Goal: Task Accomplishment & Management: Use online tool/utility

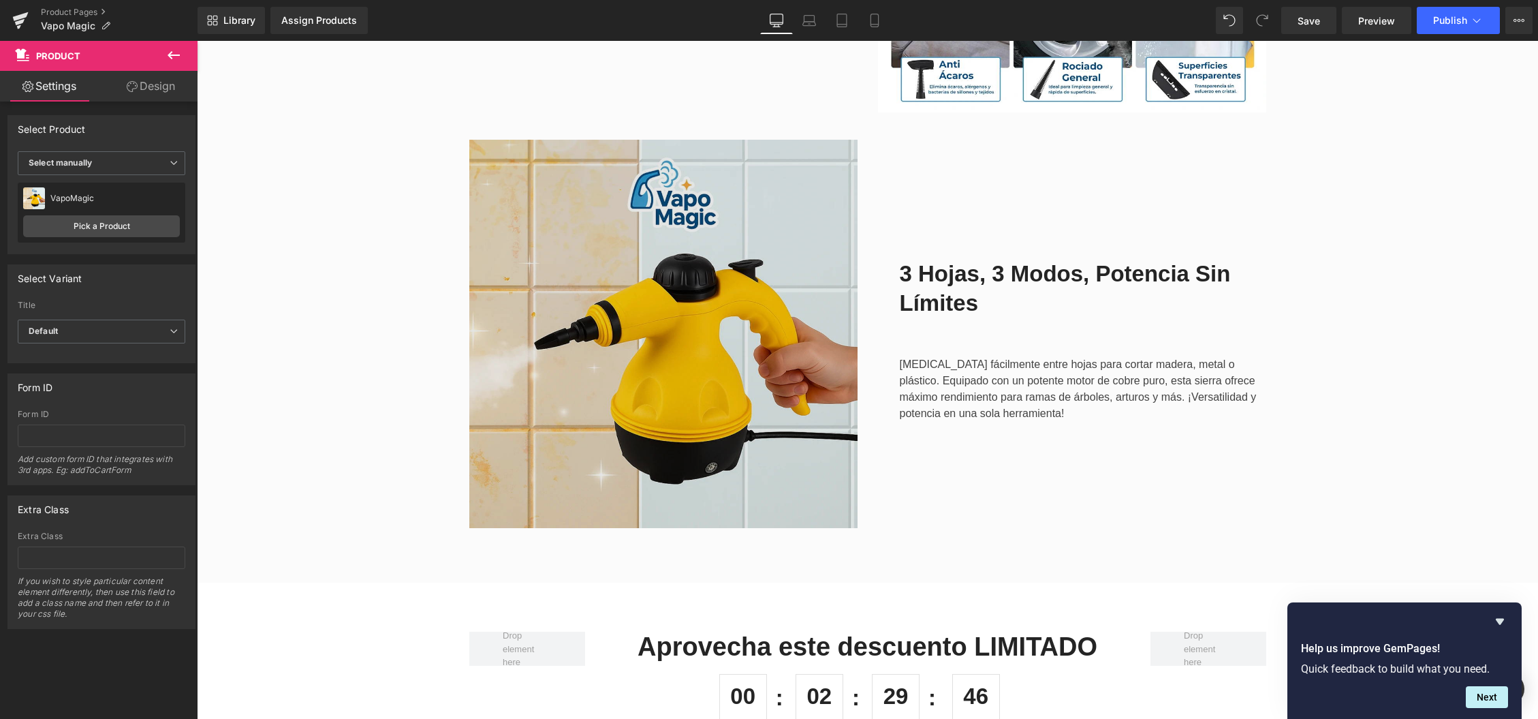
click at [624, 426] on img at bounding box center [663, 334] width 388 height 388
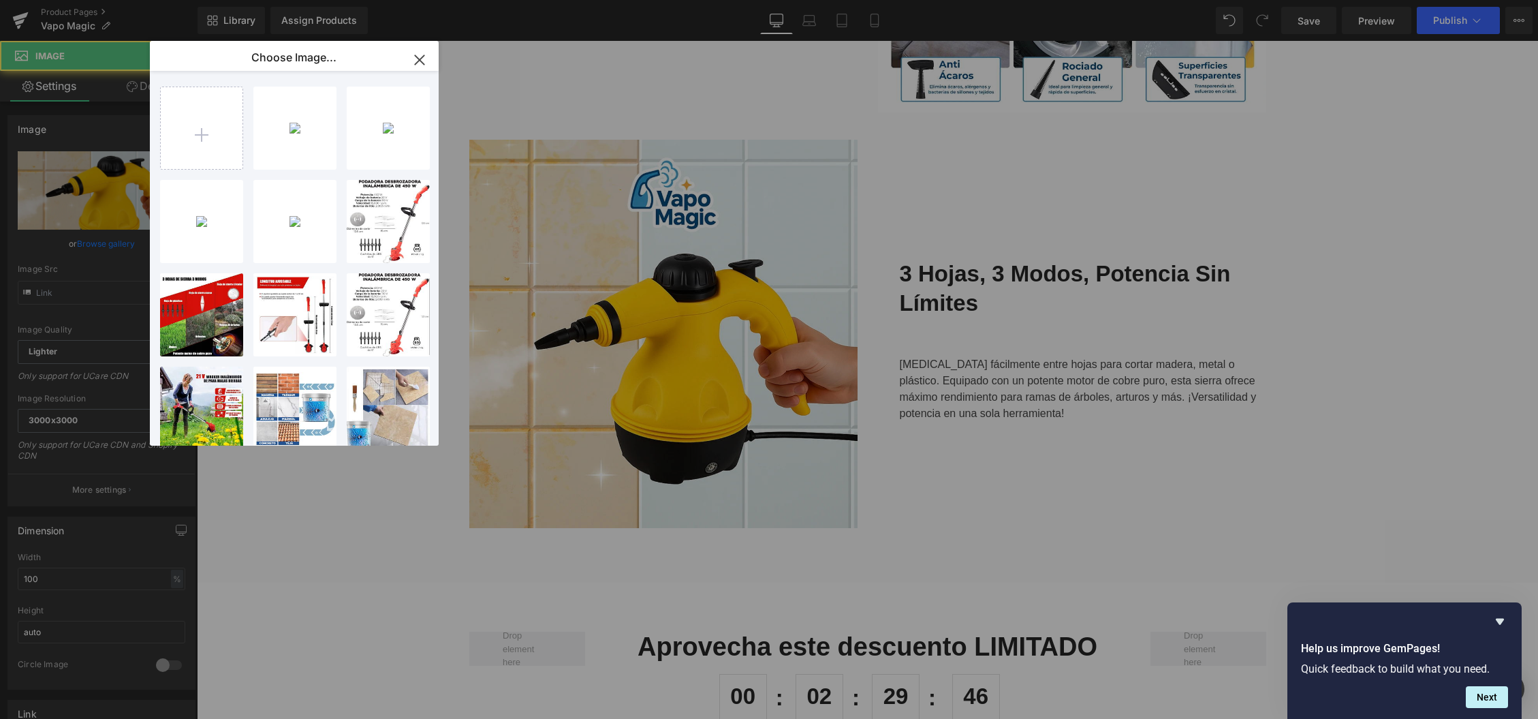
type input "[URL][DOMAIN_NAME]"
click at [215, 144] on input "file" at bounding box center [202, 128] width 82 height 82
type input "C:\fakepath\limpieza profucnda copia.webp"
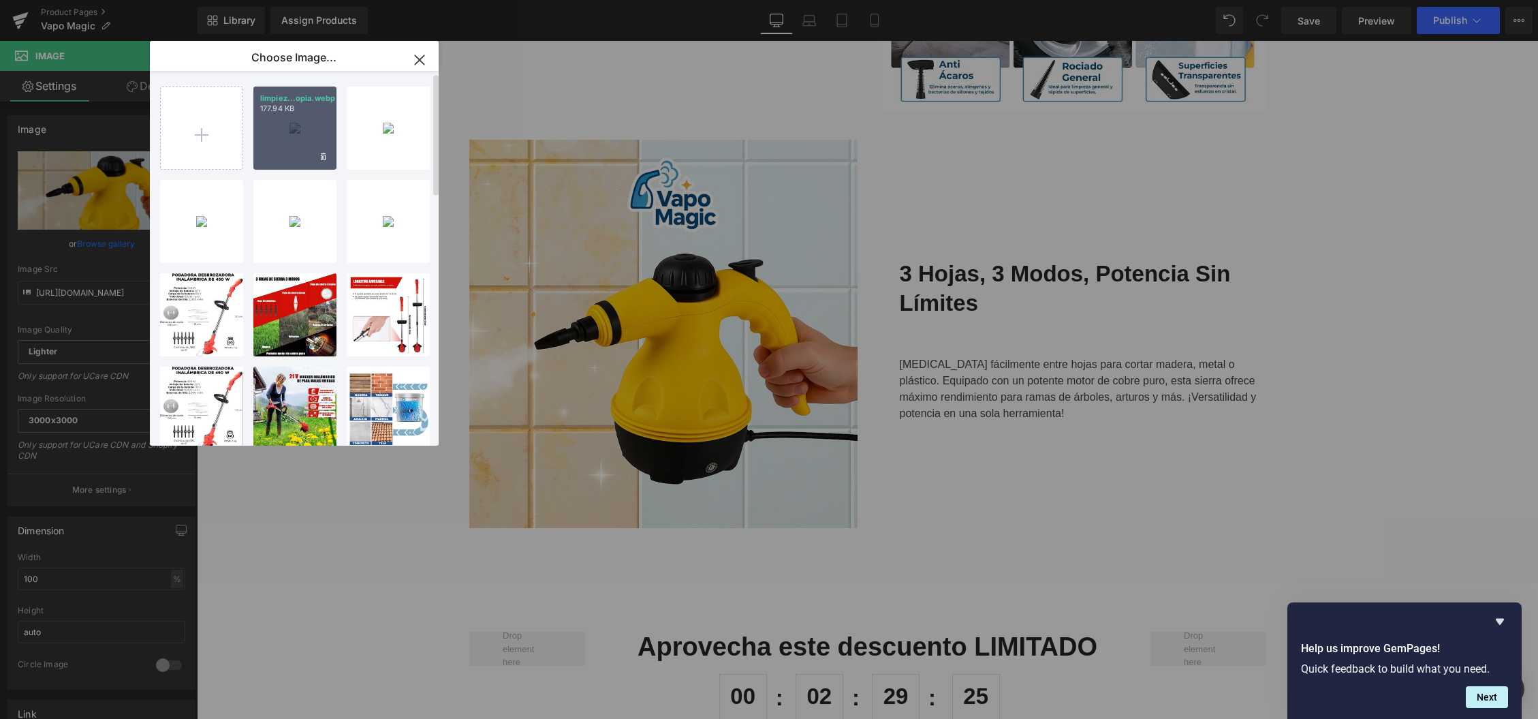
click at [319, 119] on div "limpiez...opia.webp 177.94 KB" at bounding box center [294, 128] width 83 height 83
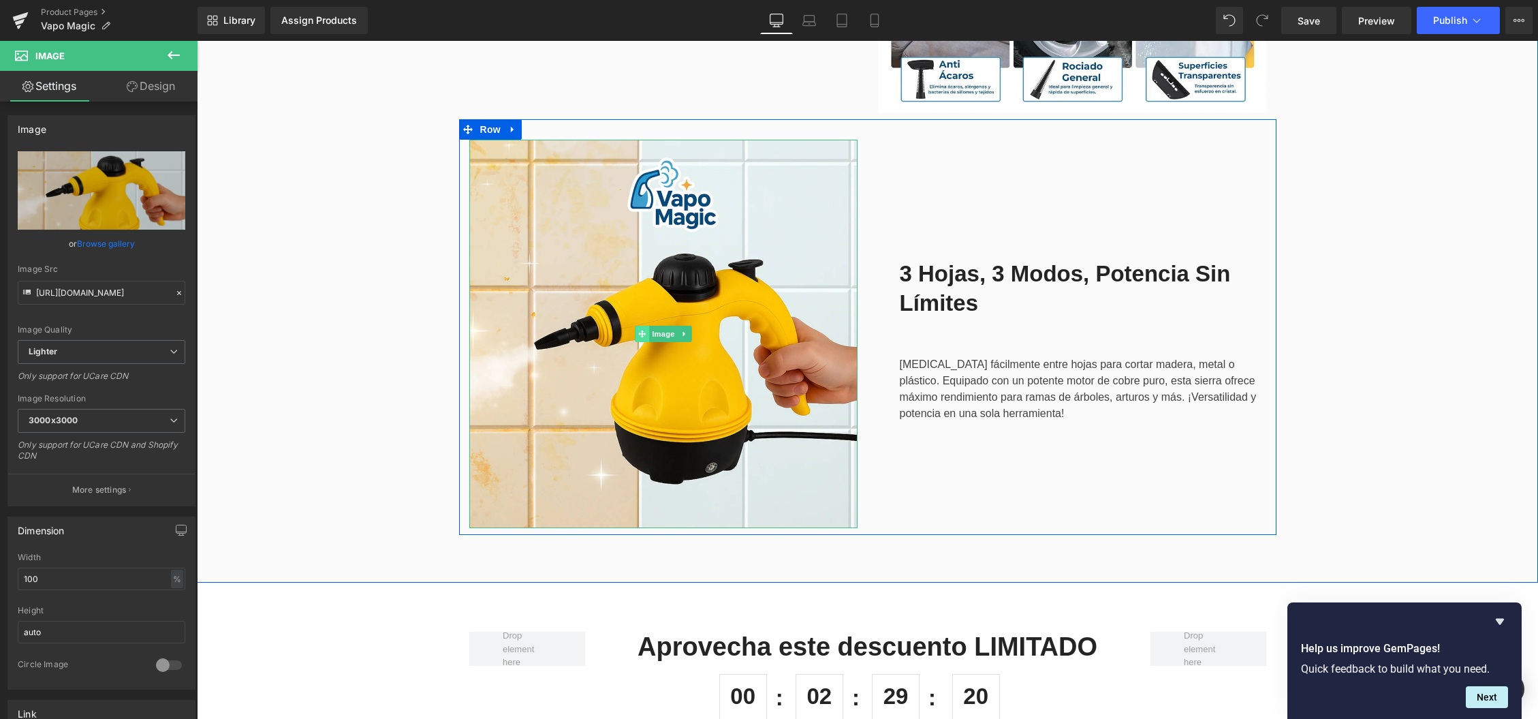
click at [647, 334] on span at bounding box center [642, 334] width 14 height 16
click at [108, 243] on link "Browse gallery" at bounding box center [106, 244] width 58 height 24
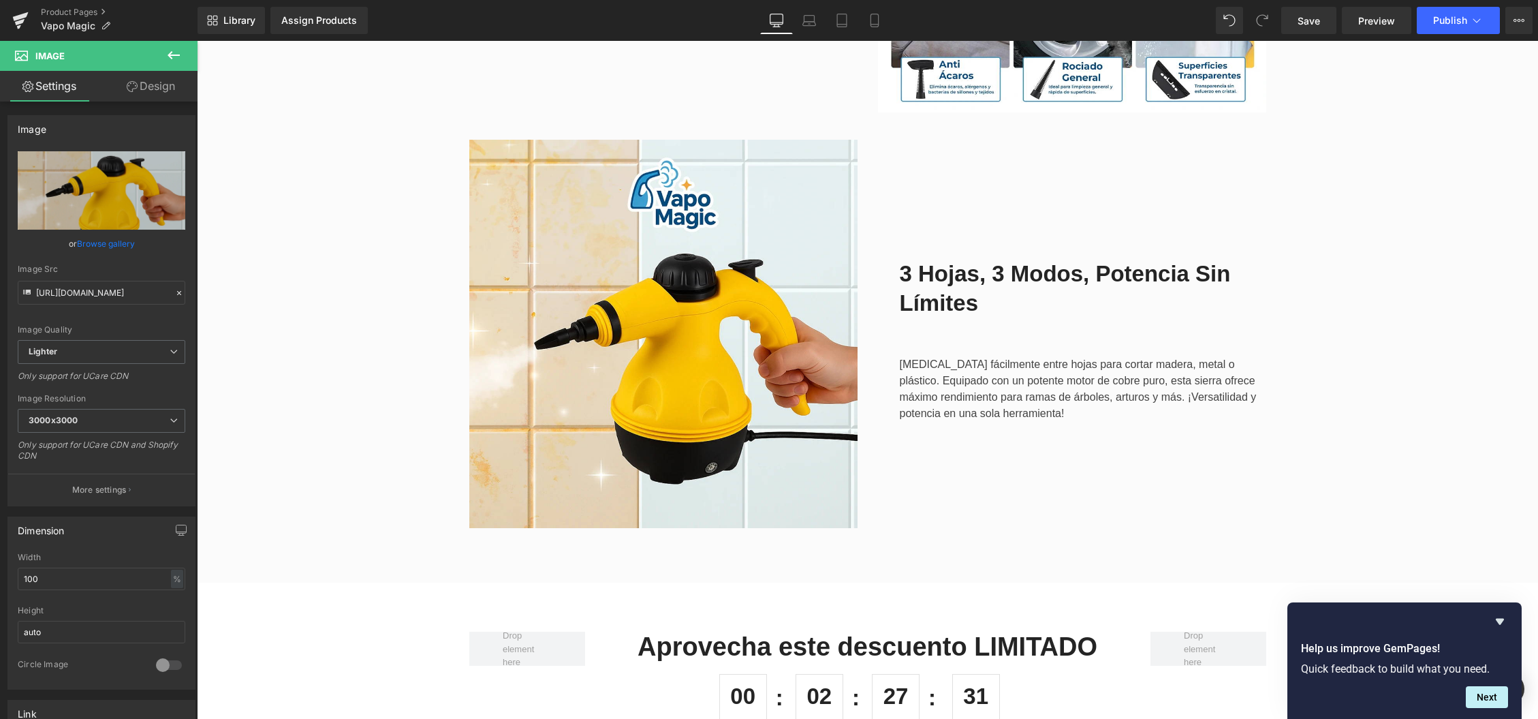
drag, startPoint x: 612, startPoint y: 363, endPoint x: 214, endPoint y: 248, distance: 414.1
click at [612, 363] on img at bounding box center [663, 334] width 388 height 388
click at [108, 239] on link "Browse gallery" at bounding box center [106, 244] width 58 height 24
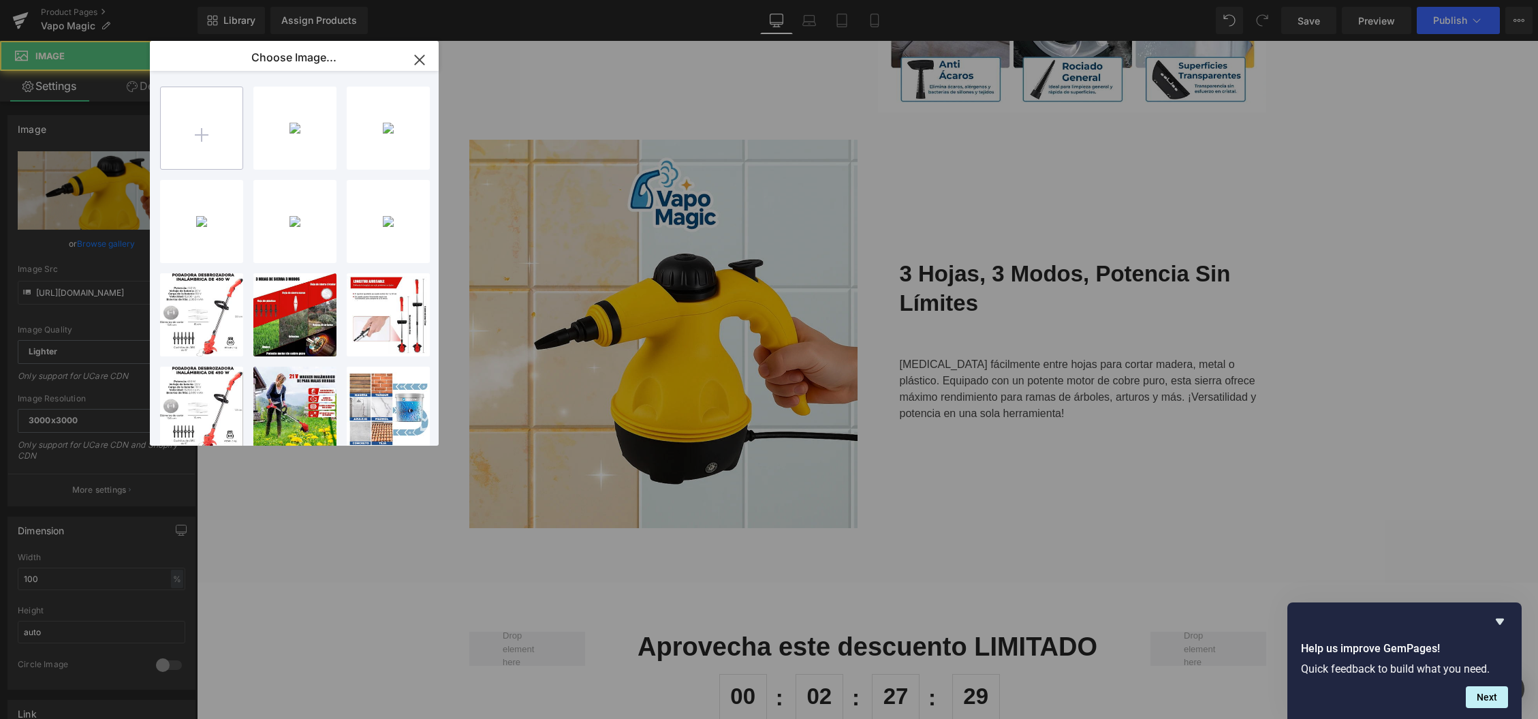
click at [192, 129] on input "file" at bounding box center [202, 128] width 82 height 82
type input "C:\fakepath\limpieza profucnda copia (1).webp"
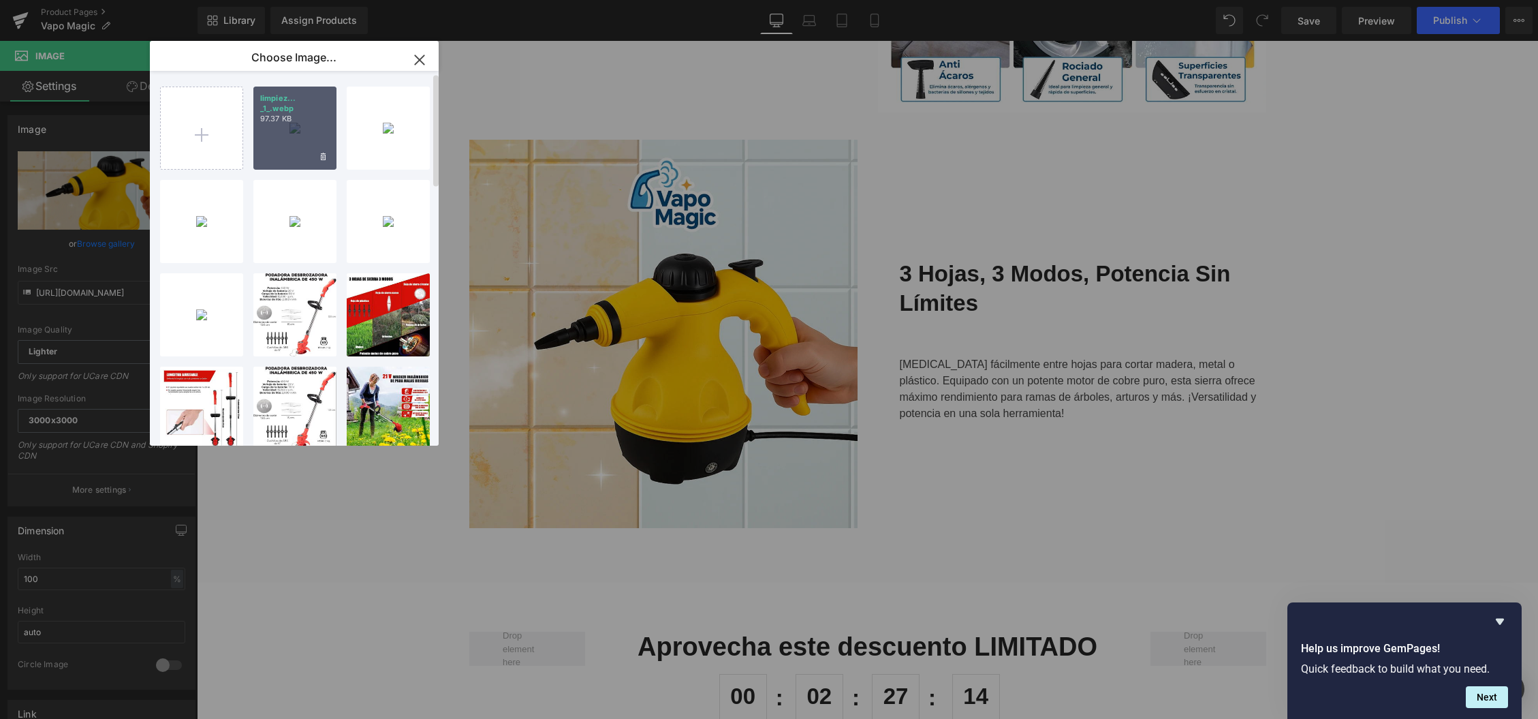
click at [281, 120] on div "limpiez... _1_.webp 97.37 KB" at bounding box center [294, 128] width 83 height 83
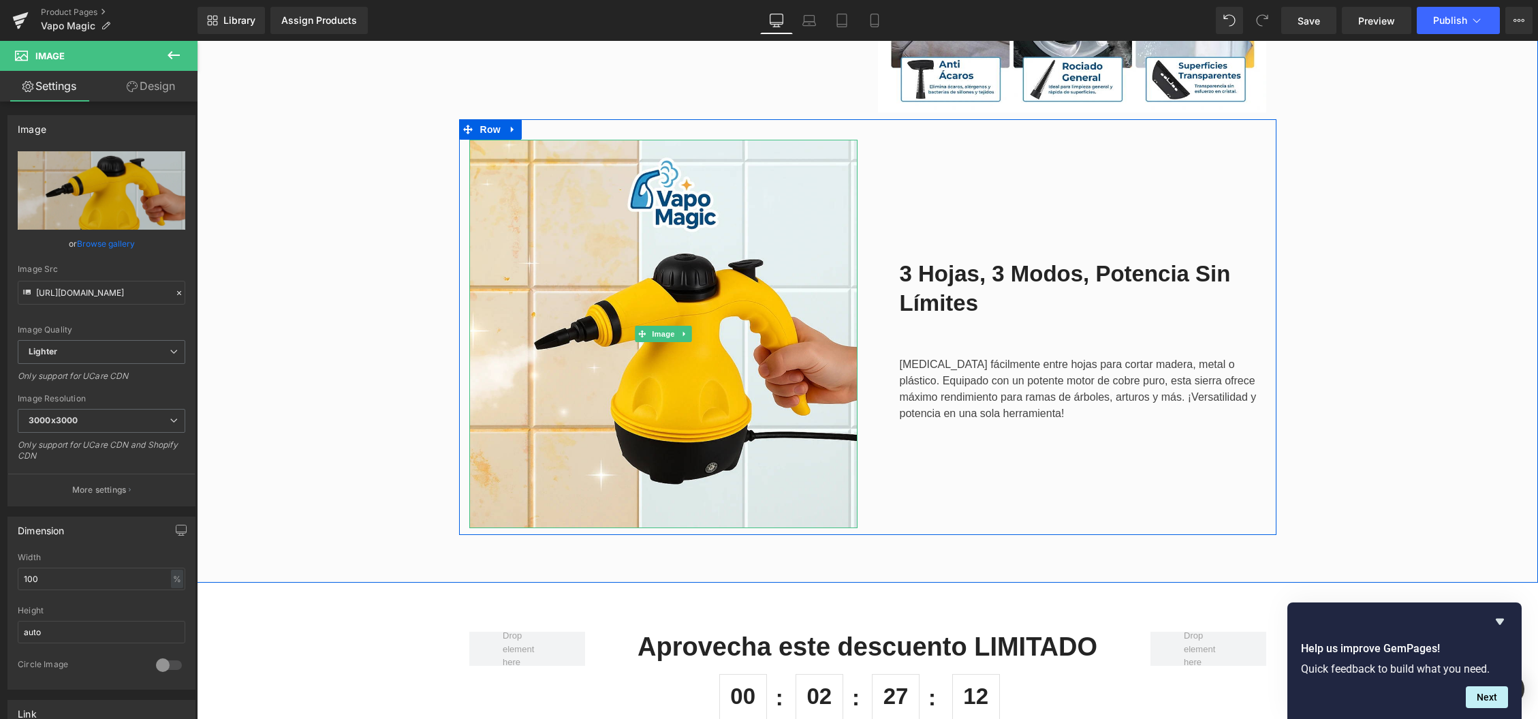
click at [102, 245] on link "Browse gallery" at bounding box center [106, 244] width 58 height 24
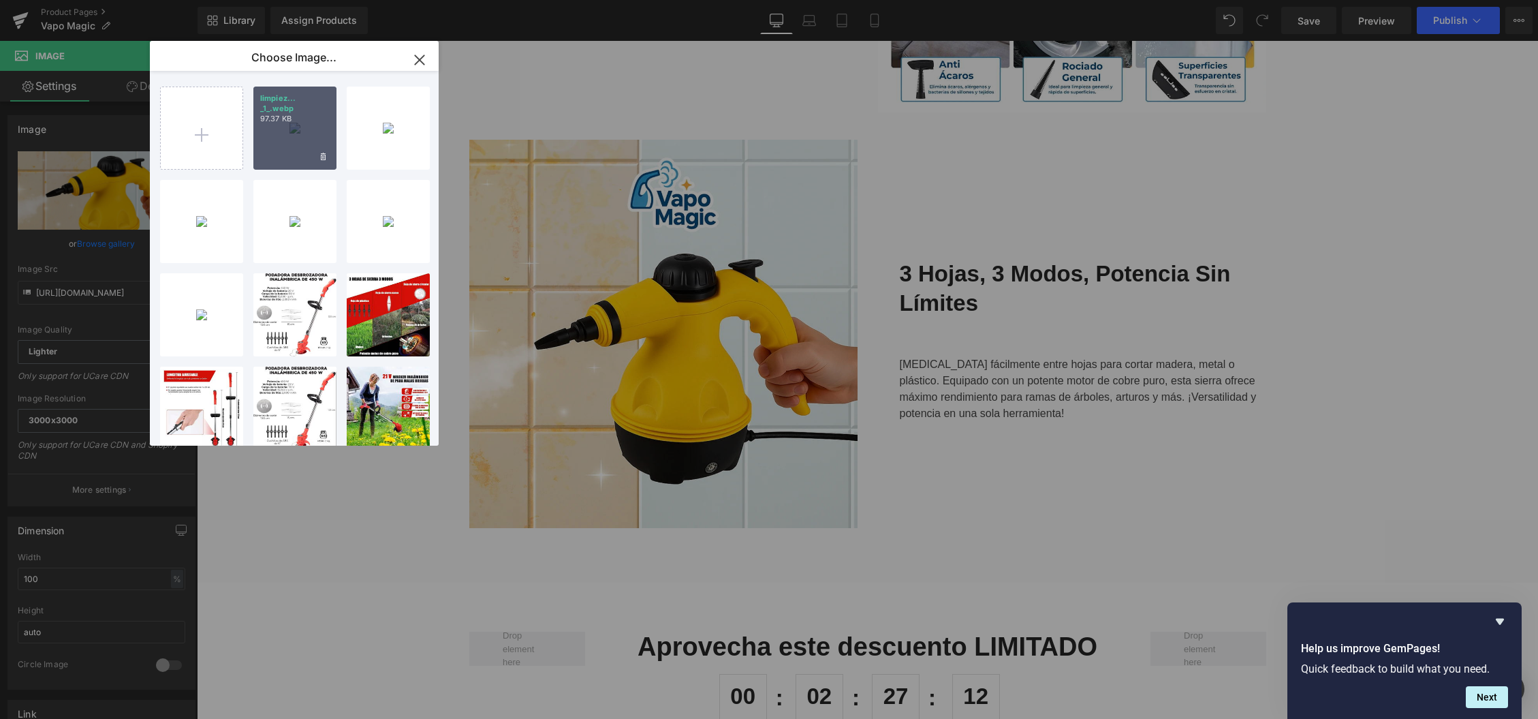
click at [296, 131] on div "limpiez... _1_.webp 97.37 KB" at bounding box center [294, 128] width 83 height 83
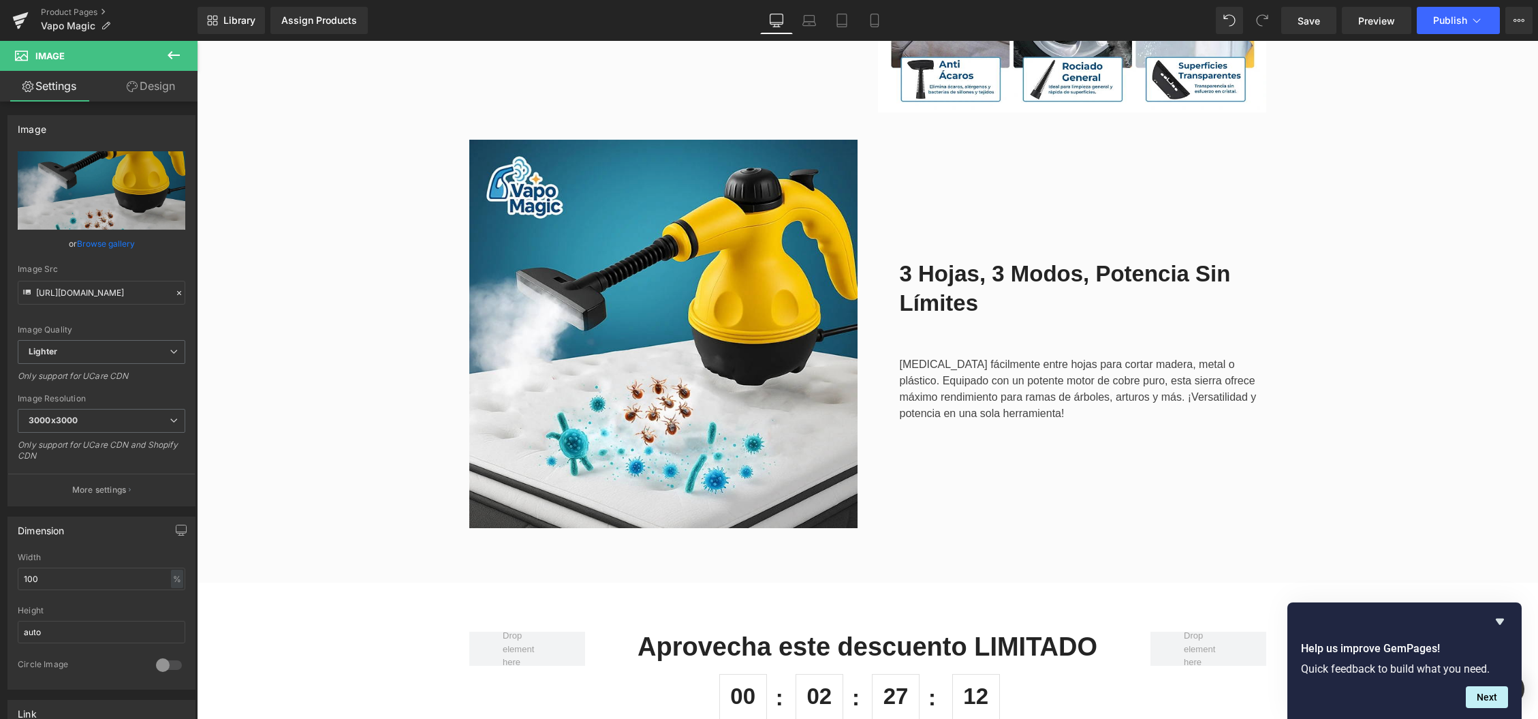
type input "[URL][DOMAIN_NAME]"
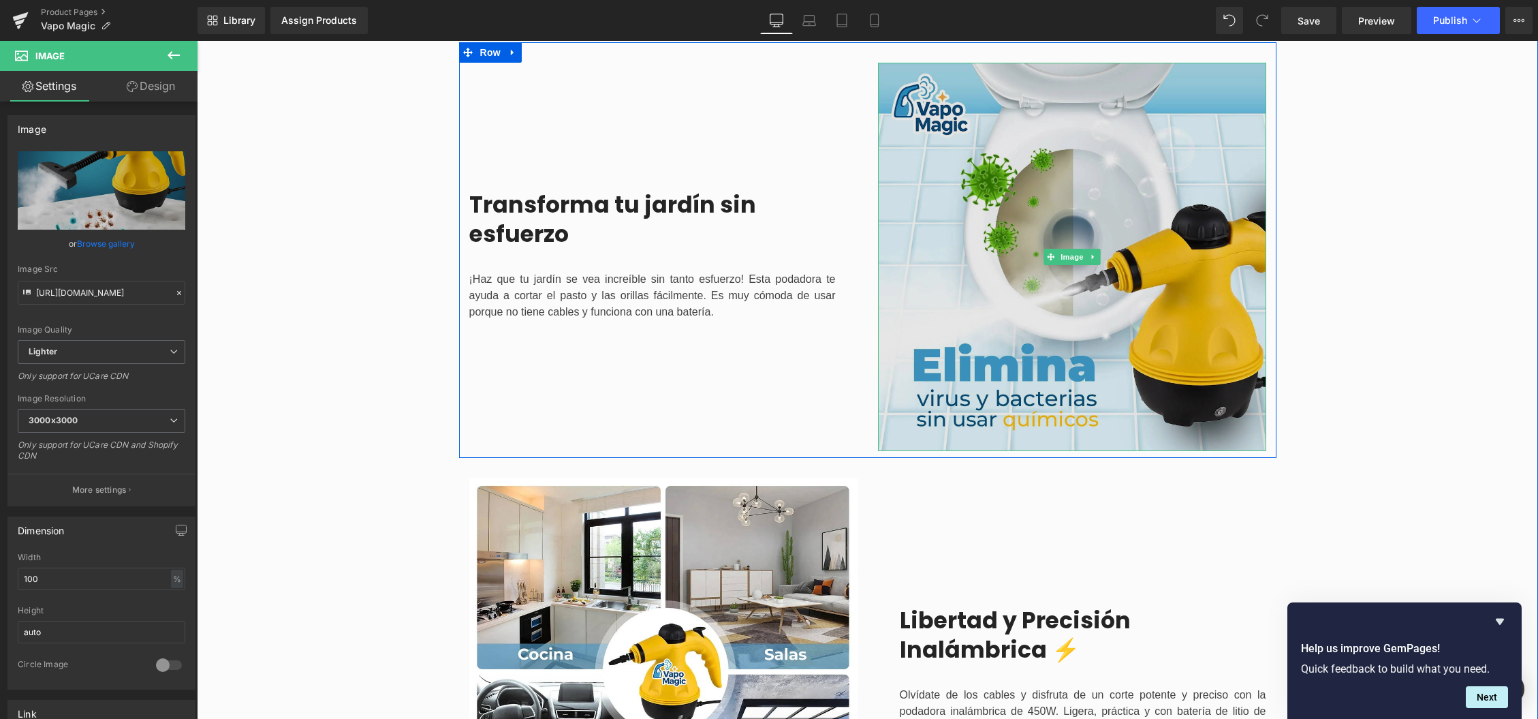
scroll to position [1296, 0]
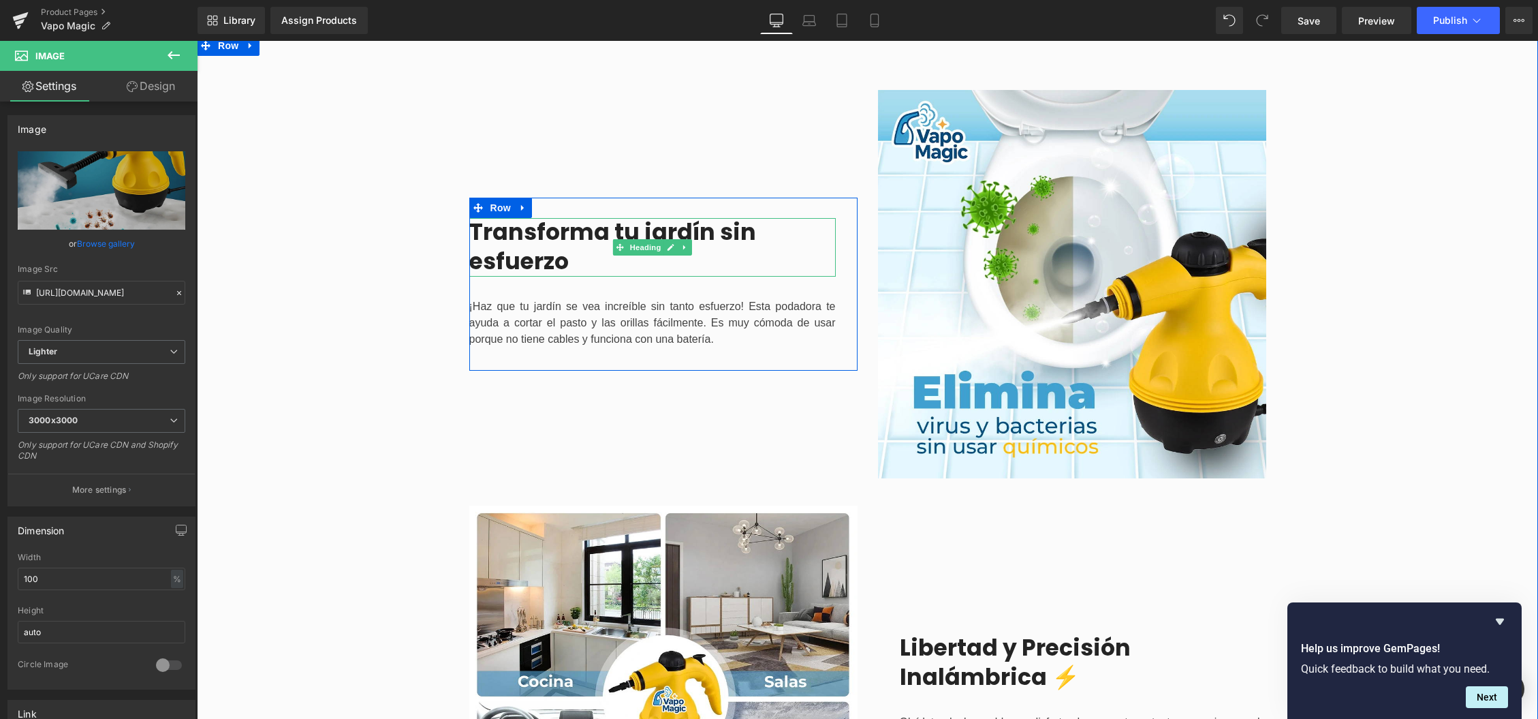
click at [520, 243] on h1 "Transforma tu jardín sin esfuerzo" at bounding box center [652, 247] width 366 height 59
click at [552, 259] on h1 "Transforma tu jardín sin esfuerzo" at bounding box center [652, 247] width 366 height 59
click at [572, 264] on h1 "Transforma tu jardín sin esfuerzo" at bounding box center [652, 247] width 366 height 59
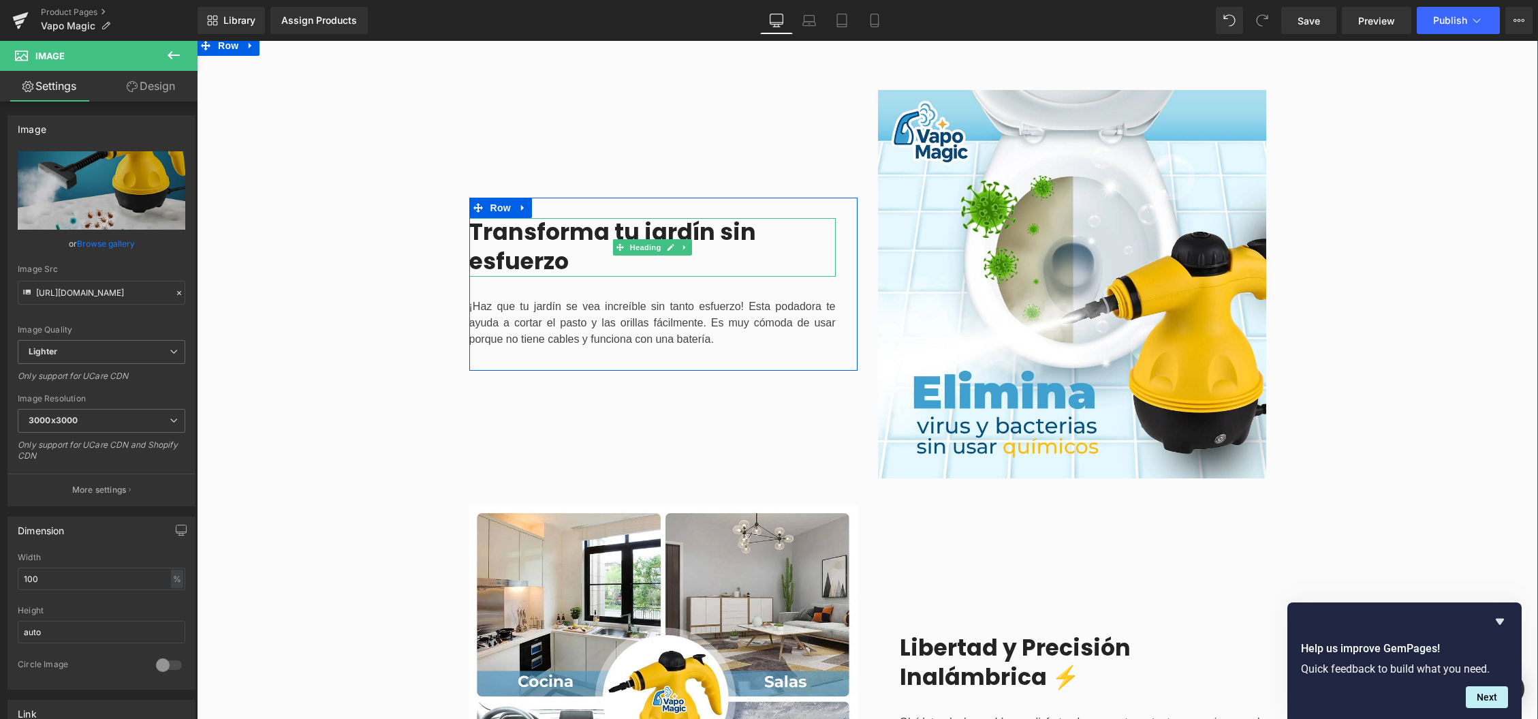
click at [486, 247] on h1 "Transforma tu jardín sin esfuerzo" at bounding box center [652, 247] width 366 height 59
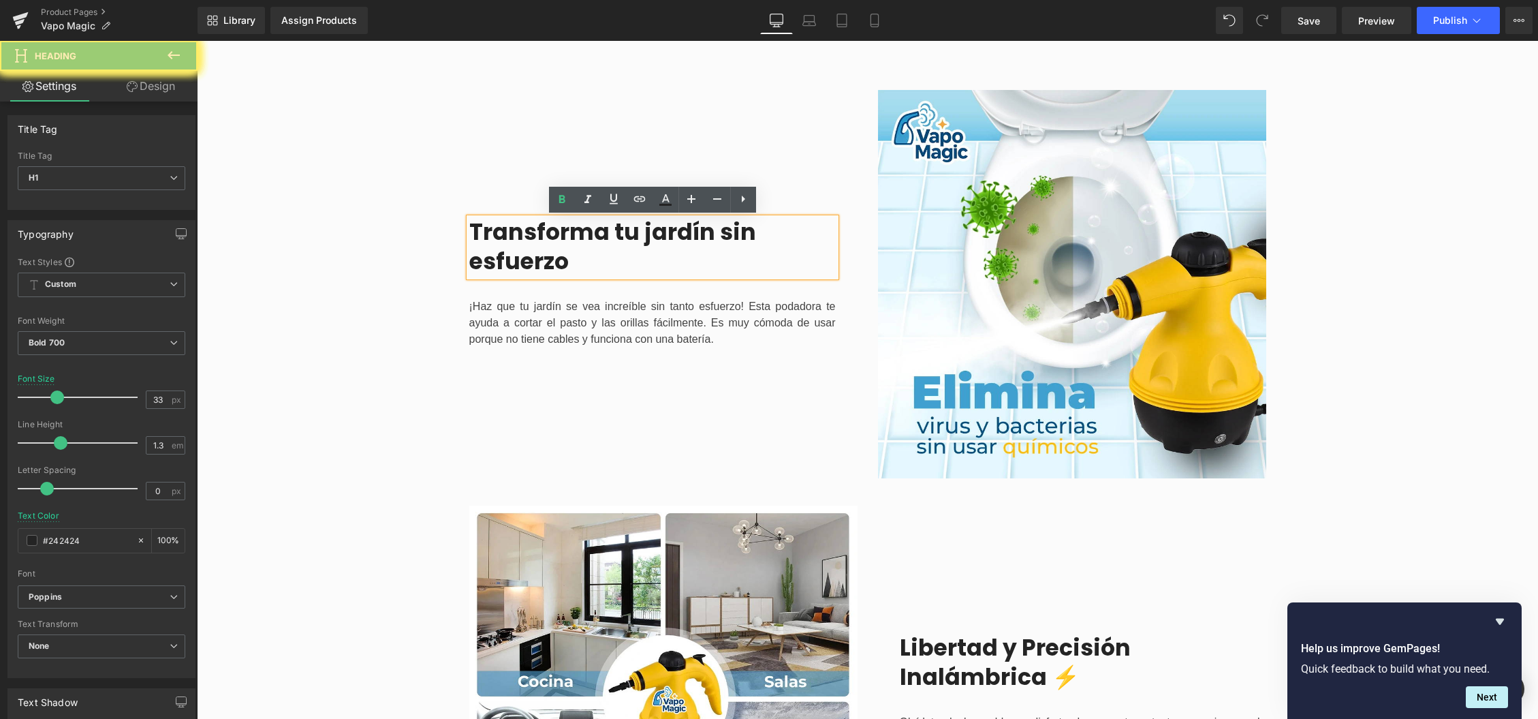
drag, startPoint x: 554, startPoint y: 264, endPoint x: 859, endPoint y: 409, distance: 337.6
click at [554, 277] on div "¡Haz que tu jardín se vea increíble sin tanto esfuerzo! Esta podadora te ayuda …" at bounding box center [652, 320] width 366 height 87
click at [582, 277] on div "¡Haz que tu jardín se vea increíble sin tanto esfuerzo! Esta podadora te ayuda …" at bounding box center [652, 320] width 366 height 87
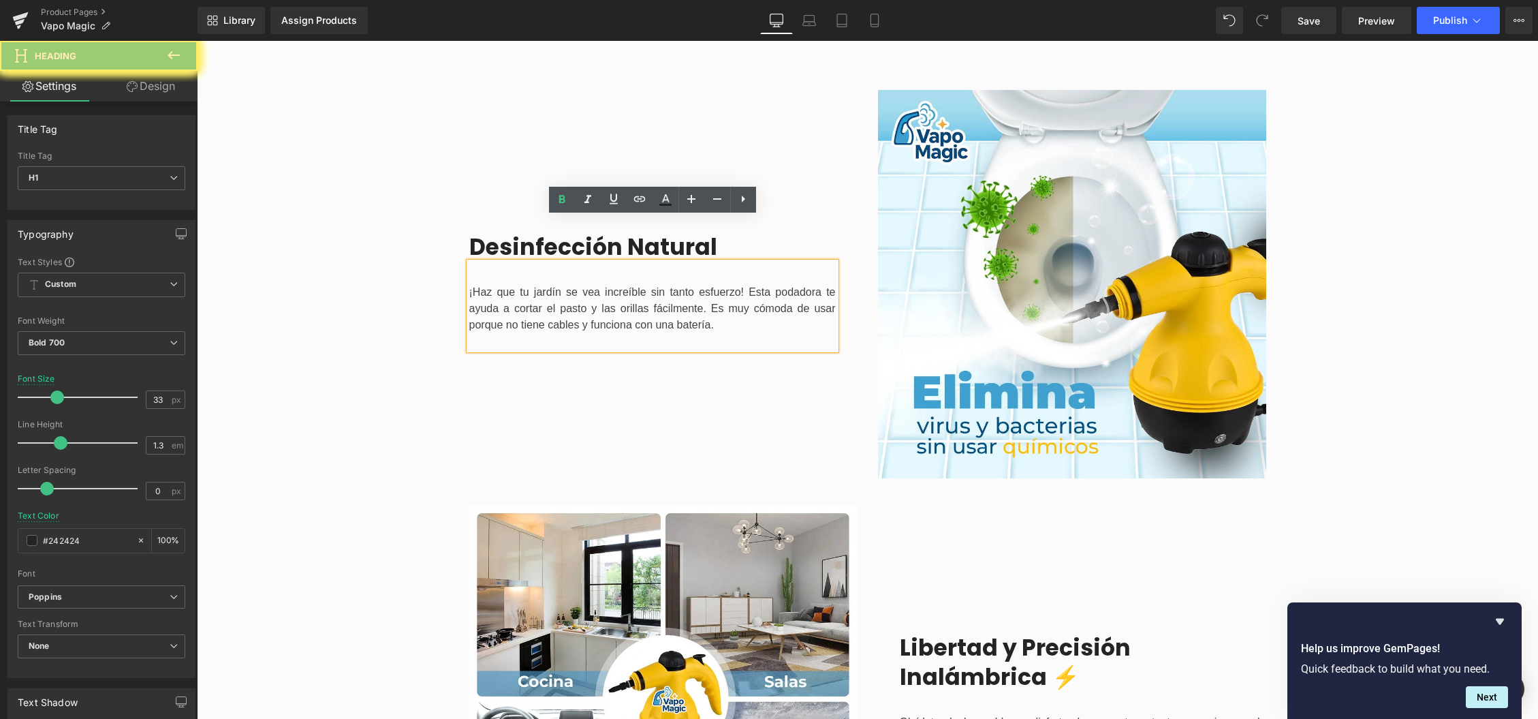
drag, startPoint x: 490, startPoint y: 91, endPoint x: 359, endPoint y: 47, distance: 138.7
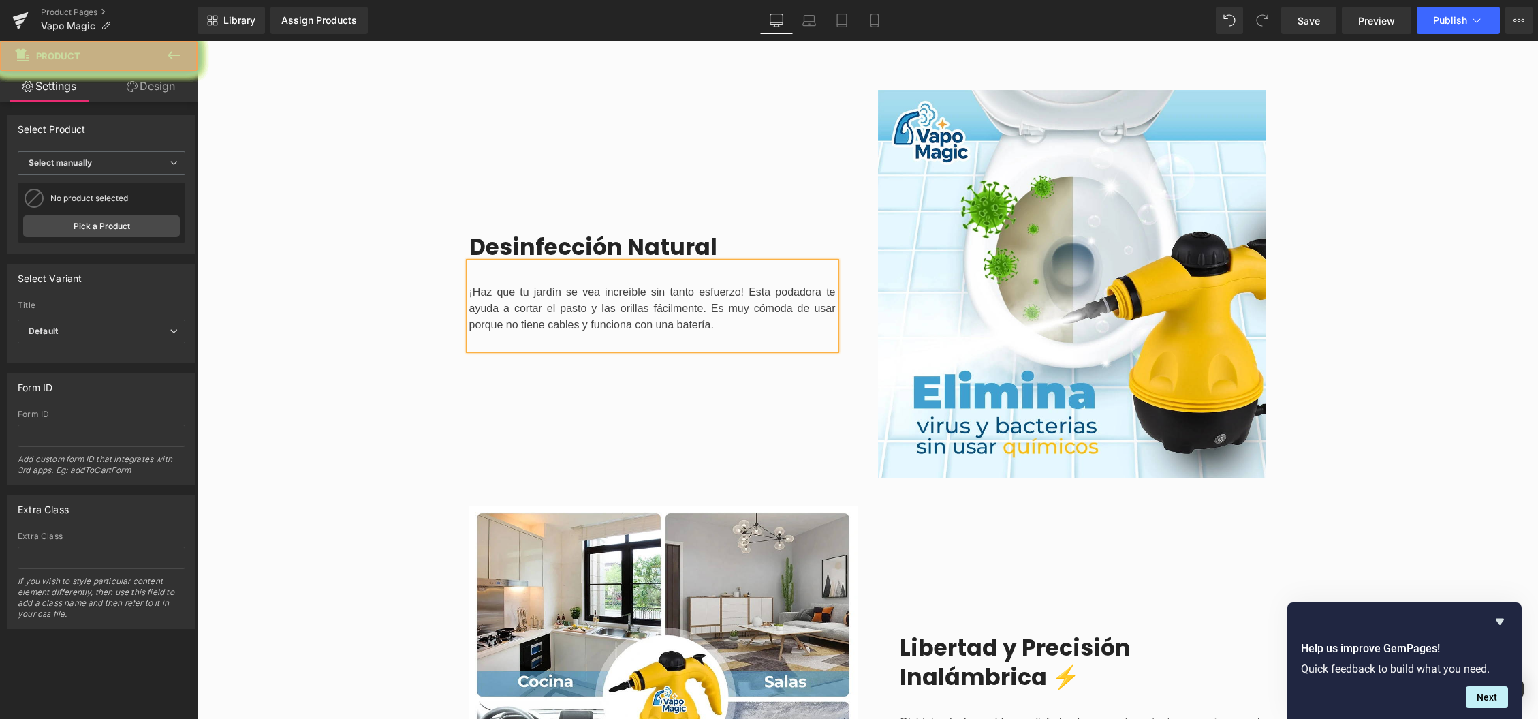
drag, startPoint x: 384, startPoint y: 339, endPoint x: 758, endPoint y: 384, distance: 376.7
click at [1316, 22] on span "Save" at bounding box center [1309, 21] width 22 height 14
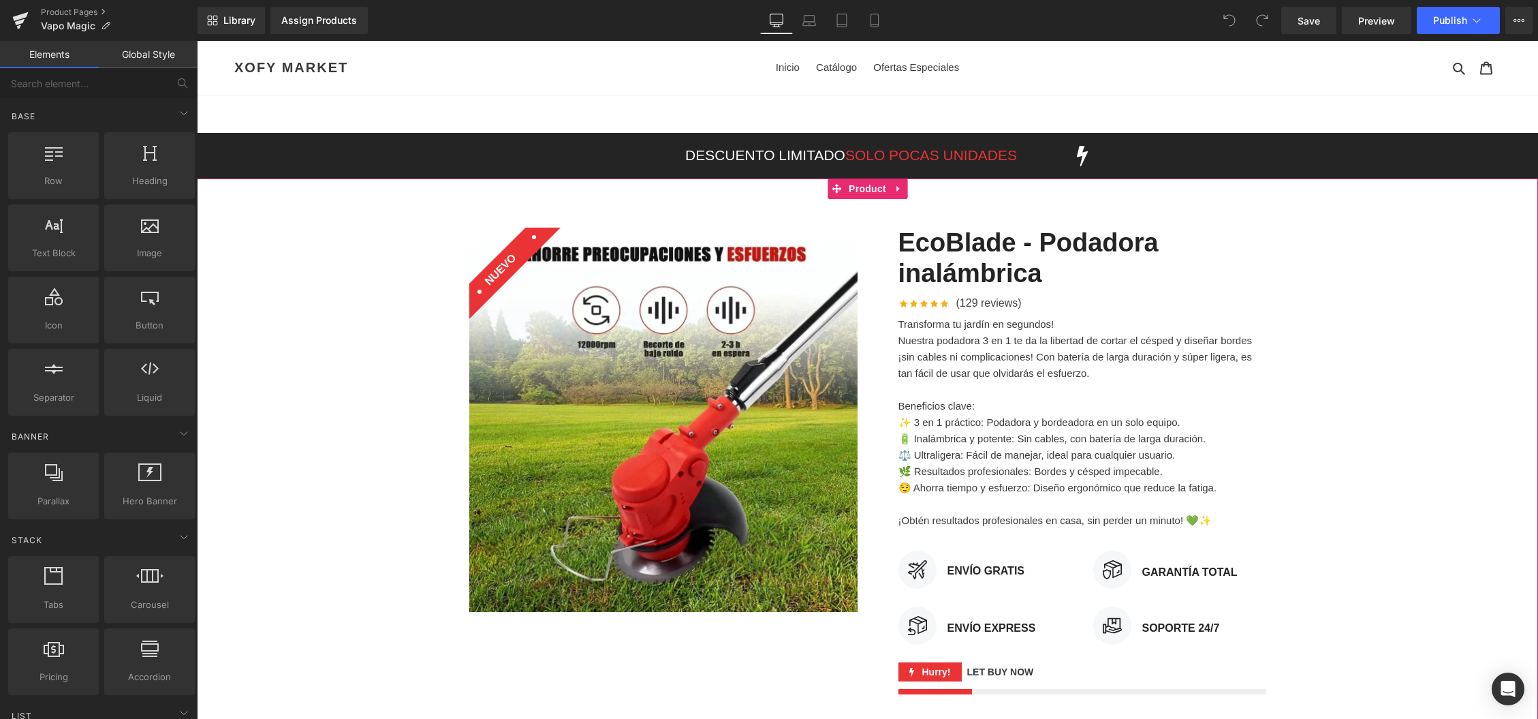
click at [356, 282] on div "Sale Off (P) Image NUEVO Text Block Row EcoBlade - Podadora inalámbrica (P) Tit…" at bounding box center [867, 555] width 1341 height 696
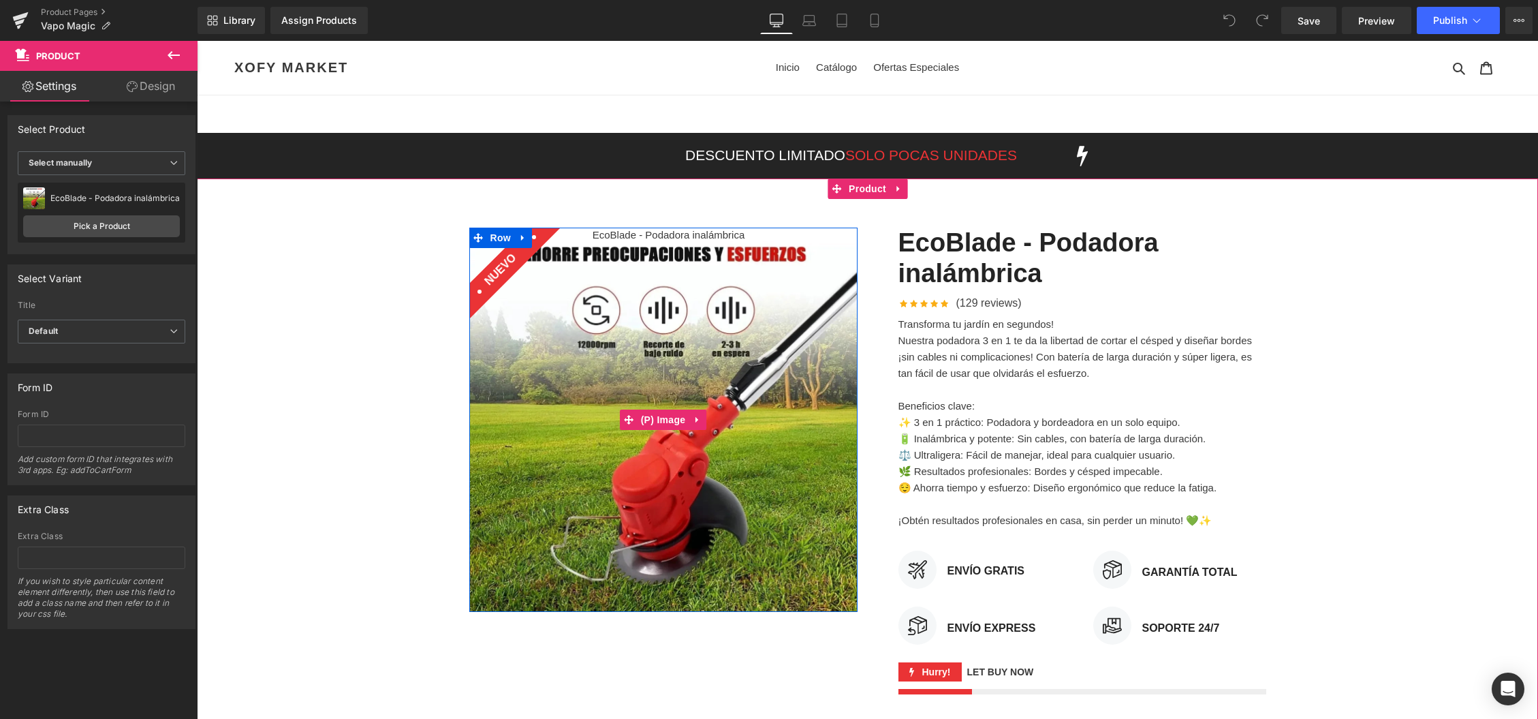
click at [667, 328] on img at bounding box center [663, 420] width 388 height 385
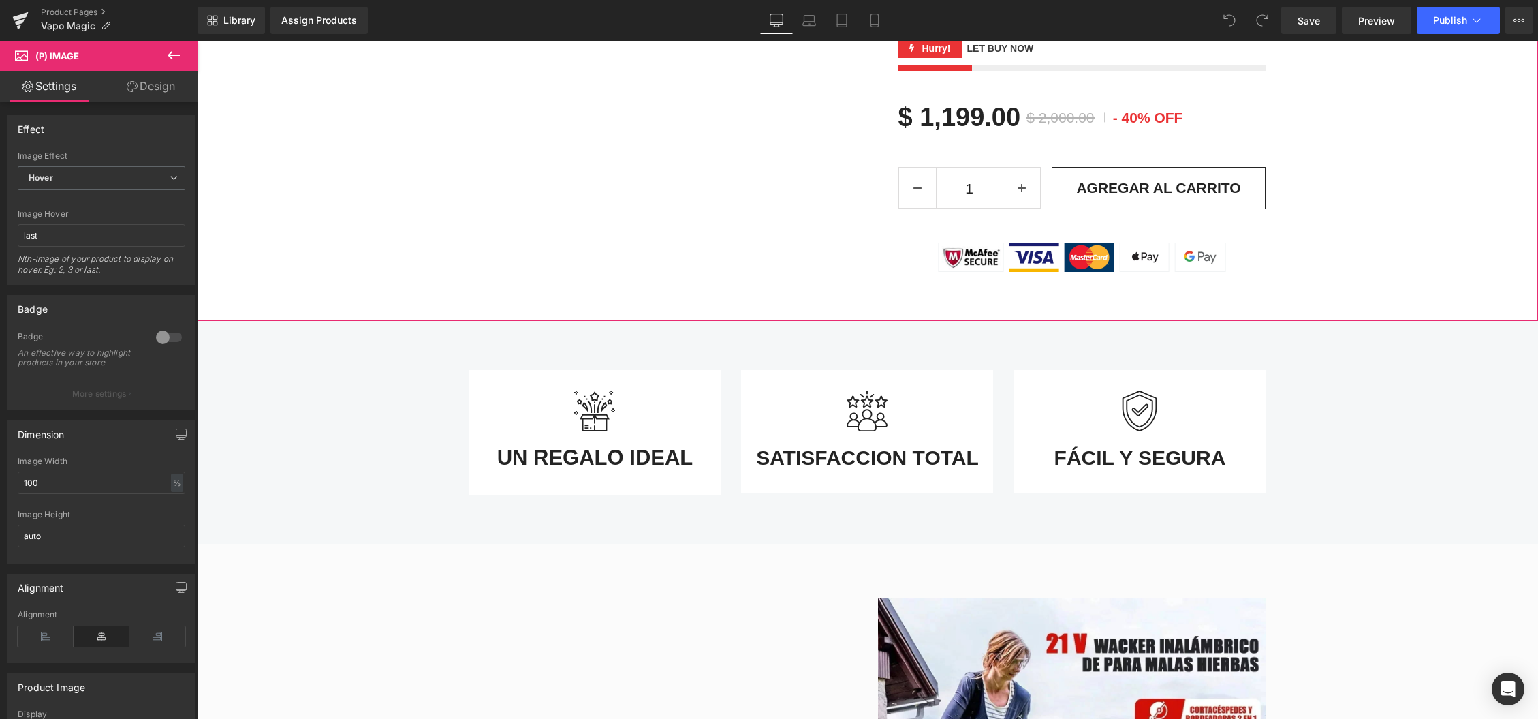
scroll to position [755, 0]
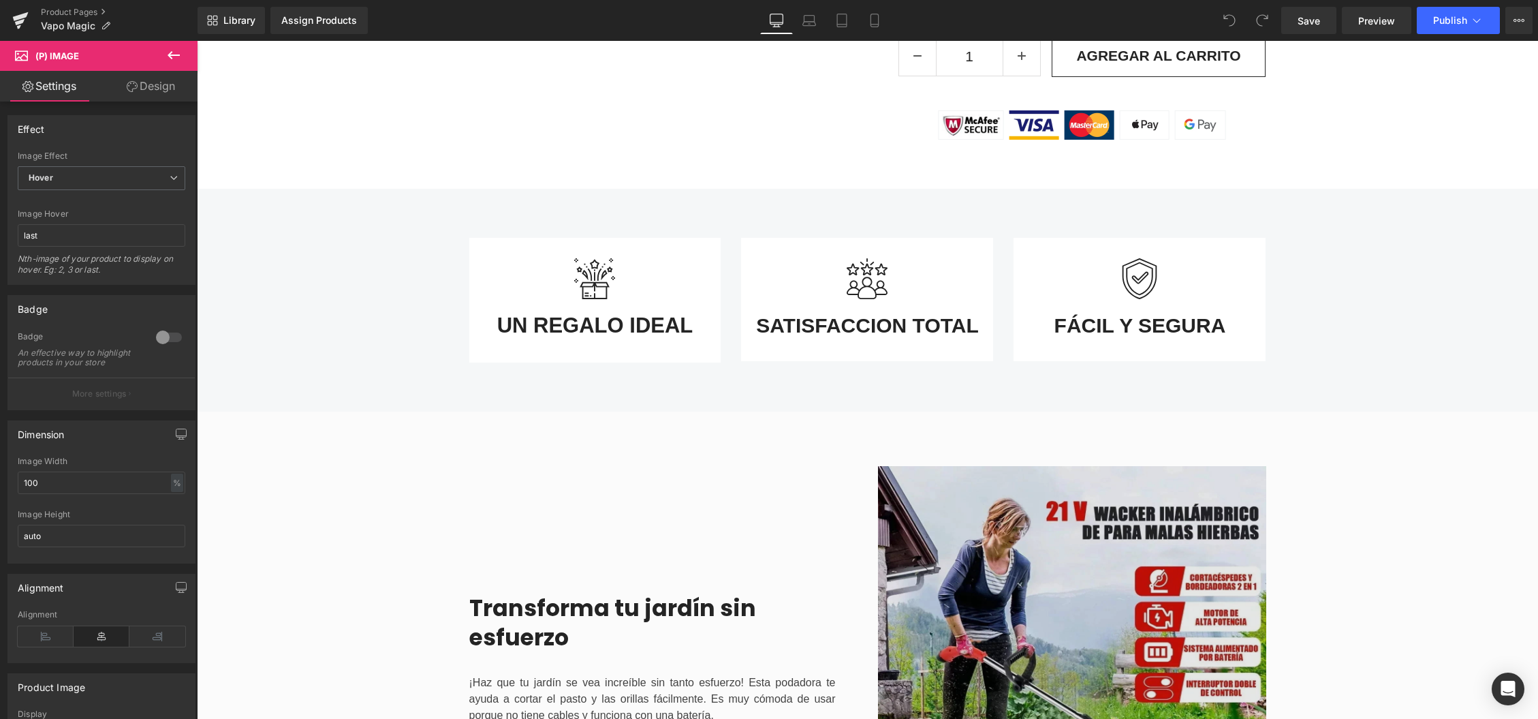
click at [951, 589] on img at bounding box center [1072, 660] width 388 height 388
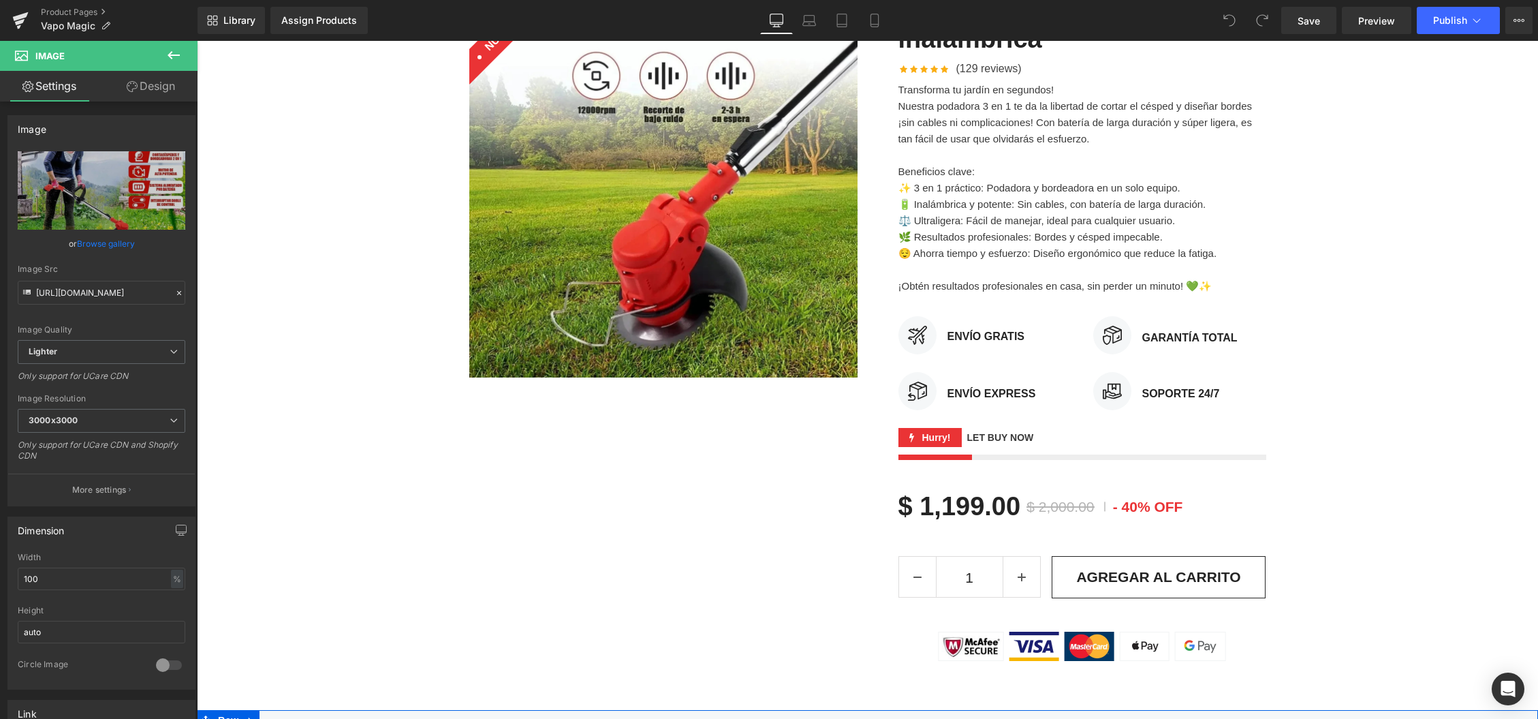
scroll to position [0, 0]
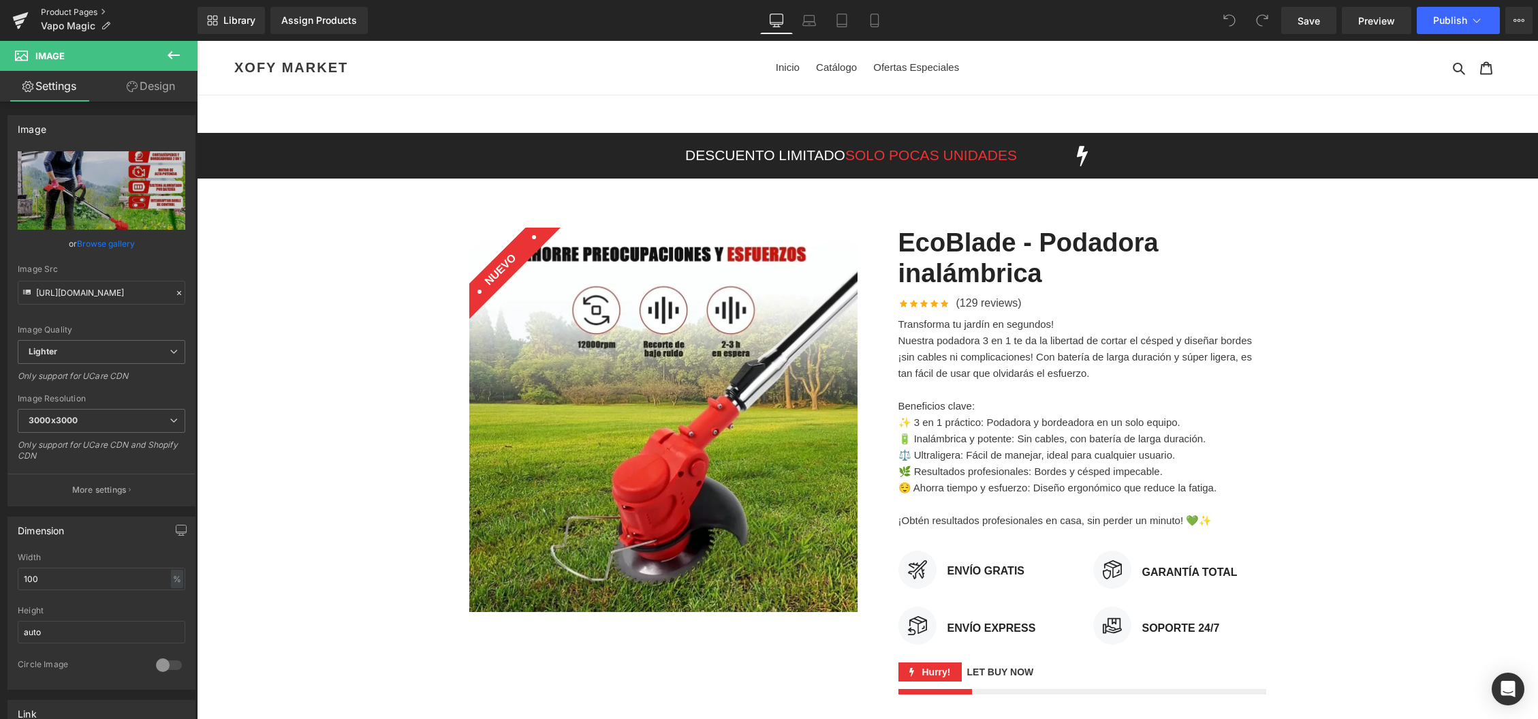
click at [78, 8] on link "Product Pages" at bounding box center [119, 12] width 157 height 11
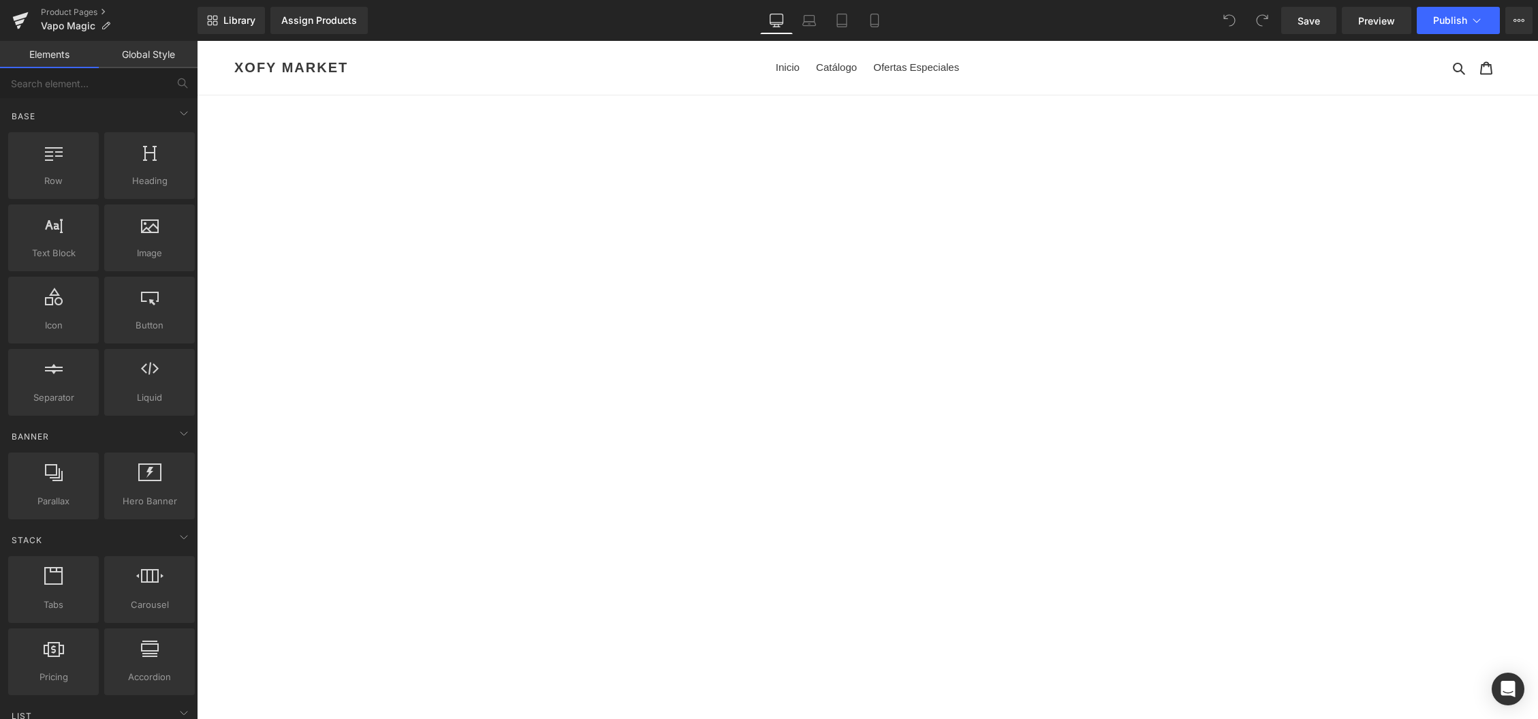
click at [197, 41] on span at bounding box center [197, 41] width 0 height 0
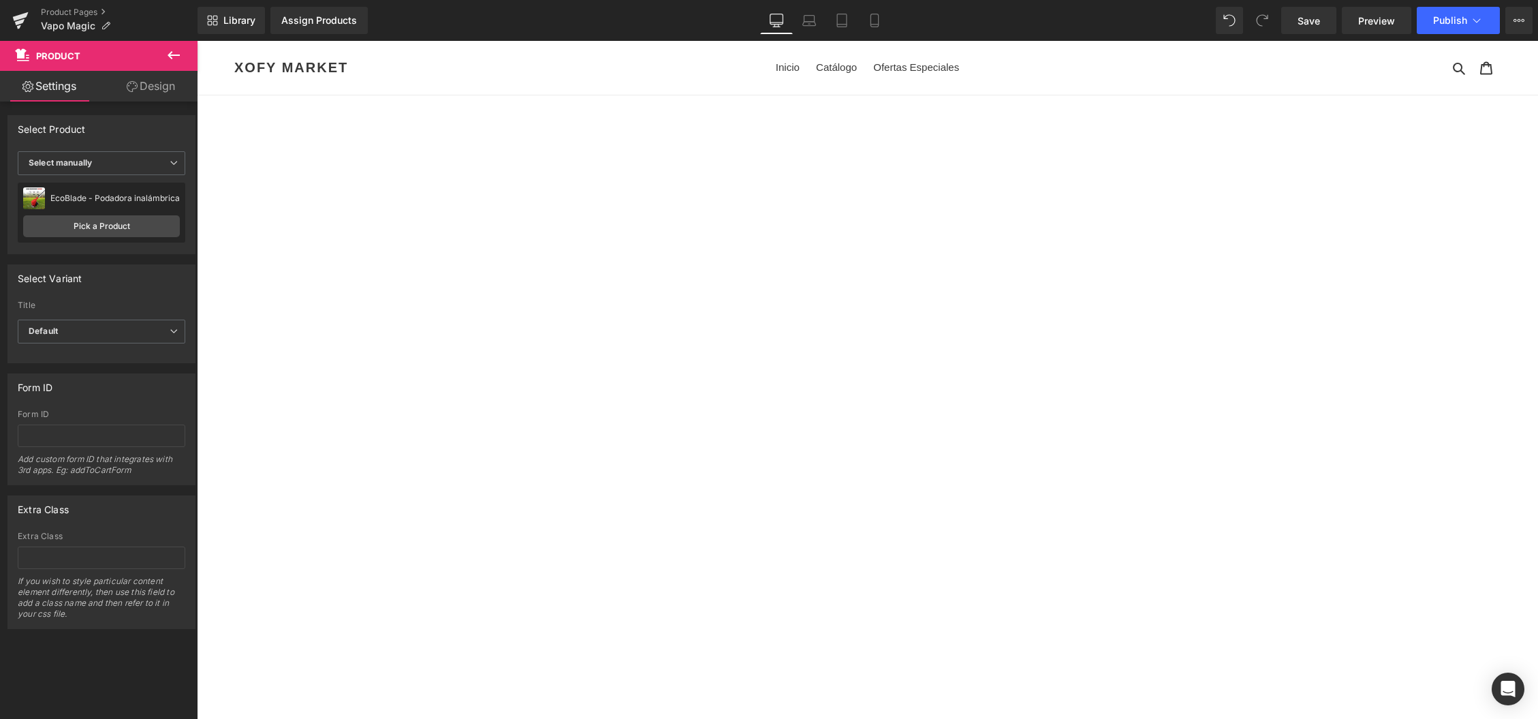
click at [197, 41] on span at bounding box center [197, 41] width 0 height 0
click at [88, 225] on link "Pick a Product" at bounding box center [101, 226] width 157 height 22
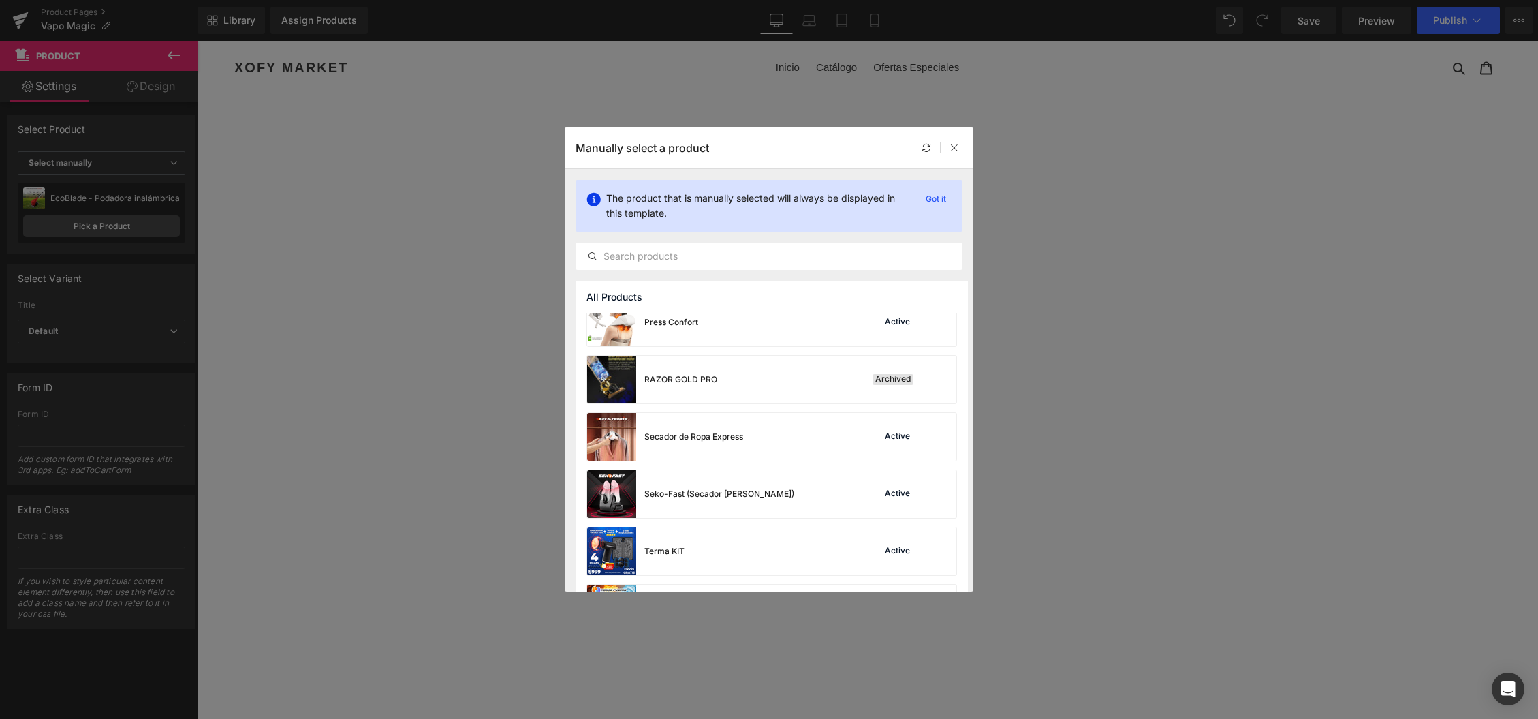
scroll to position [1556, 0]
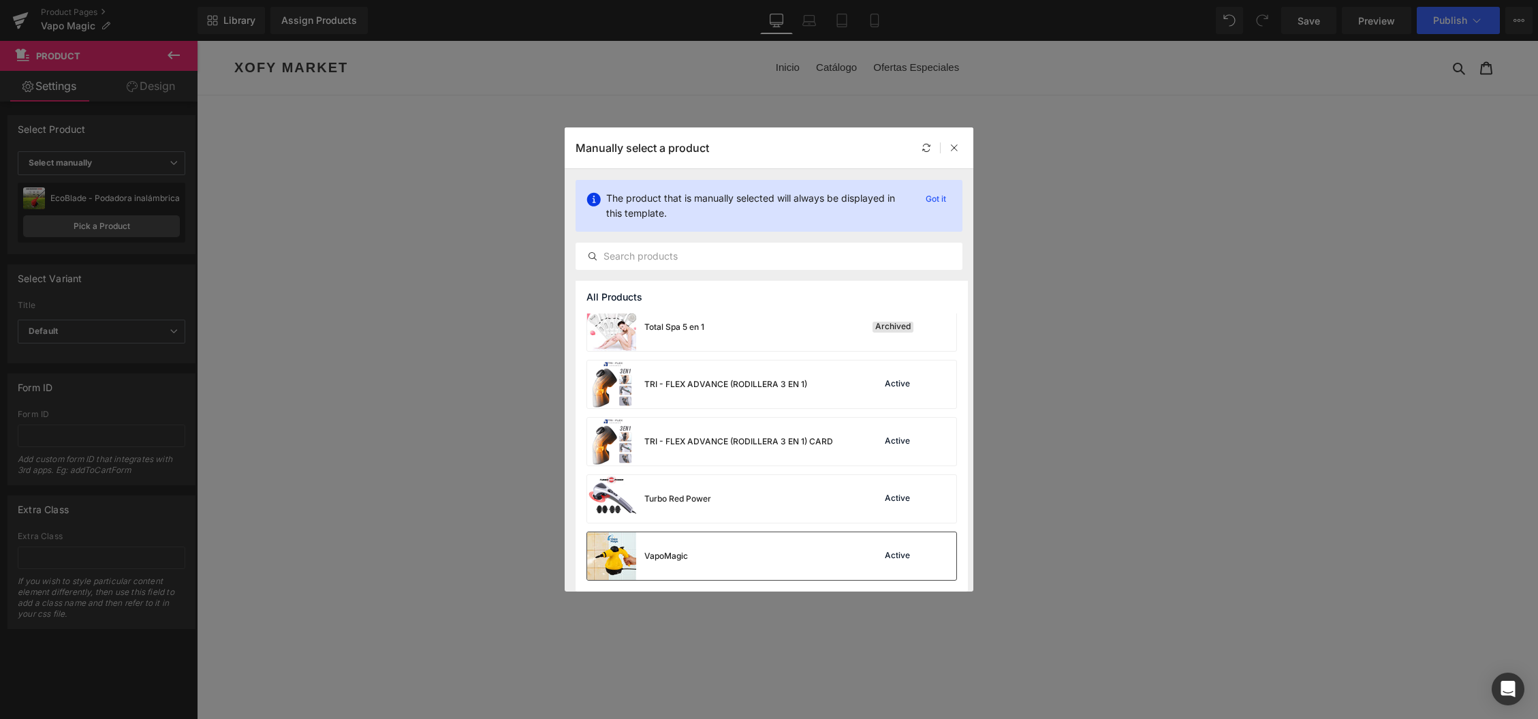
click at [656, 560] on div "VapoMagic" at bounding box center [666, 556] width 44 height 12
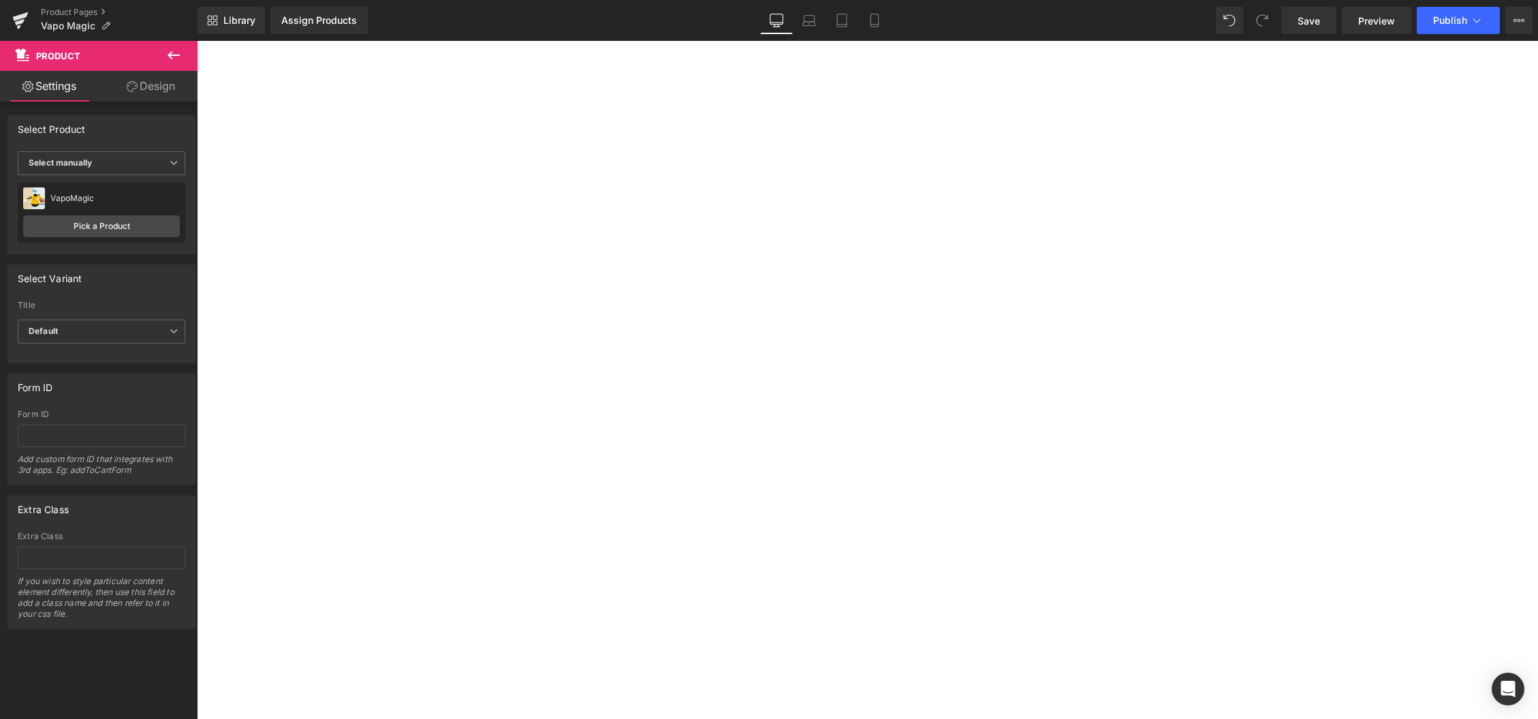
scroll to position [1055, 0]
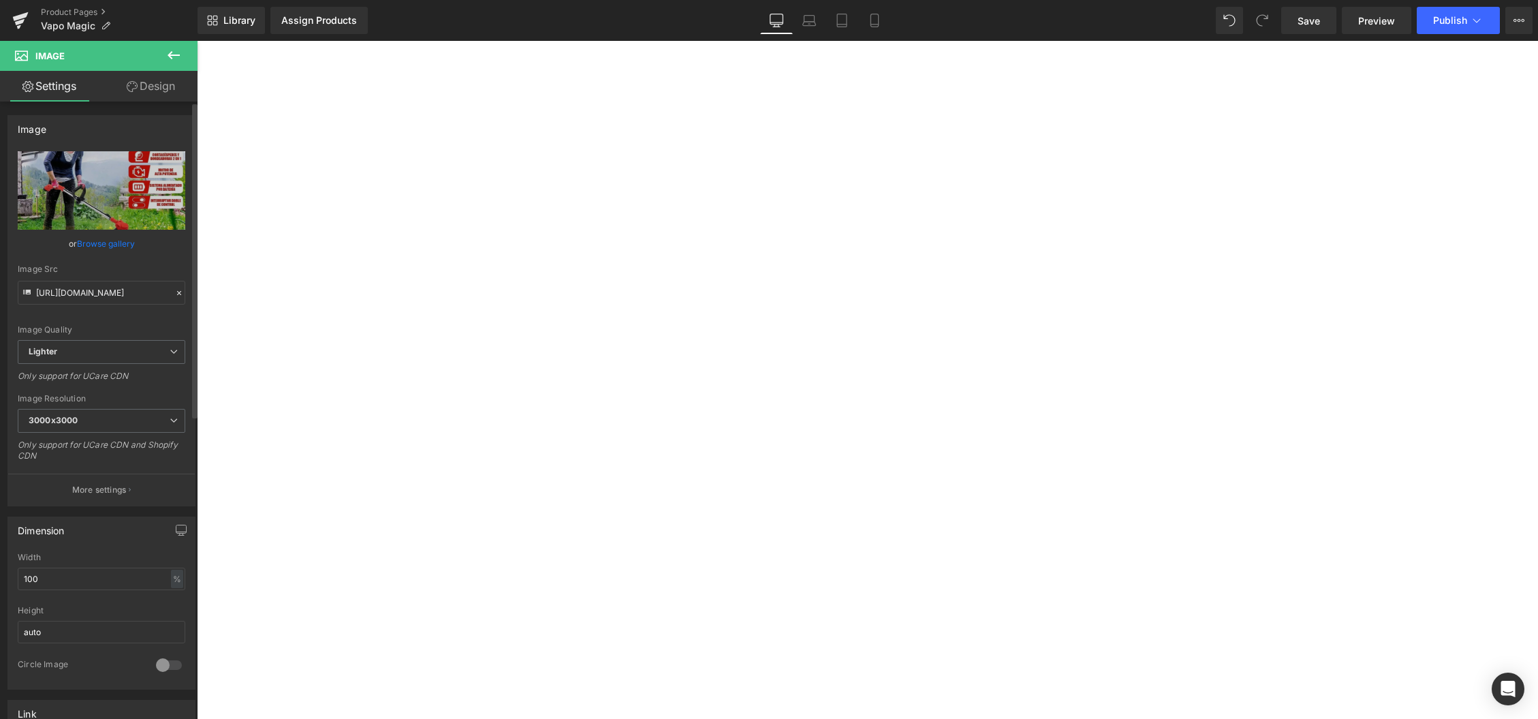
click at [90, 245] on link "Browse gallery" at bounding box center [106, 244] width 58 height 24
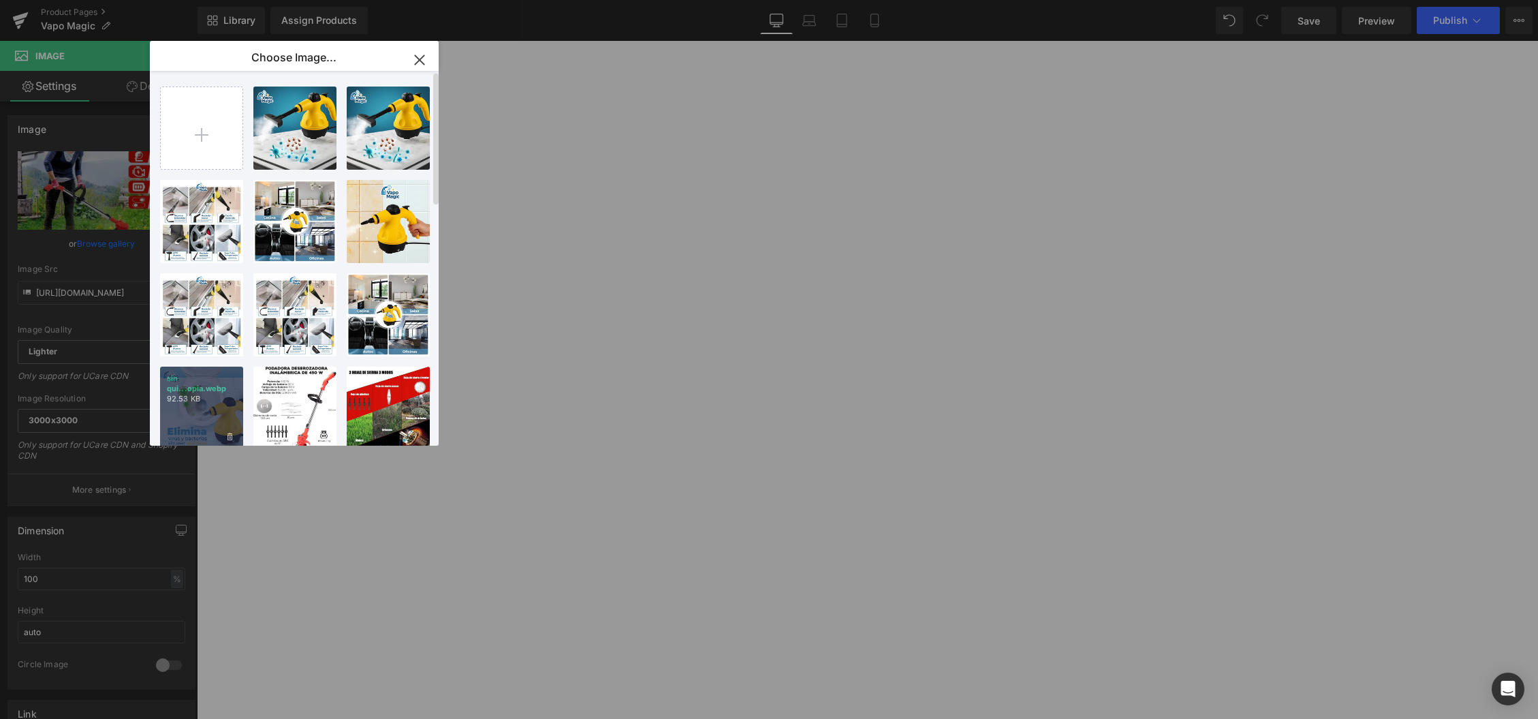
click at [238, 401] on div "sin qui...opia.webp 92.53 KB" at bounding box center [201, 407] width 83 height 83
type input "https://ucarecdn.com/5a614e70-517f-4634-9683-6a03de6364b1/-/format/auto/-/previ…"
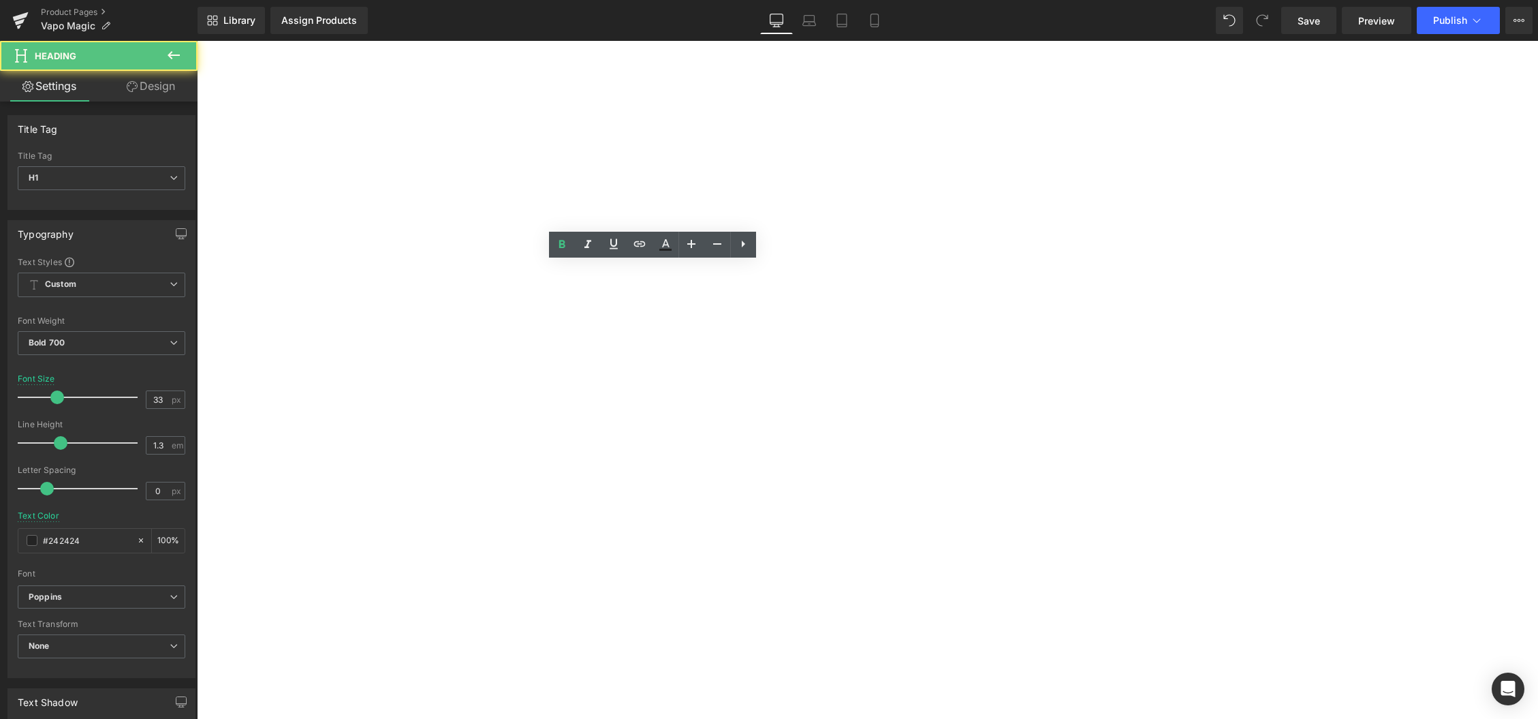
drag, startPoint x: 576, startPoint y: 307, endPoint x: 442, endPoint y: 264, distance: 140.9
paste div
drag, startPoint x: 639, startPoint y: 279, endPoint x: 497, endPoint y: 274, distance: 142.5
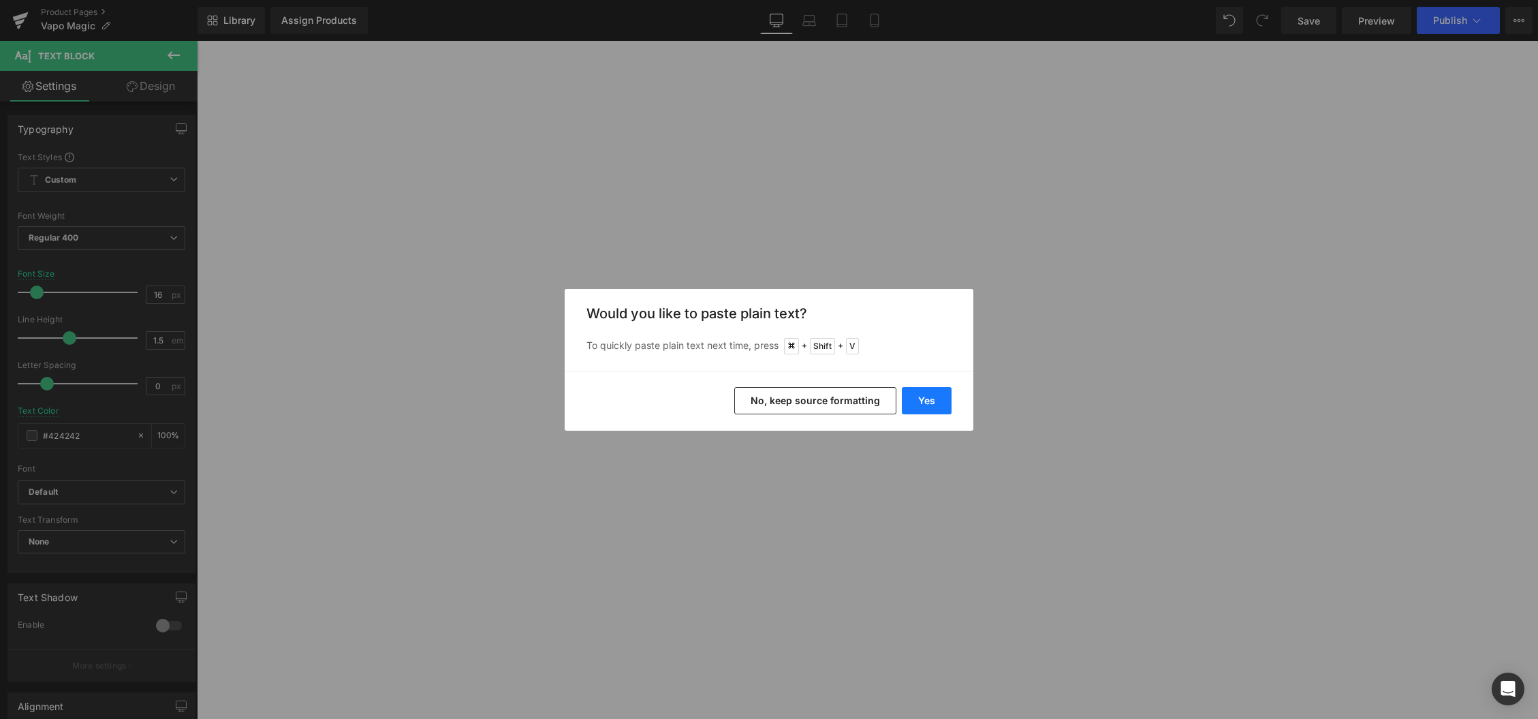
click at [917, 404] on button "Yes" at bounding box center [927, 400] width 50 height 27
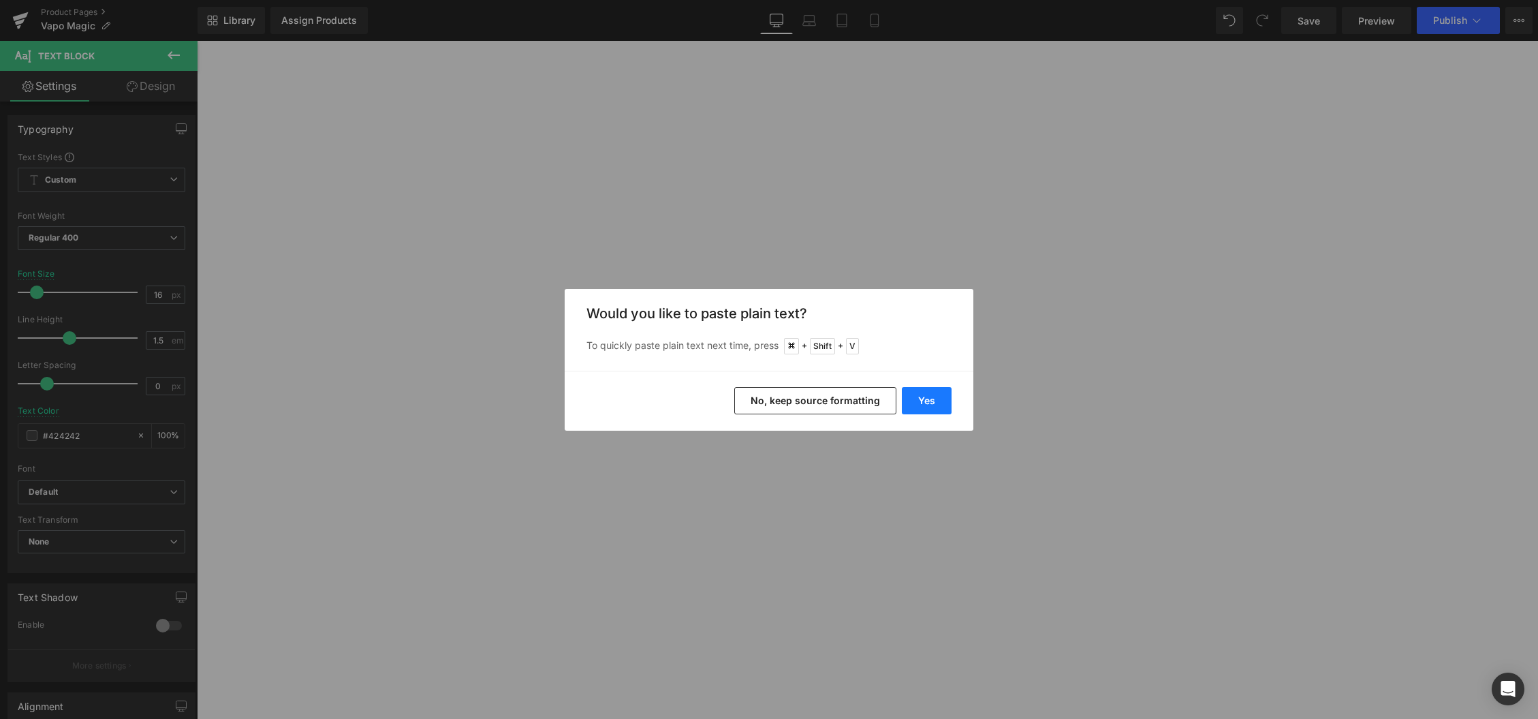
click at [935, 405] on button "Yes" at bounding box center [927, 400] width 50 height 27
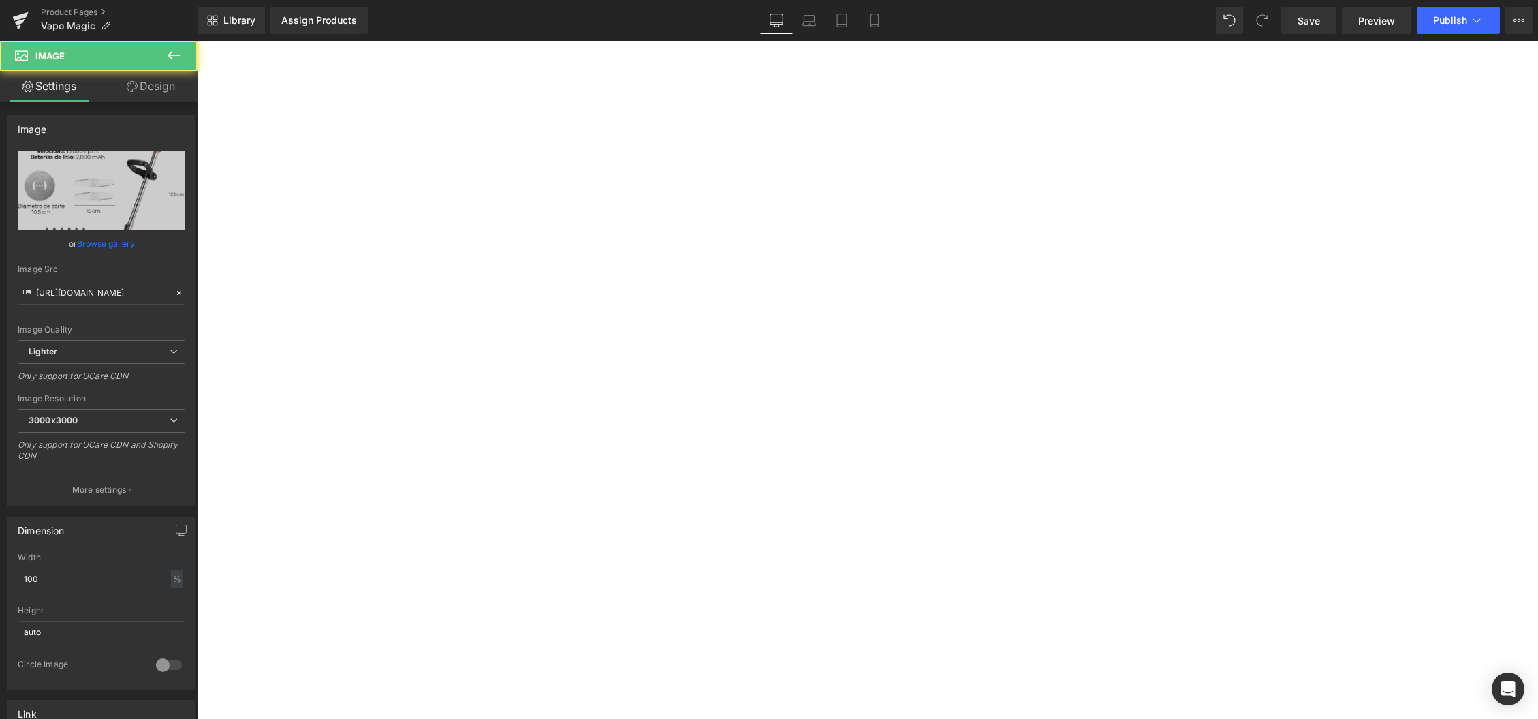
scroll to position [1464, 0]
click at [99, 244] on link "Browse gallery" at bounding box center [106, 244] width 58 height 24
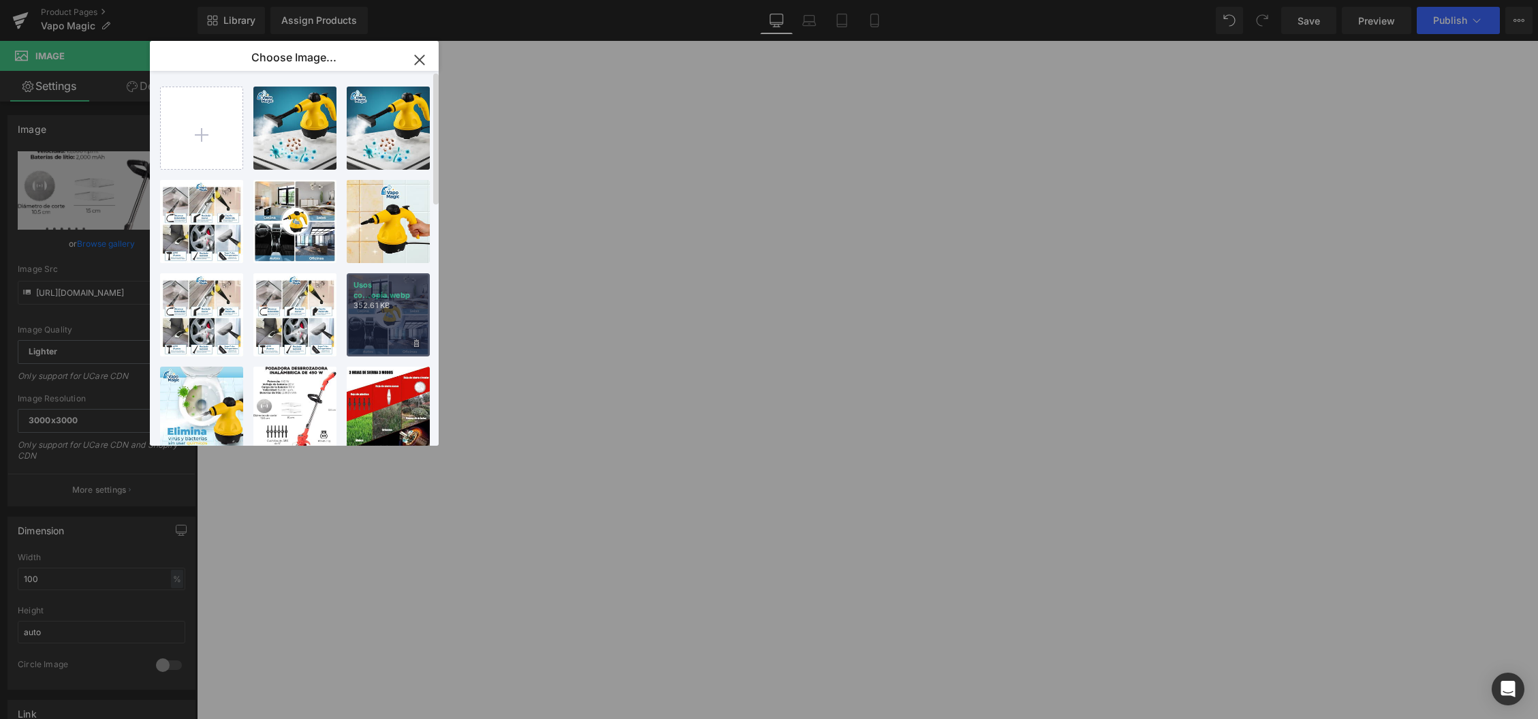
click at [392, 316] on div "Usos co...opia.webp 352.61 KB" at bounding box center [388, 314] width 83 height 83
type input "https://ucarecdn.com/cfe1ed8d-8c5d-4c57-9724-cdbe104b8753/-/format/auto/-/previ…"
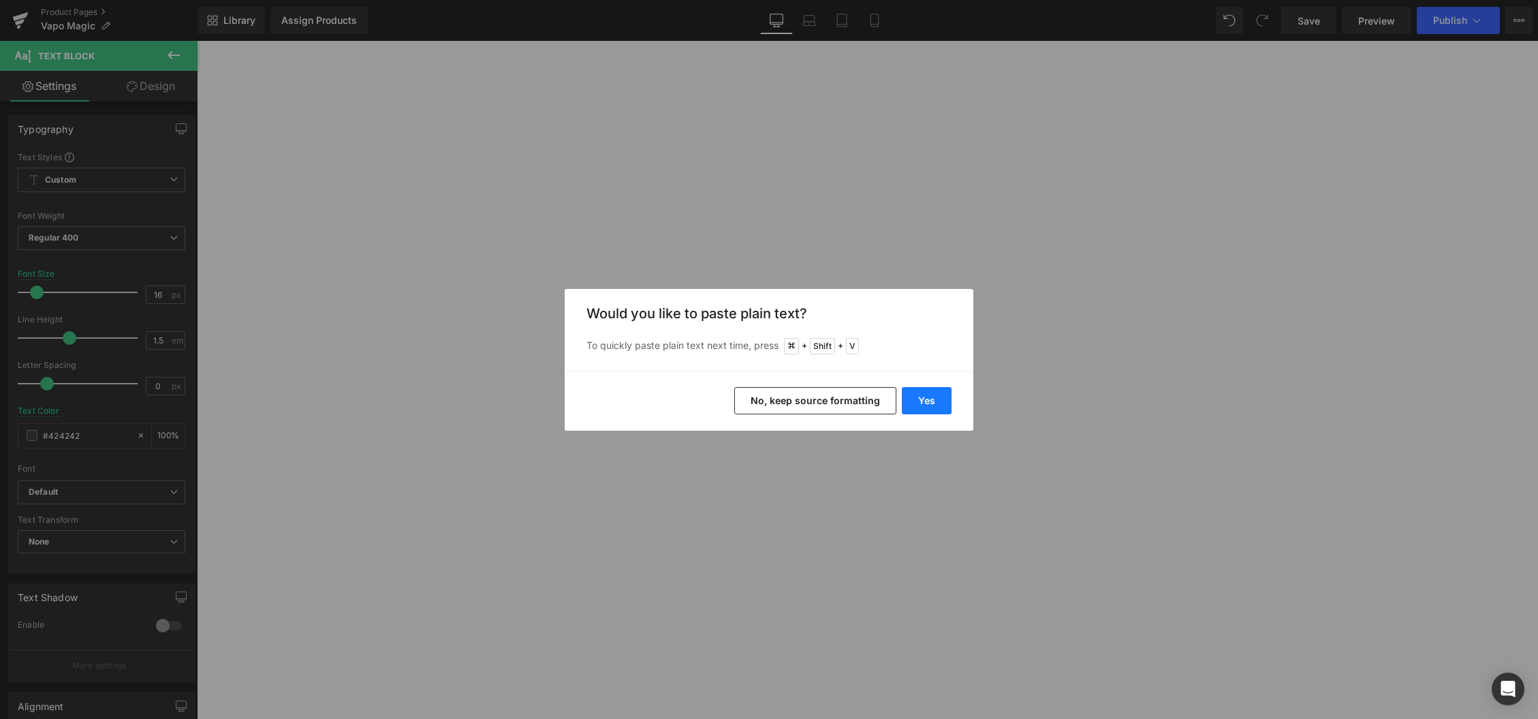
click at [935, 401] on button "Yes" at bounding box center [927, 400] width 50 height 27
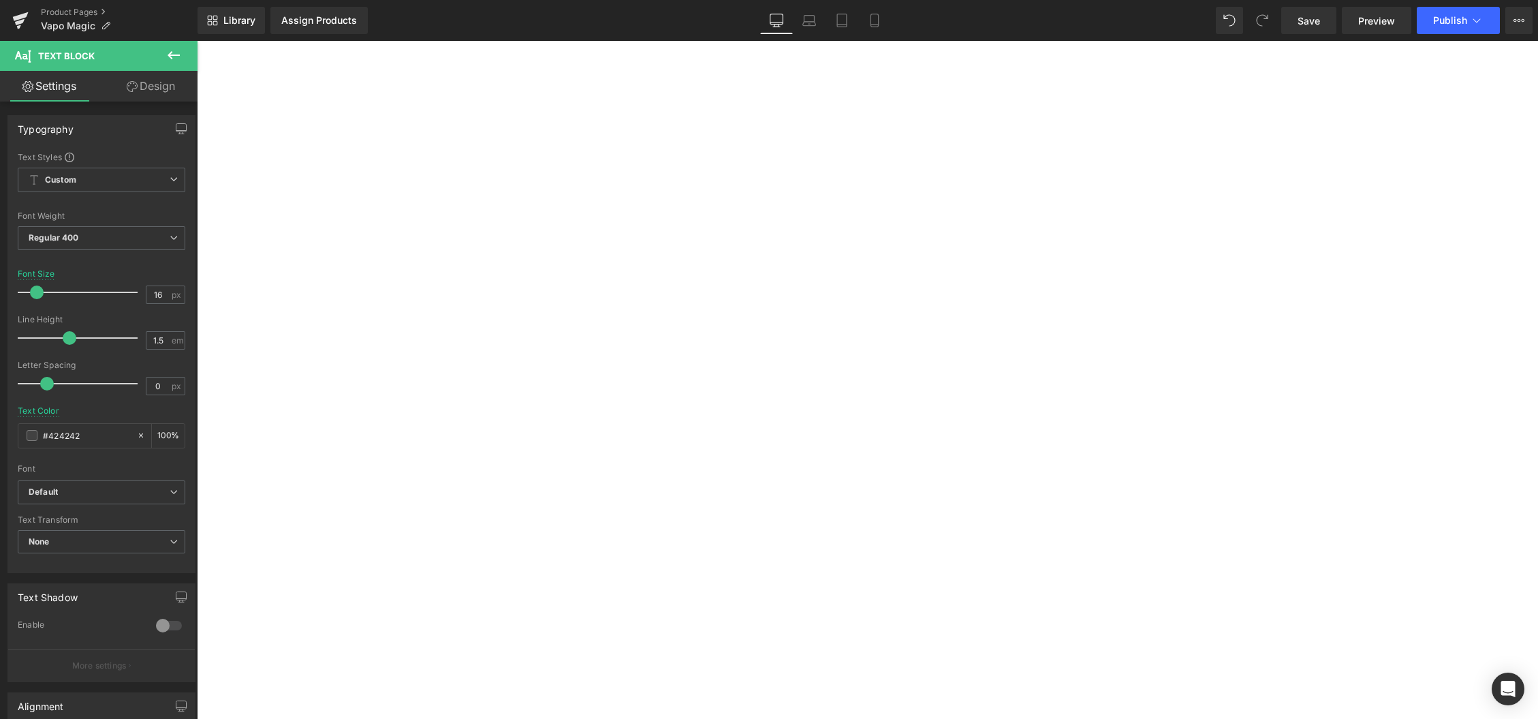
scroll to position [1503, 0]
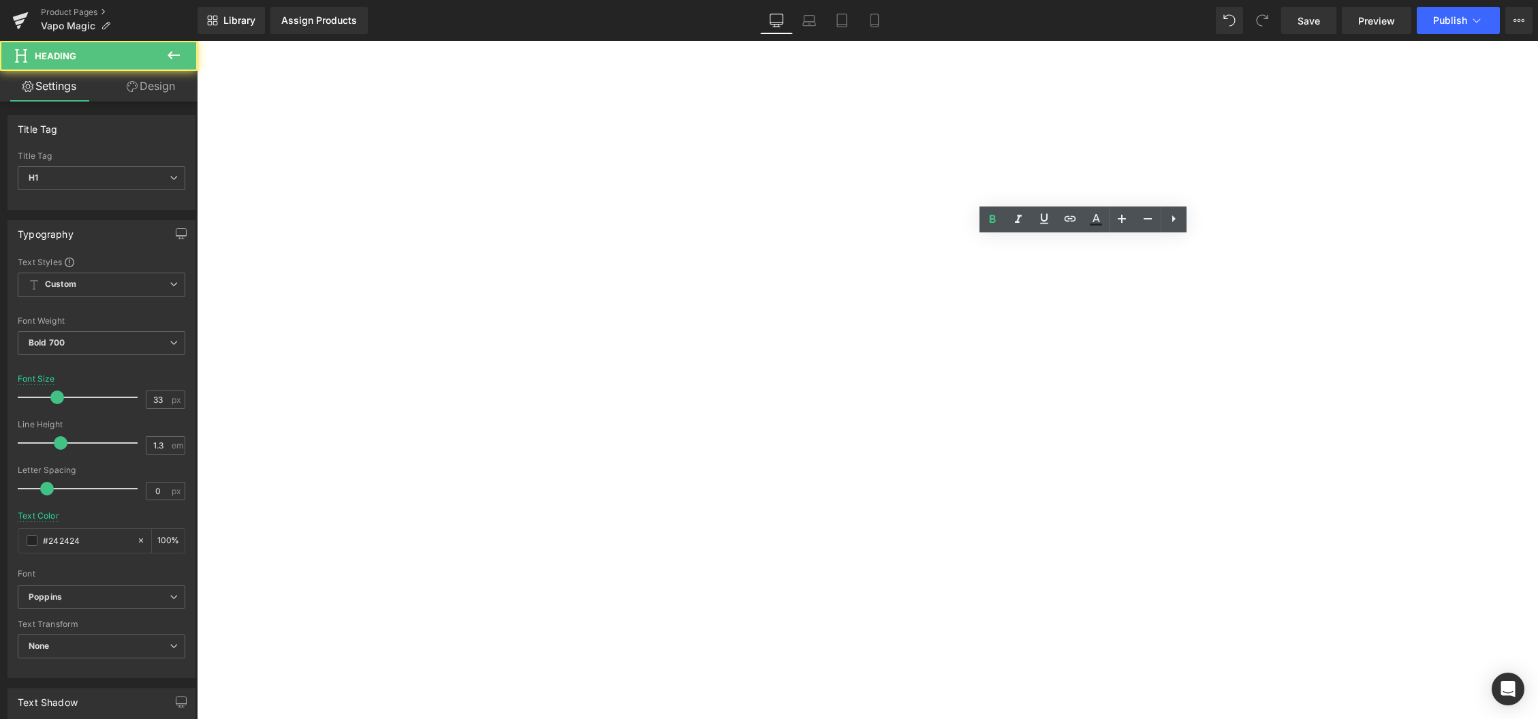
paste div
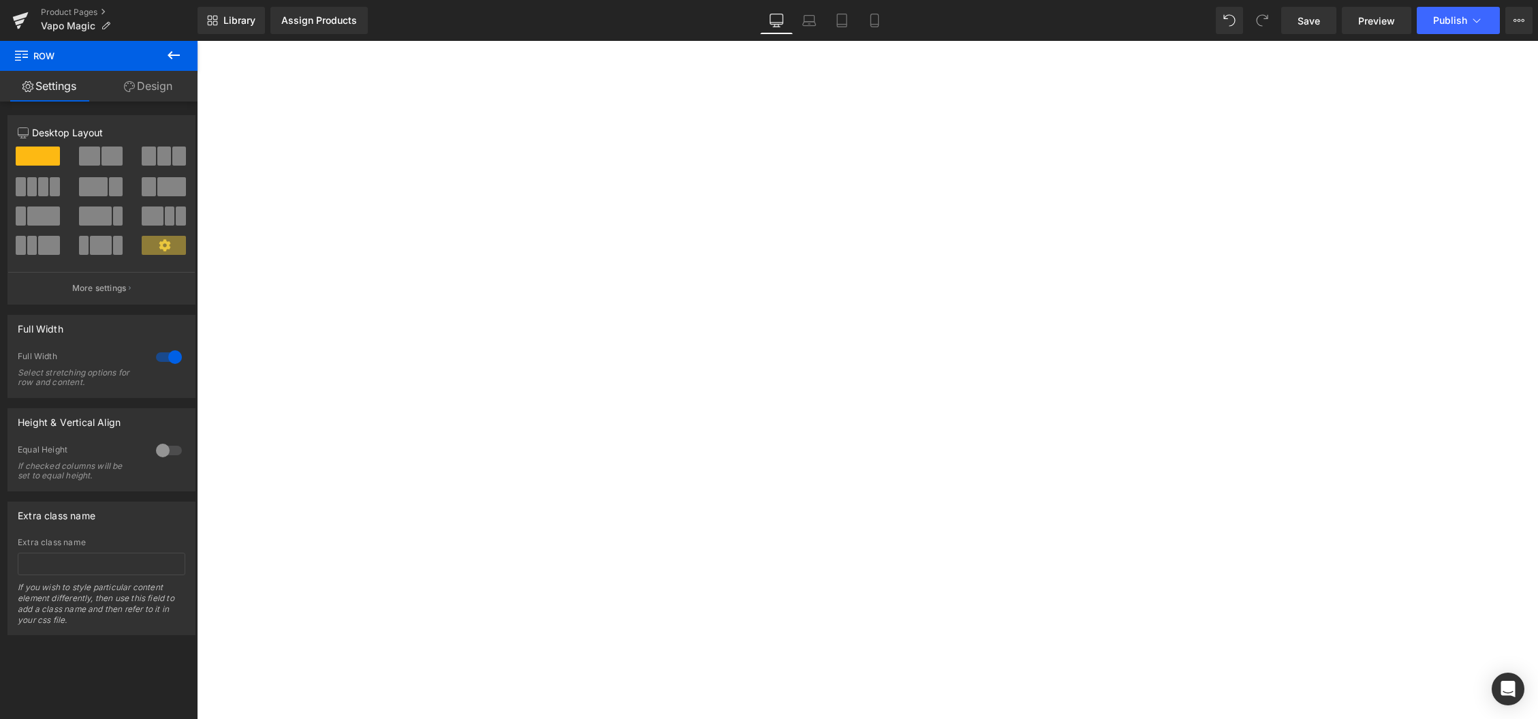
scroll to position [1803, 0]
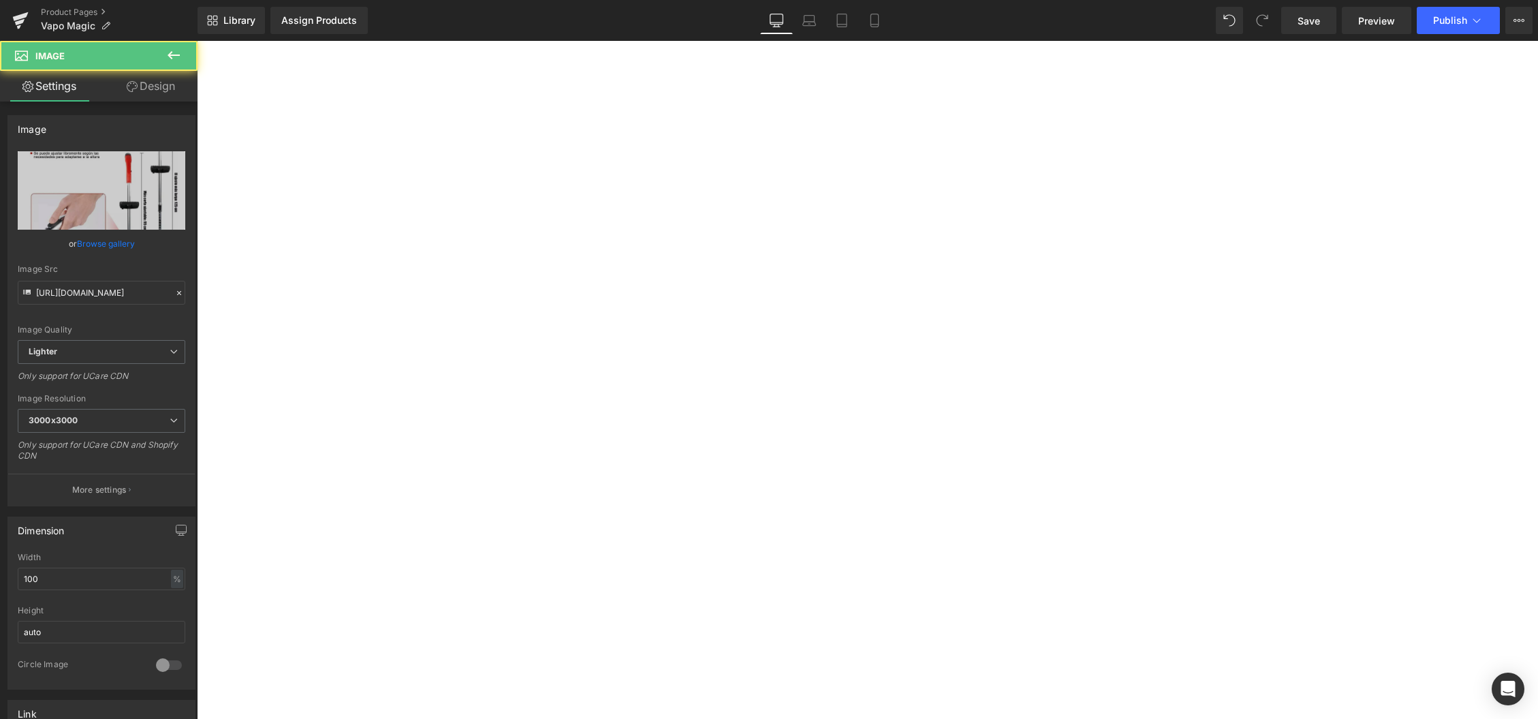
click at [197, 41] on span at bounding box center [197, 41] width 0 height 0
click at [102, 238] on link "Browse gallery" at bounding box center [106, 244] width 58 height 24
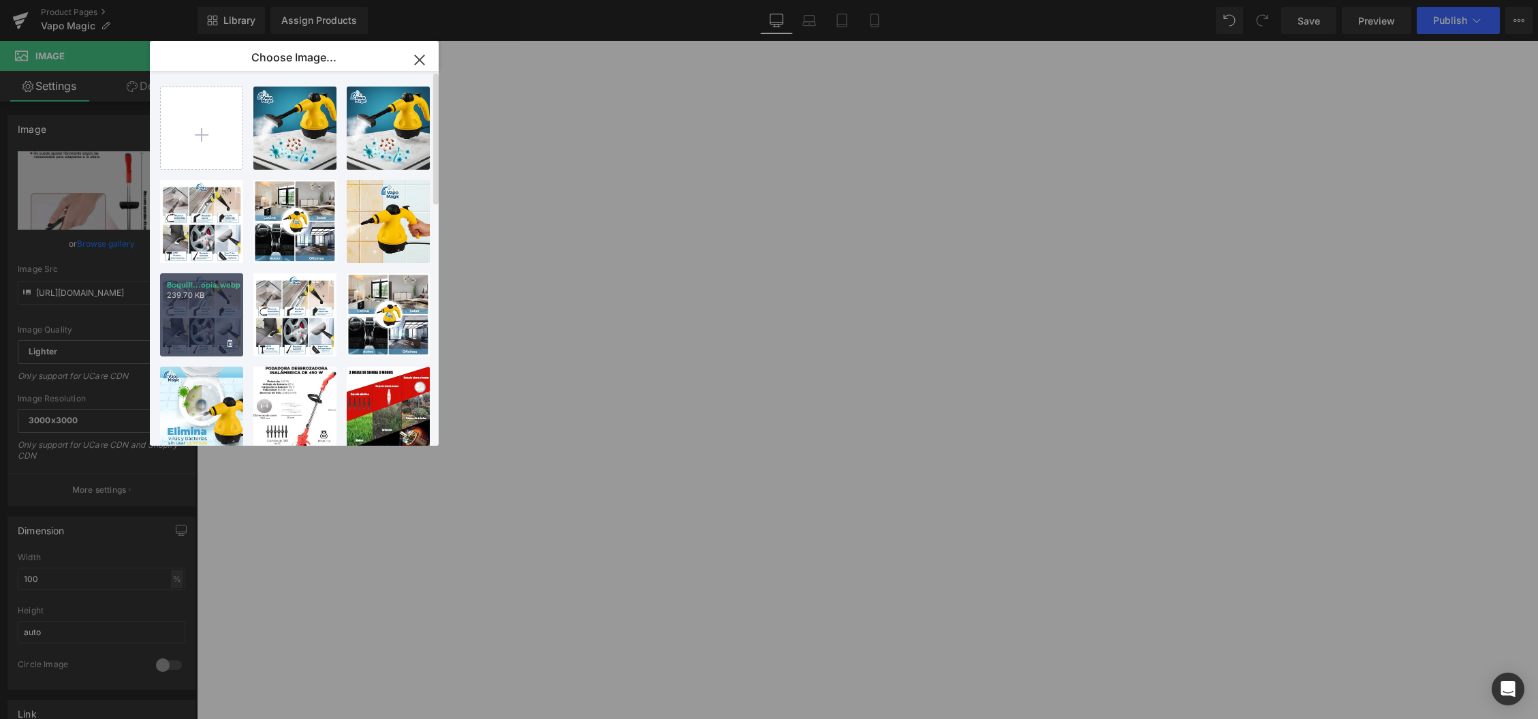
click at [208, 310] on div "Boquill...opia.webp 239.70 KB" at bounding box center [201, 314] width 83 height 83
type input "https://ucarecdn.com/13289146-dce9-4a17-af0c-e6e15e1663f9/-/format/auto/-/previ…"
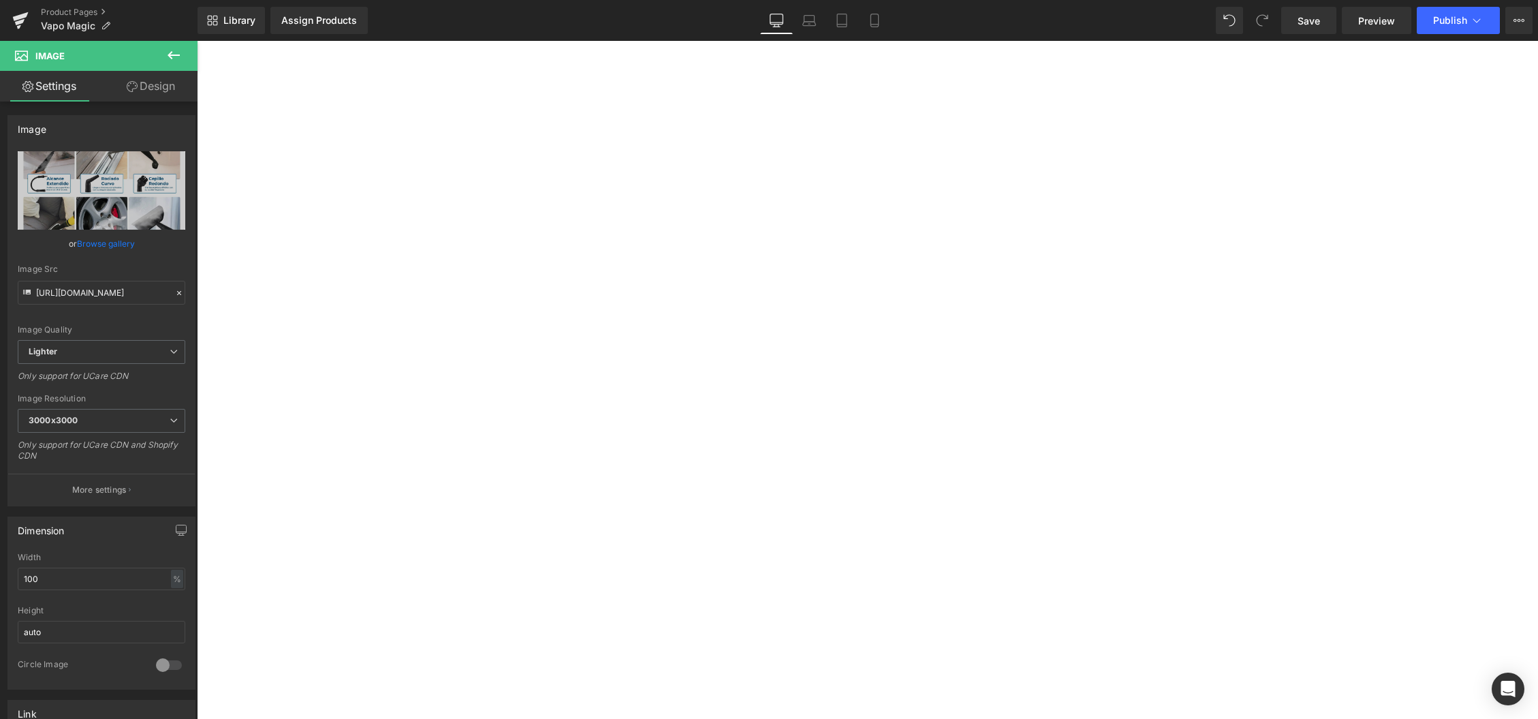
scroll to position [1913, 0]
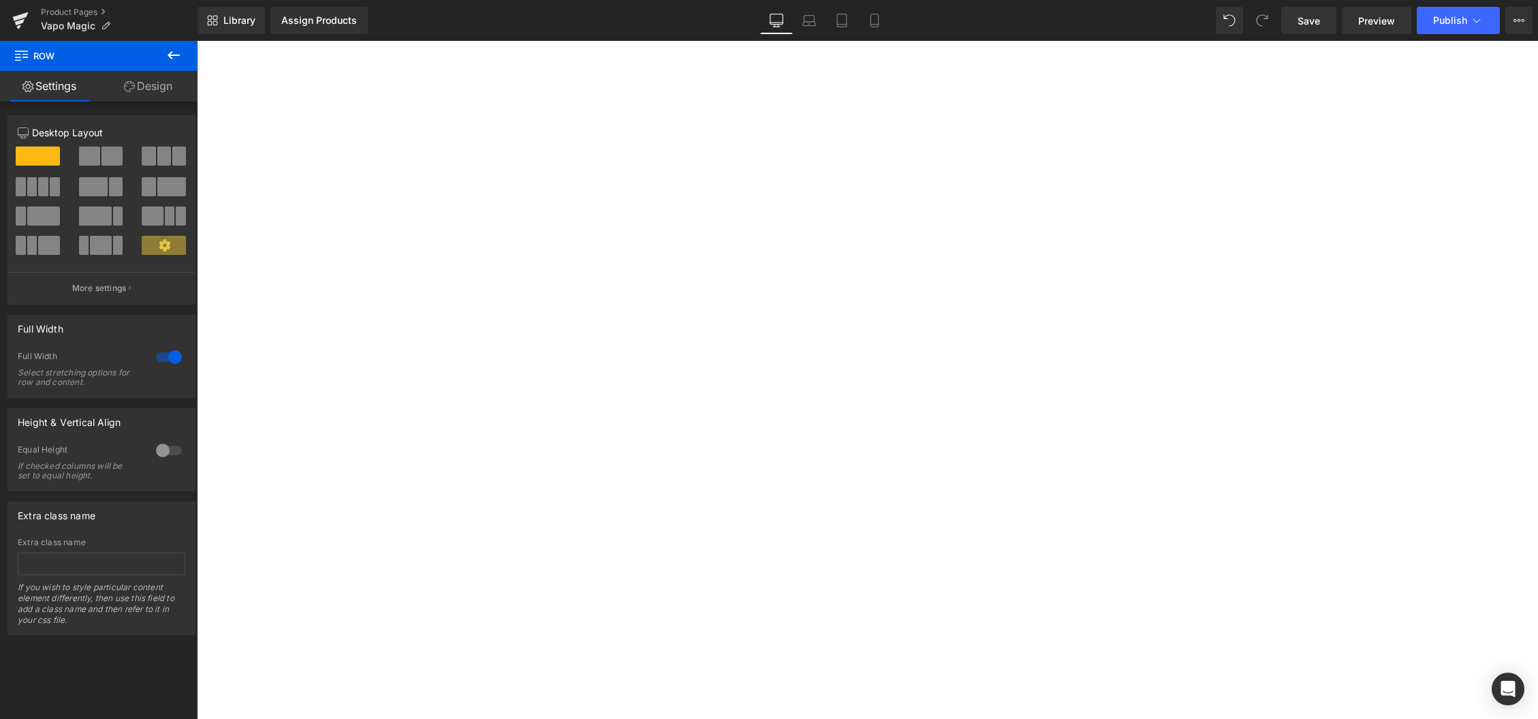
scroll to position [1881, 0]
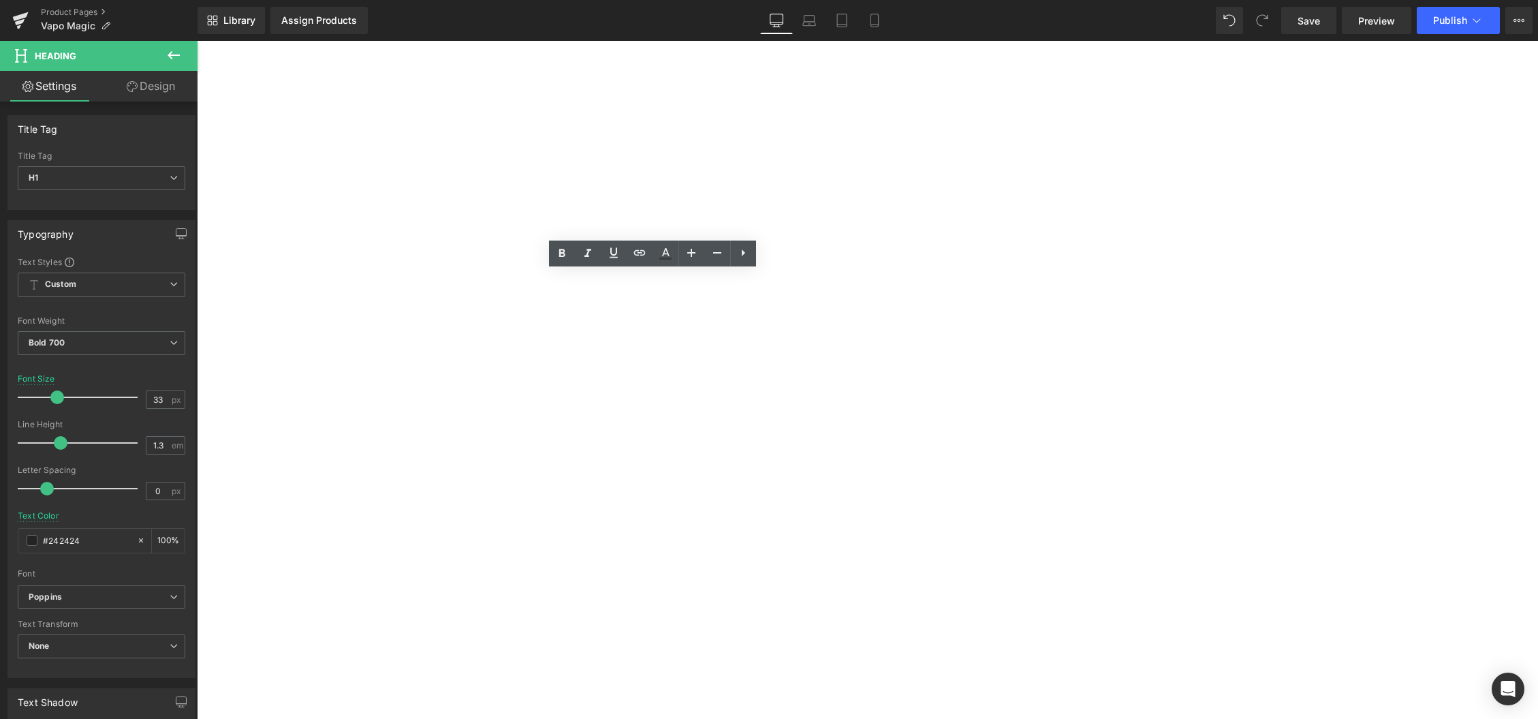
paste div
click at [197, 41] on span "Text Block" at bounding box center [197, 41] width 0 height 0
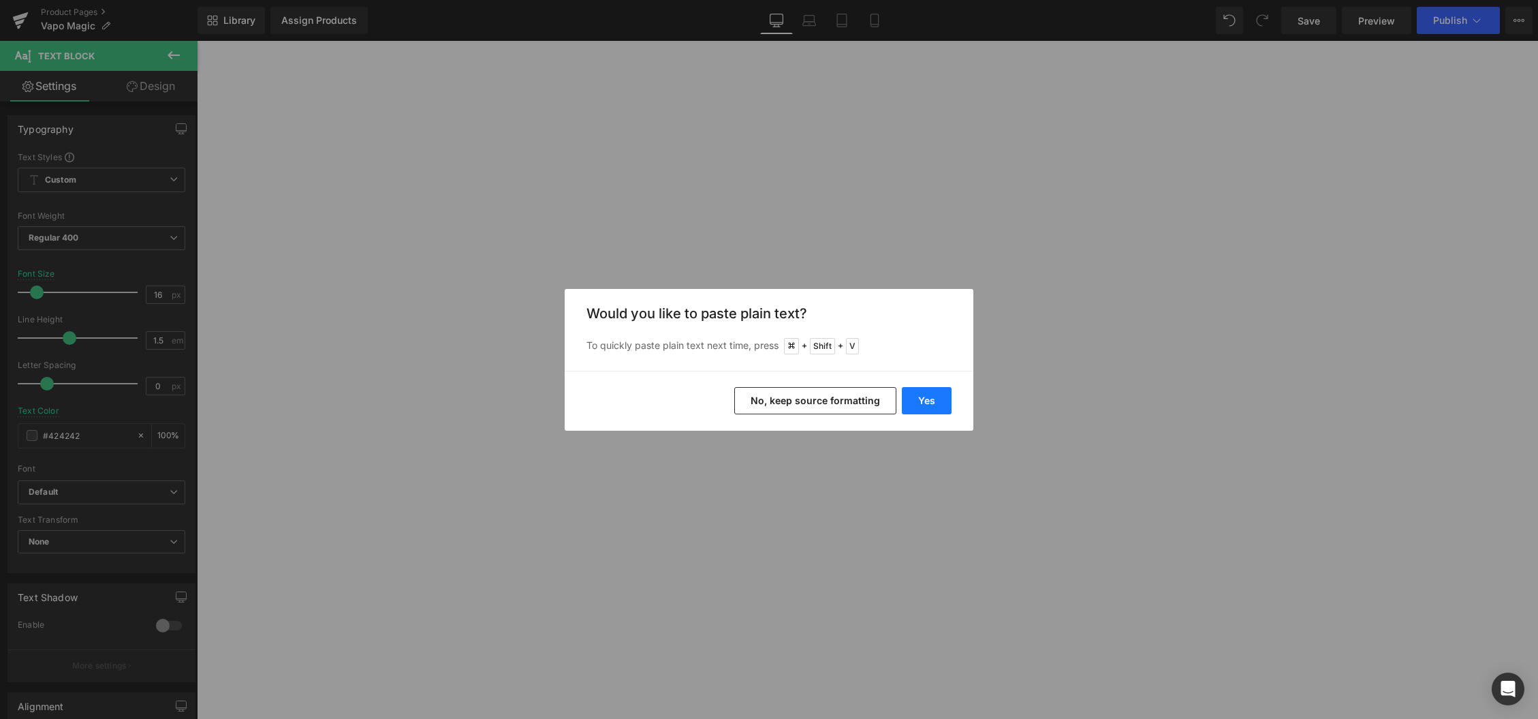
click at [934, 401] on button "Yes" at bounding box center [927, 400] width 50 height 27
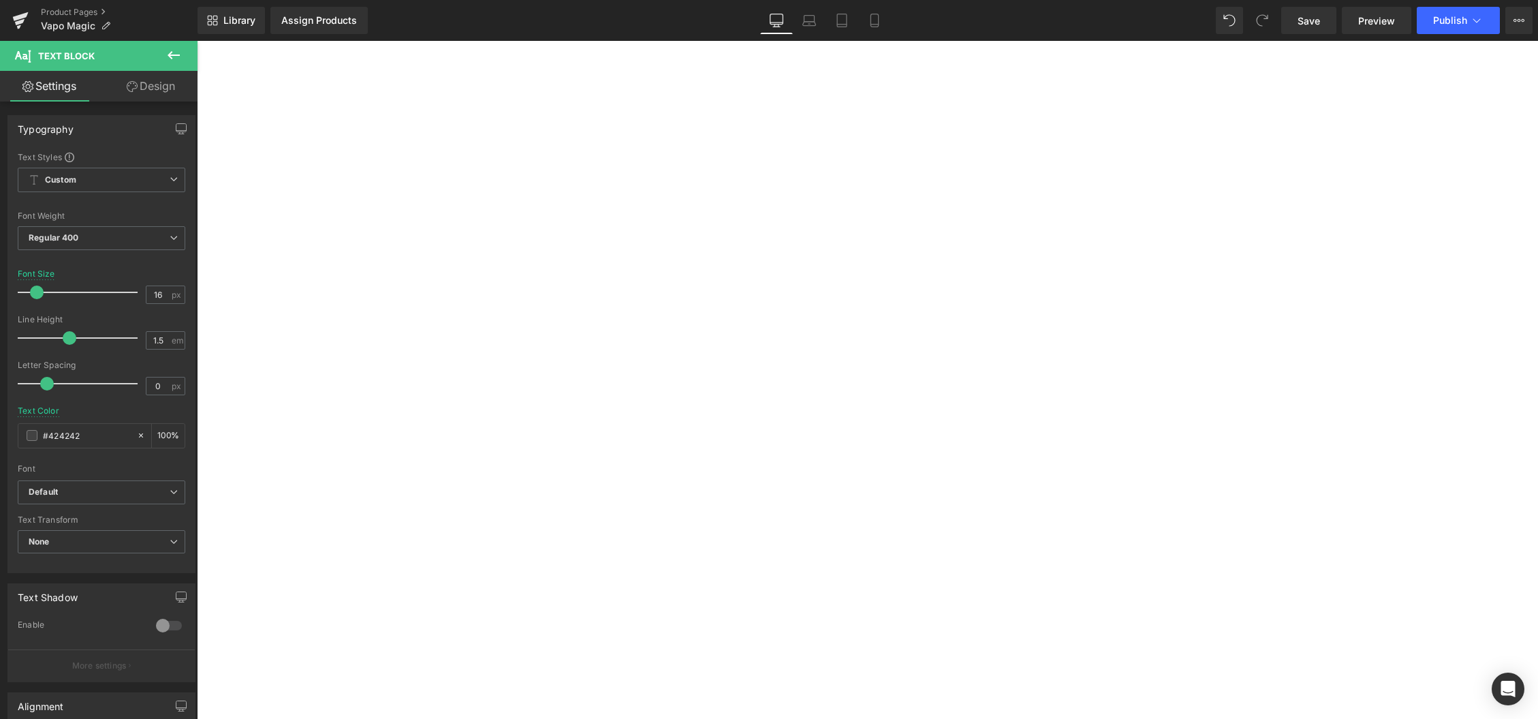
scroll to position [1915, 0]
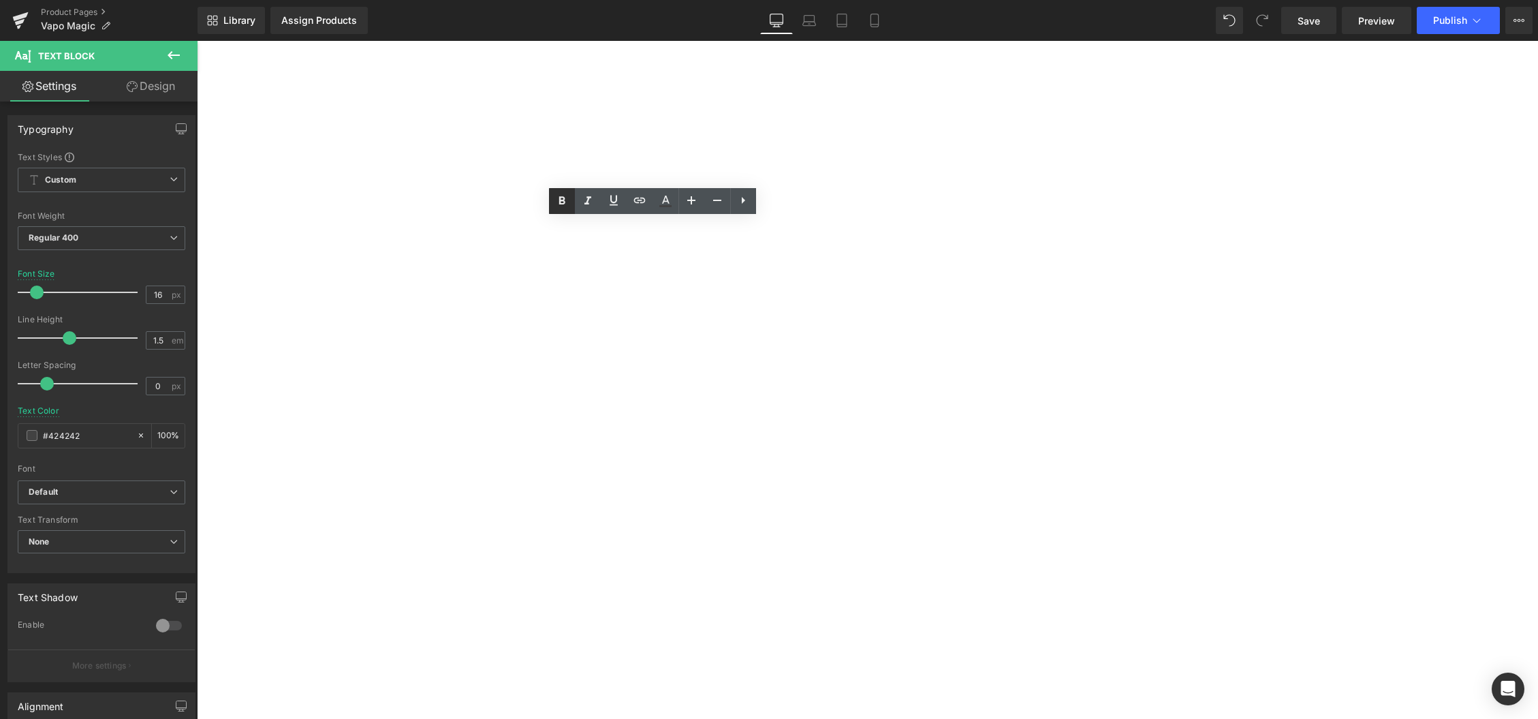
click at [561, 201] on icon at bounding box center [562, 201] width 16 height 16
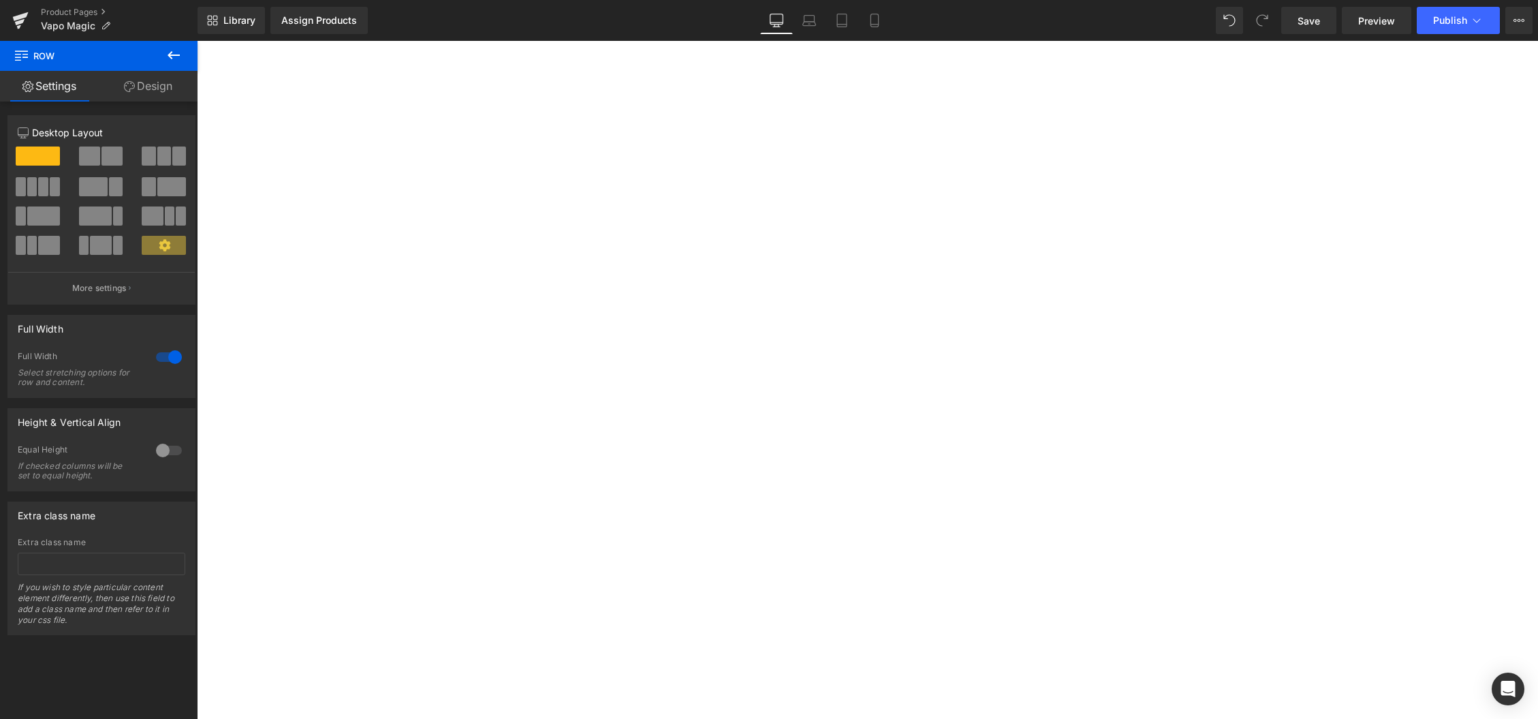
scroll to position [2281, 0]
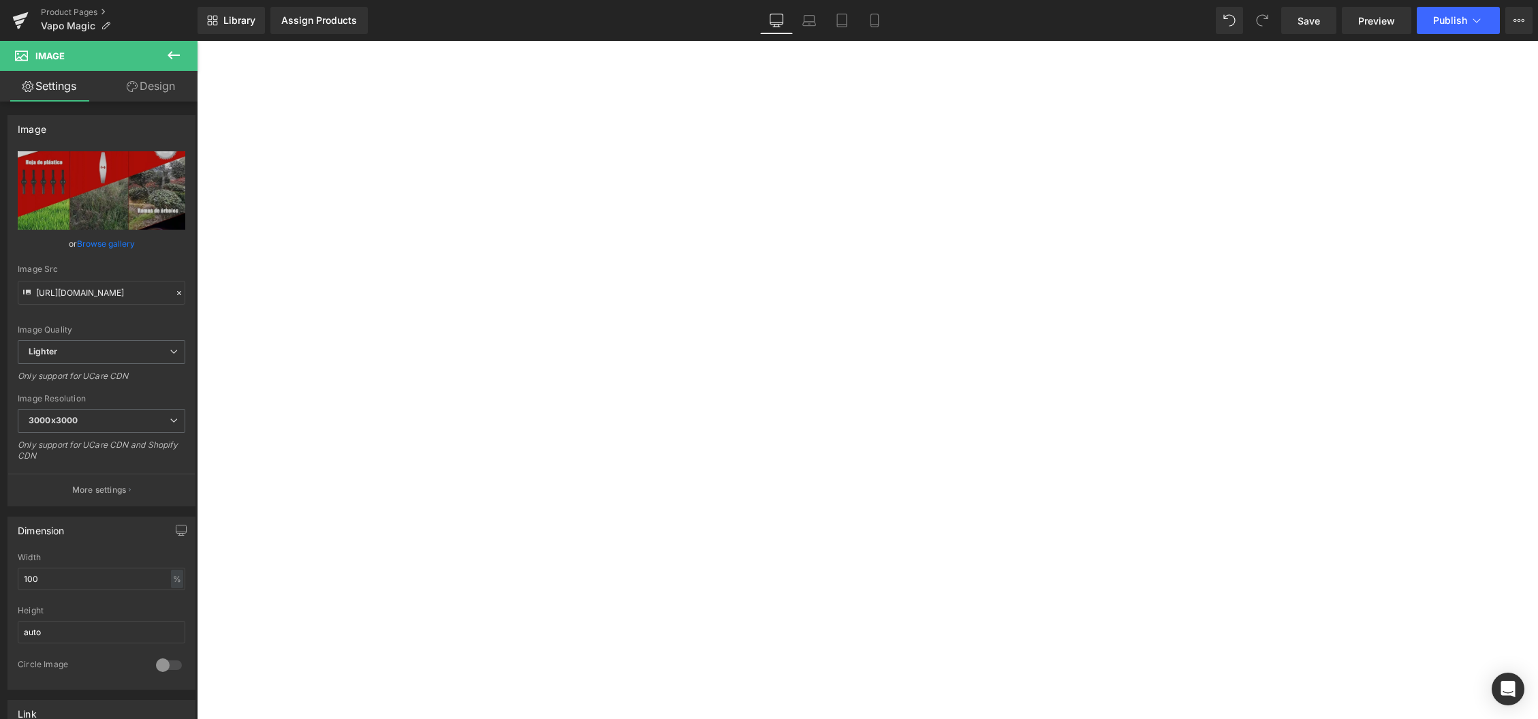
click at [102, 243] on link "Browse gallery" at bounding box center [106, 244] width 58 height 24
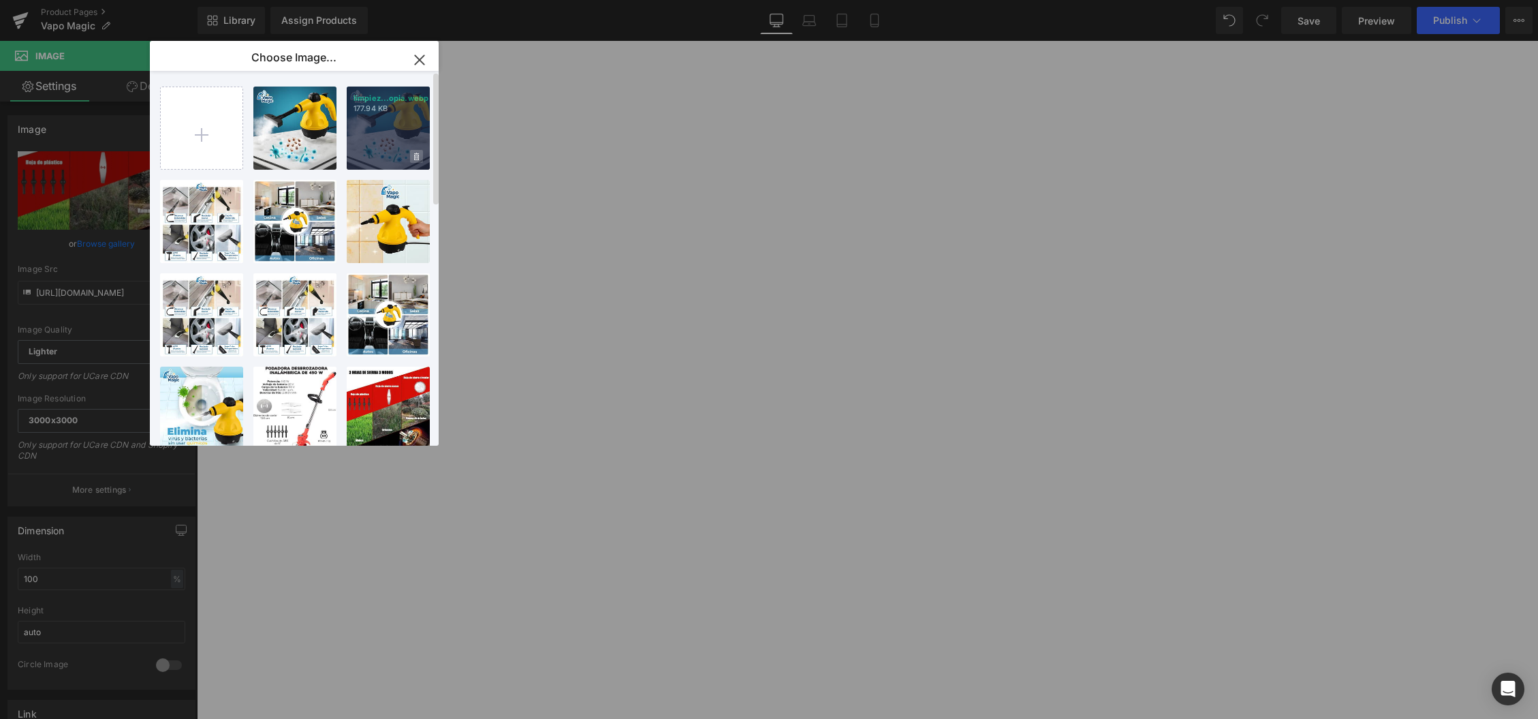
click at [417, 157] on icon at bounding box center [416, 156] width 5 height 7
click at [373, 155] on span "Yes" at bounding box center [371, 156] width 34 height 14
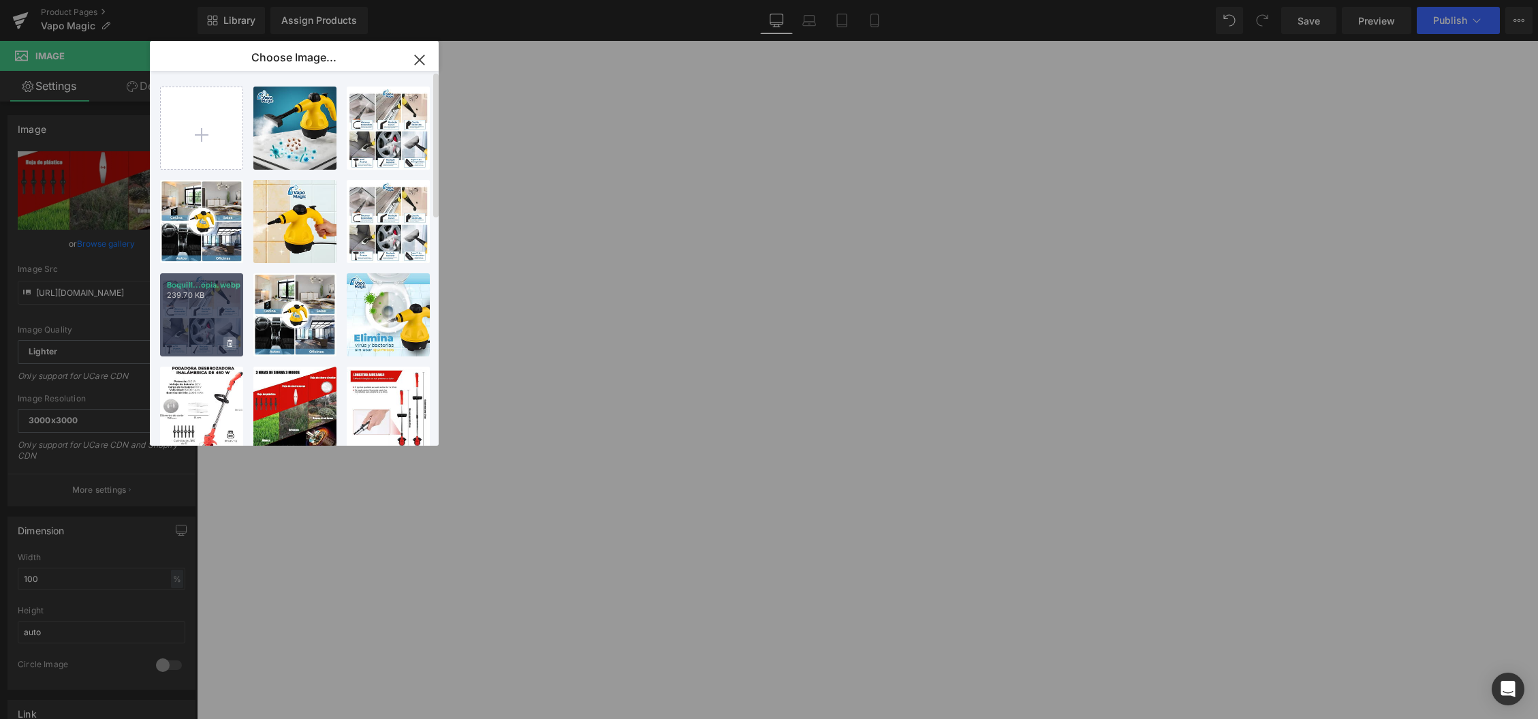
click at [228, 345] on icon at bounding box center [230, 343] width 5 height 9
click at [173, 345] on span "Yes" at bounding box center [184, 343] width 34 height 14
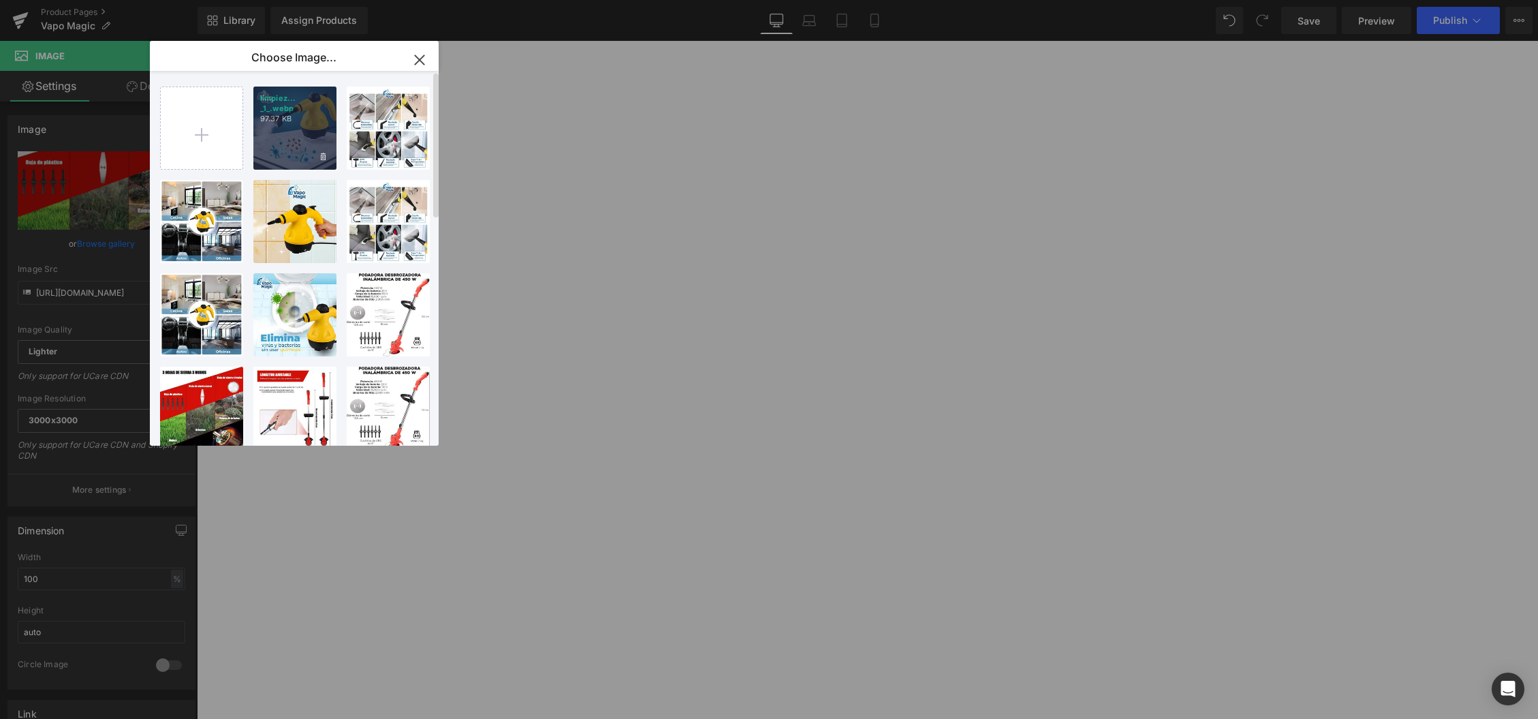
drag, startPoint x: 292, startPoint y: 125, endPoint x: 95, endPoint y: 84, distance: 201.1
click at [292, 125] on div "limpiez... _1_.webp 97.37 KB" at bounding box center [294, 128] width 83 height 83
type input "[URL][DOMAIN_NAME]"
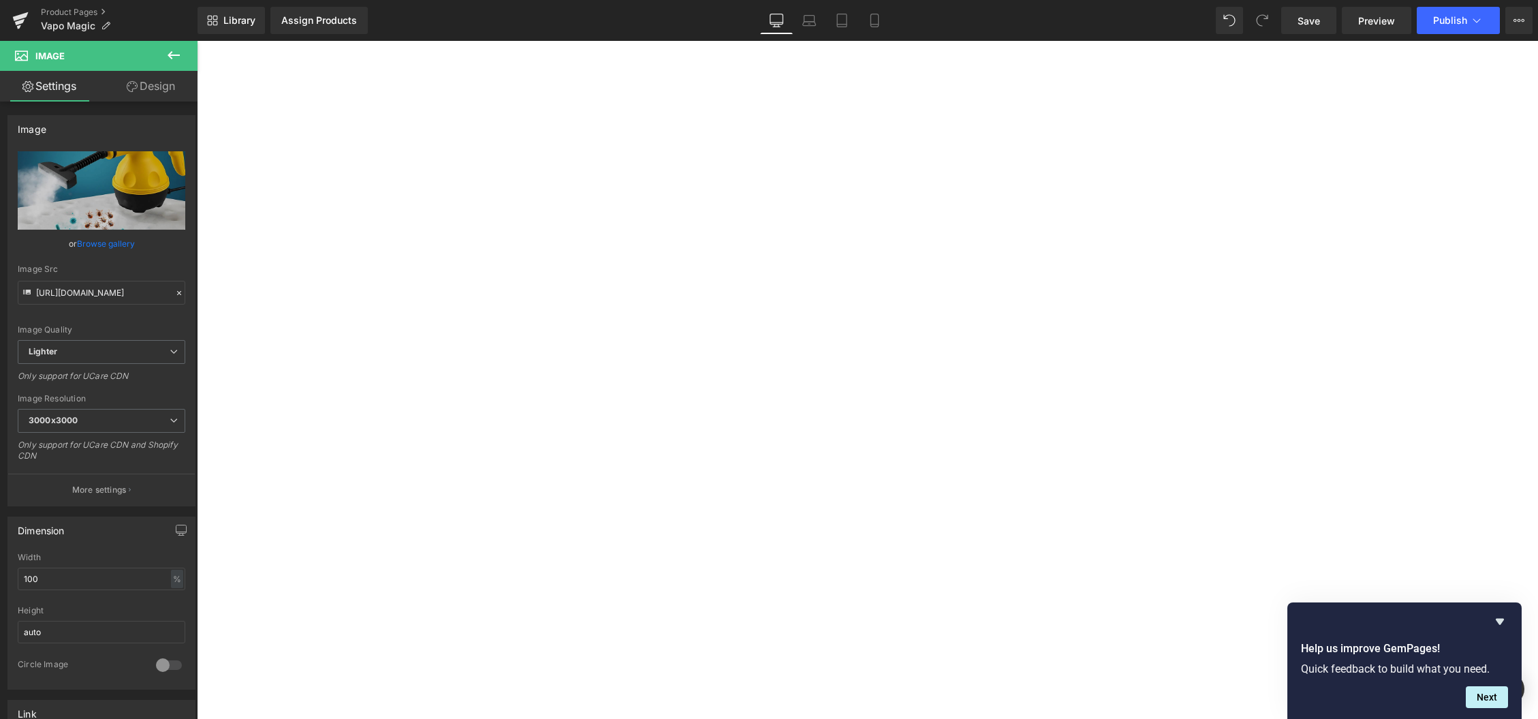
scroll to position [2395, 0]
click at [1322, 22] on link "Save" at bounding box center [1308, 20] width 55 height 27
click at [197, 41] on icon at bounding box center [197, 41] width 0 height 0
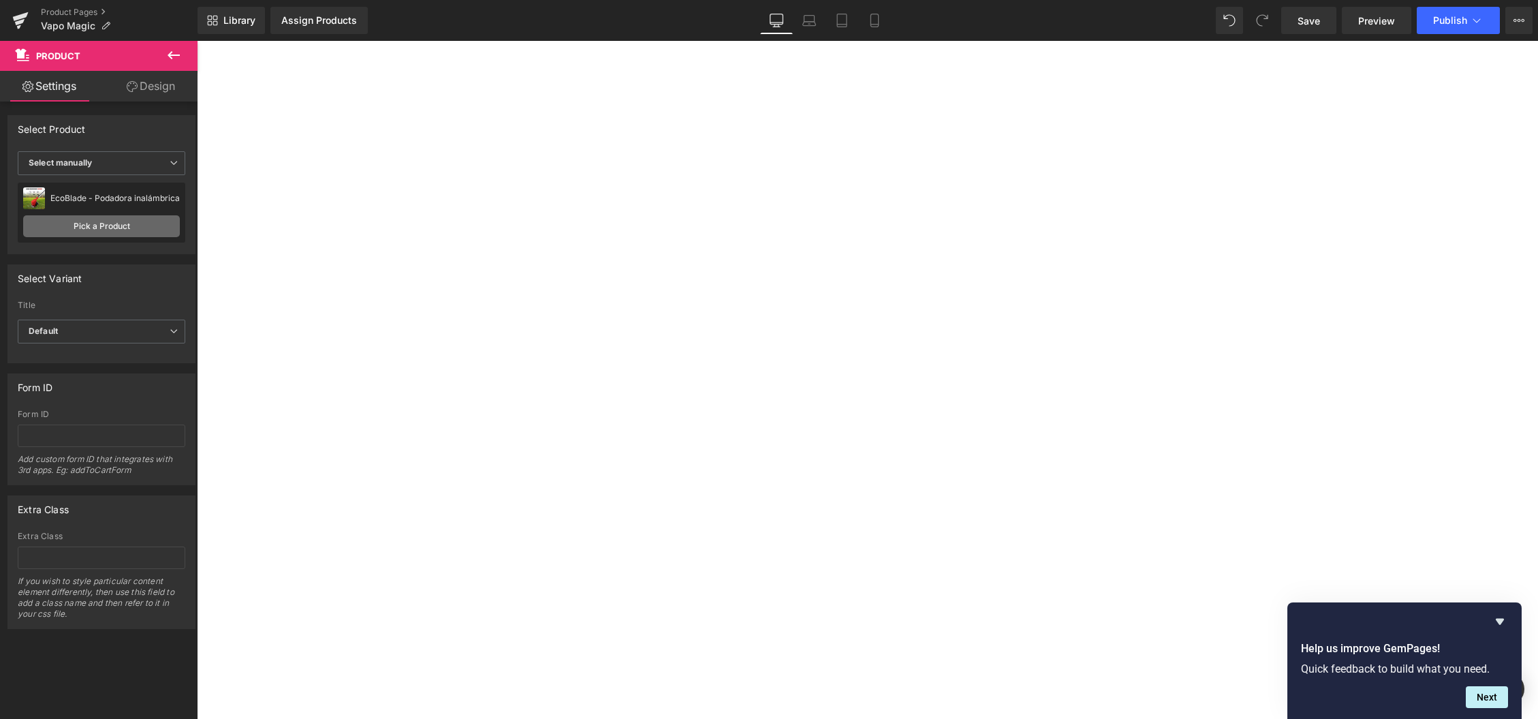
click at [100, 228] on link "Pick a Product" at bounding box center [101, 226] width 157 height 22
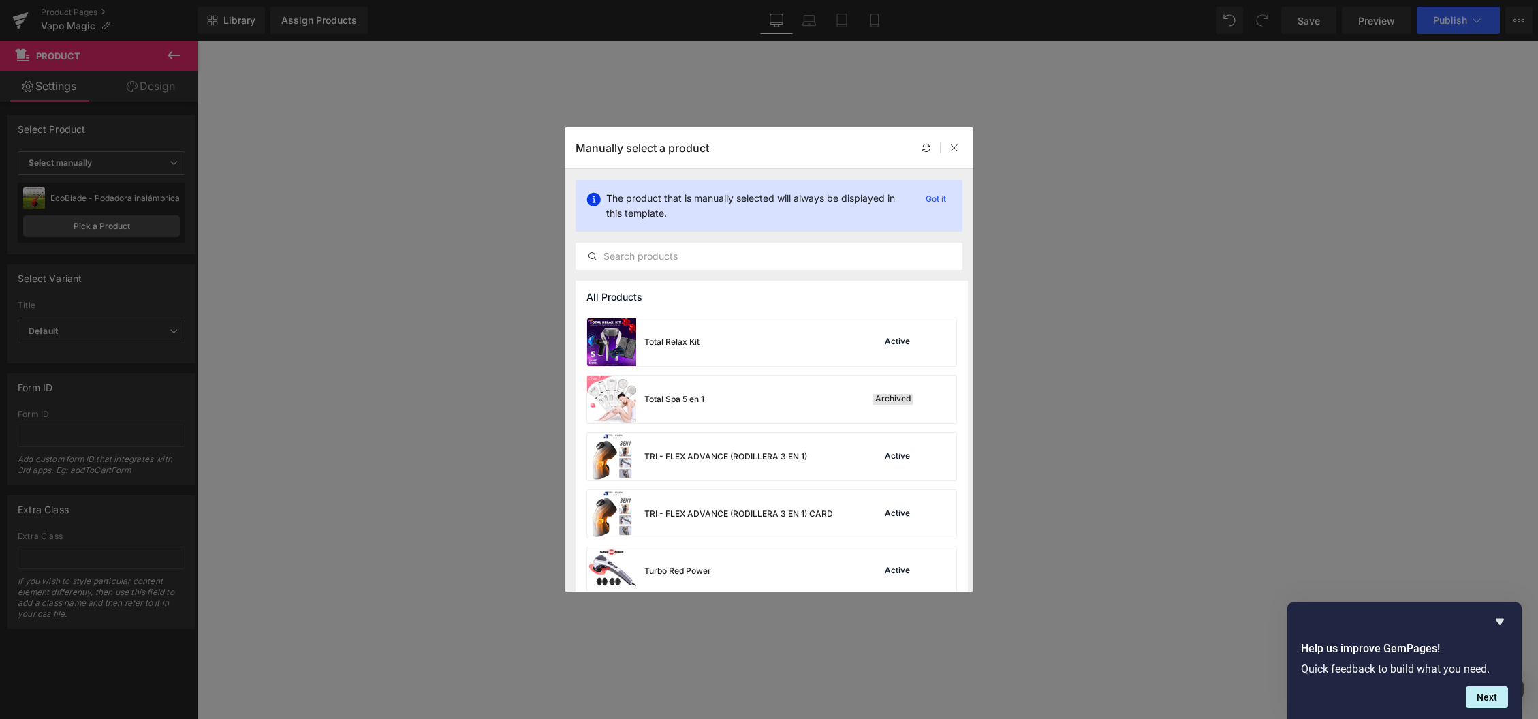
scroll to position [1556, 0]
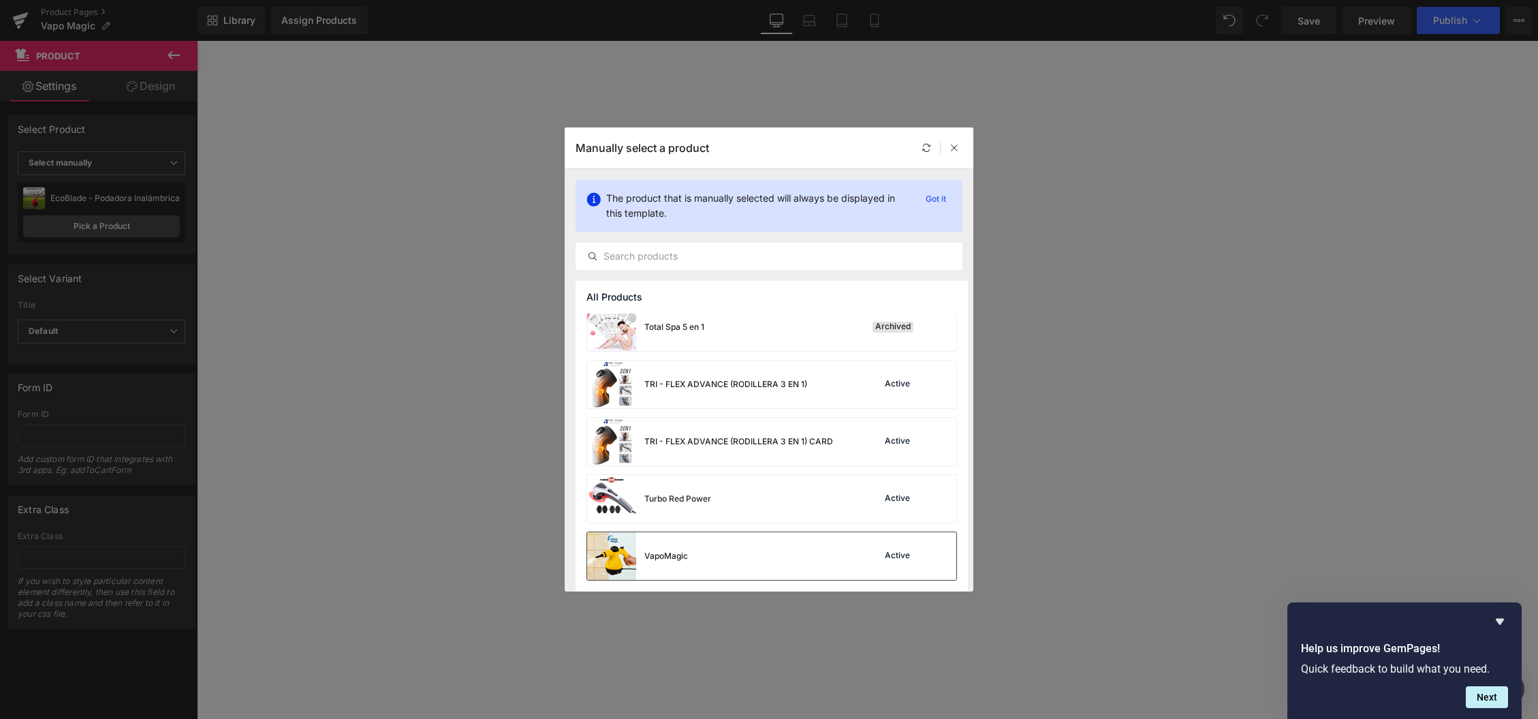
click at [619, 554] on img at bounding box center [611, 556] width 49 height 48
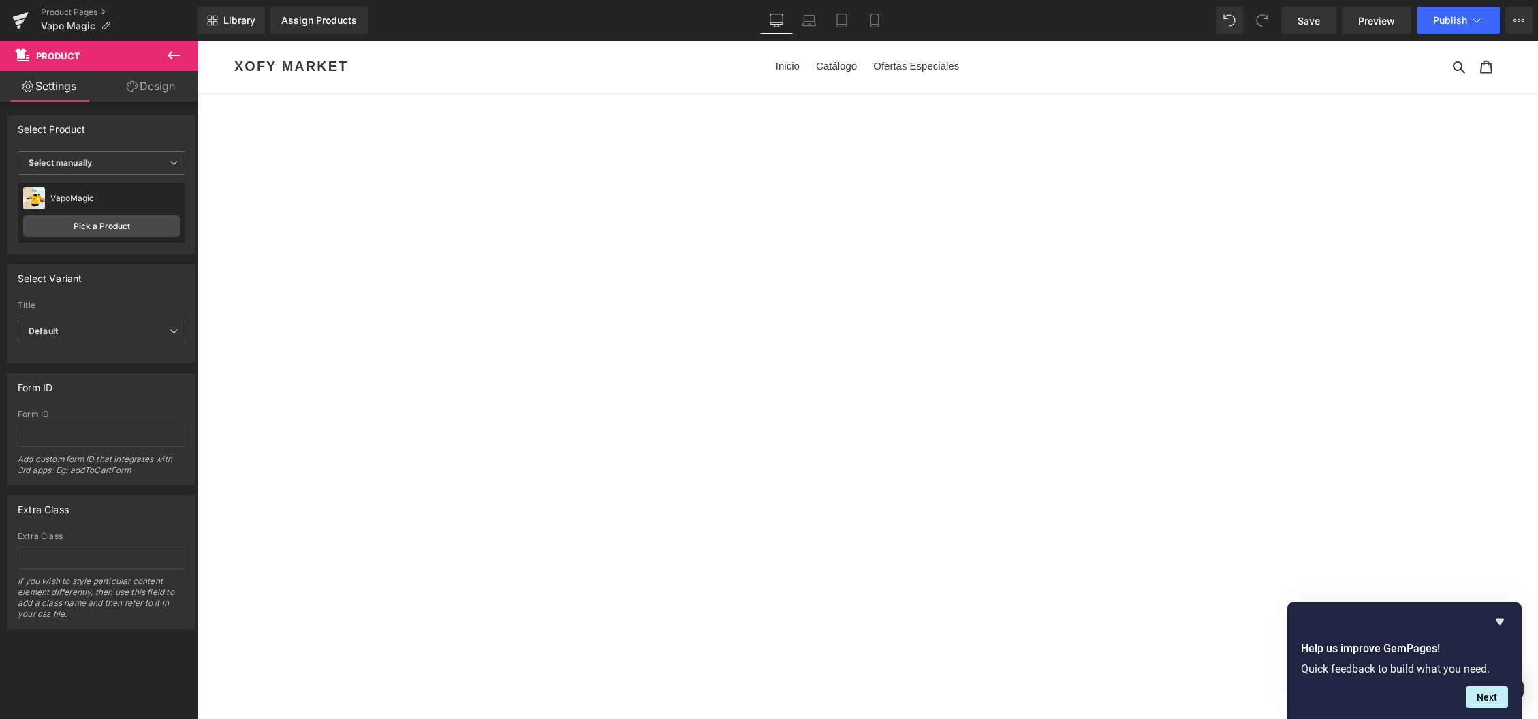
scroll to position [49, 0]
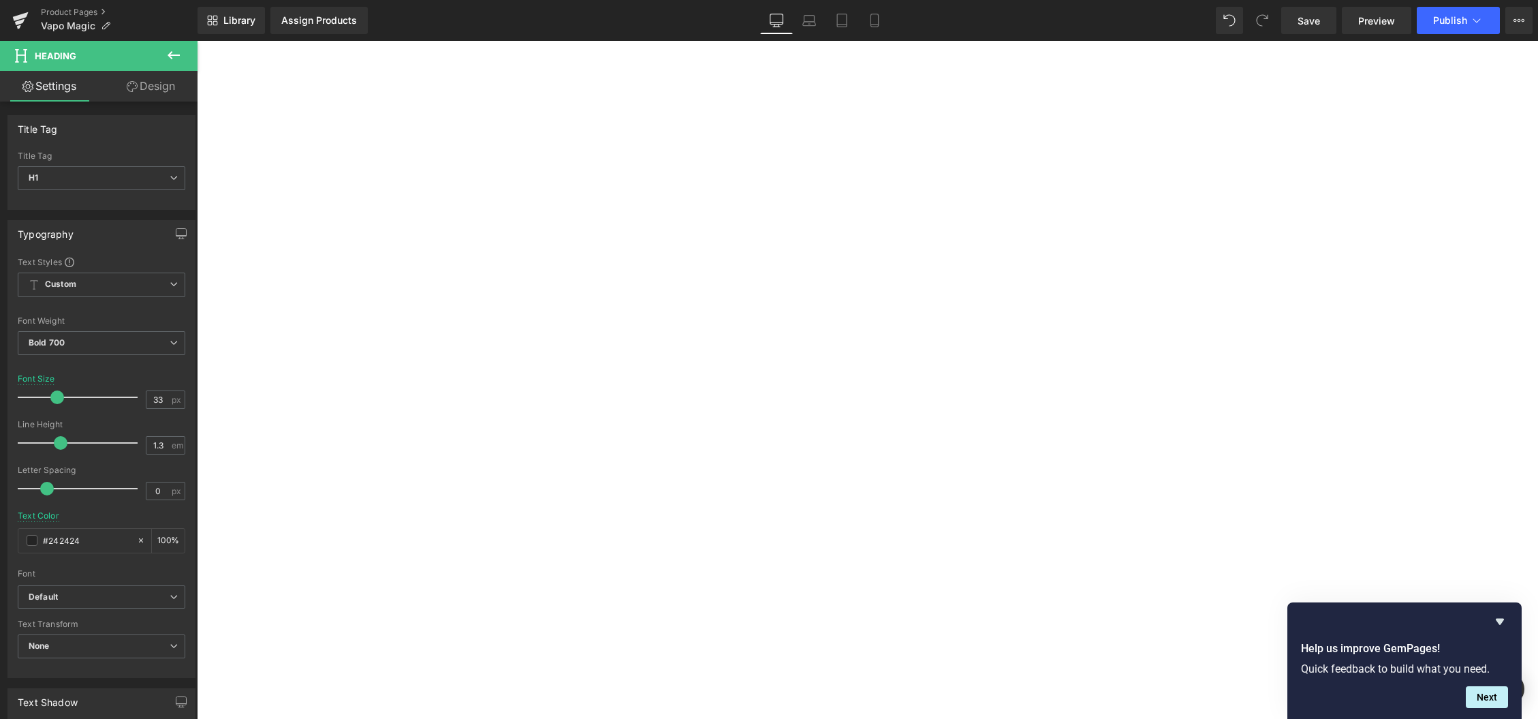
scroll to position [2229, 0]
paste div
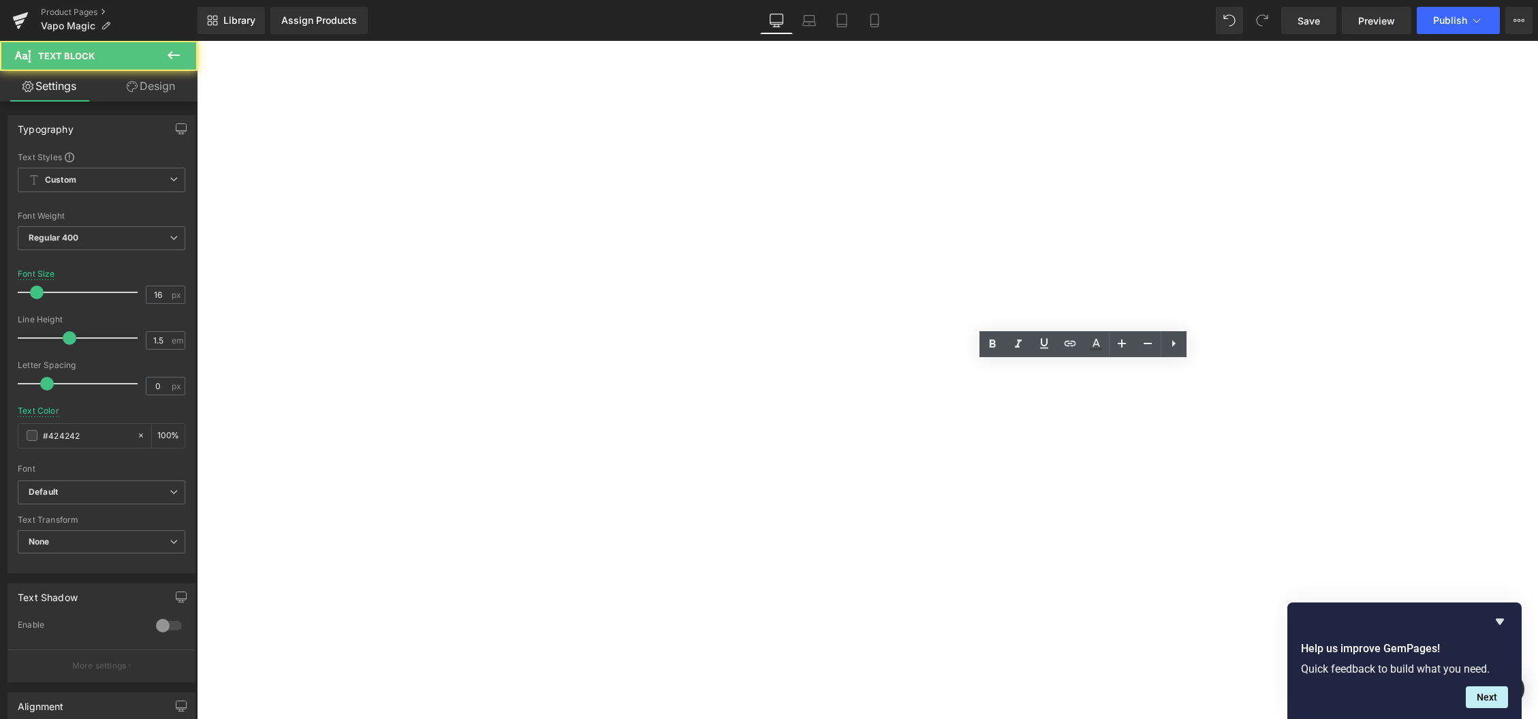
drag, startPoint x: 925, startPoint y: 433, endPoint x: 841, endPoint y: 414, distance: 85.8
drag, startPoint x: 903, startPoint y: 404, endPoint x: 1042, endPoint y: 456, distance: 148.3
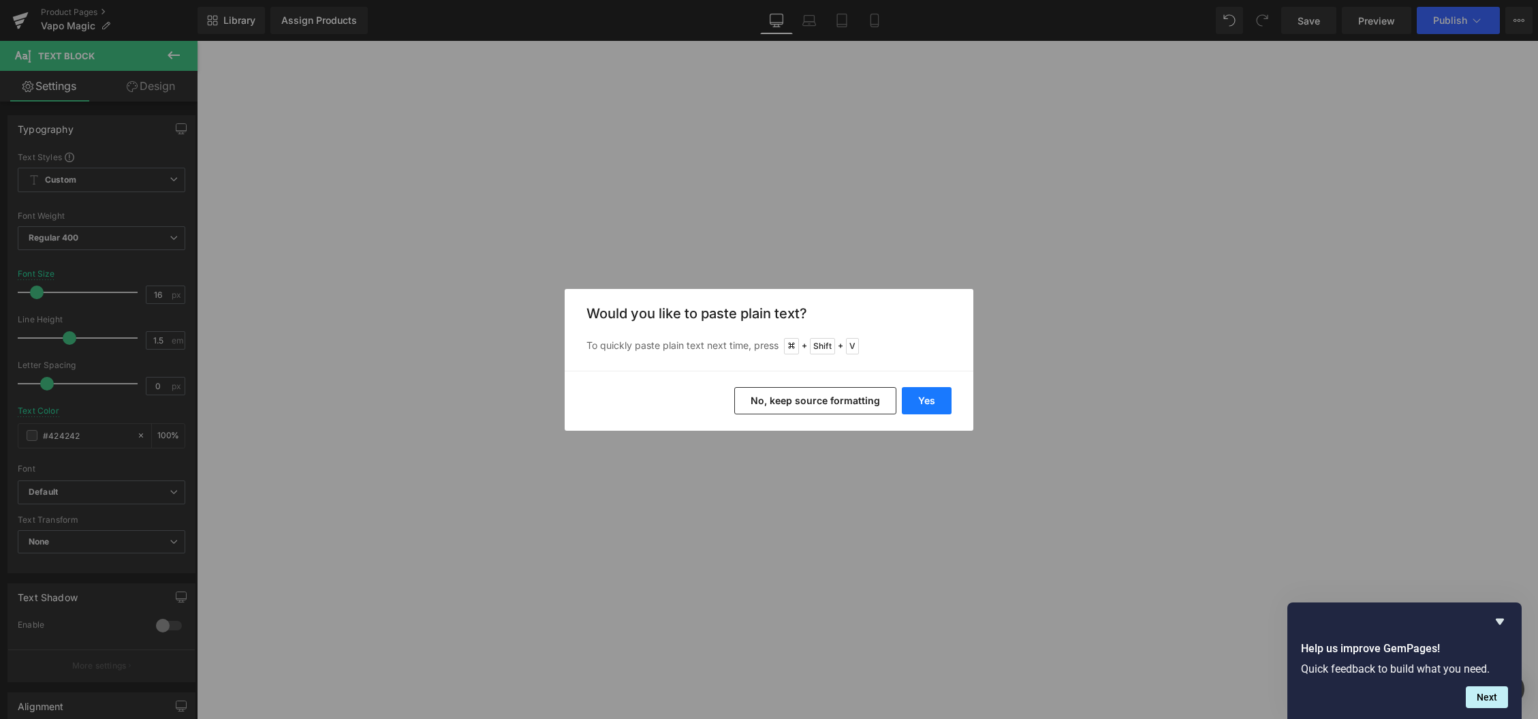
click at [925, 398] on button "Yes" at bounding box center [927, 400] width 50 height 27
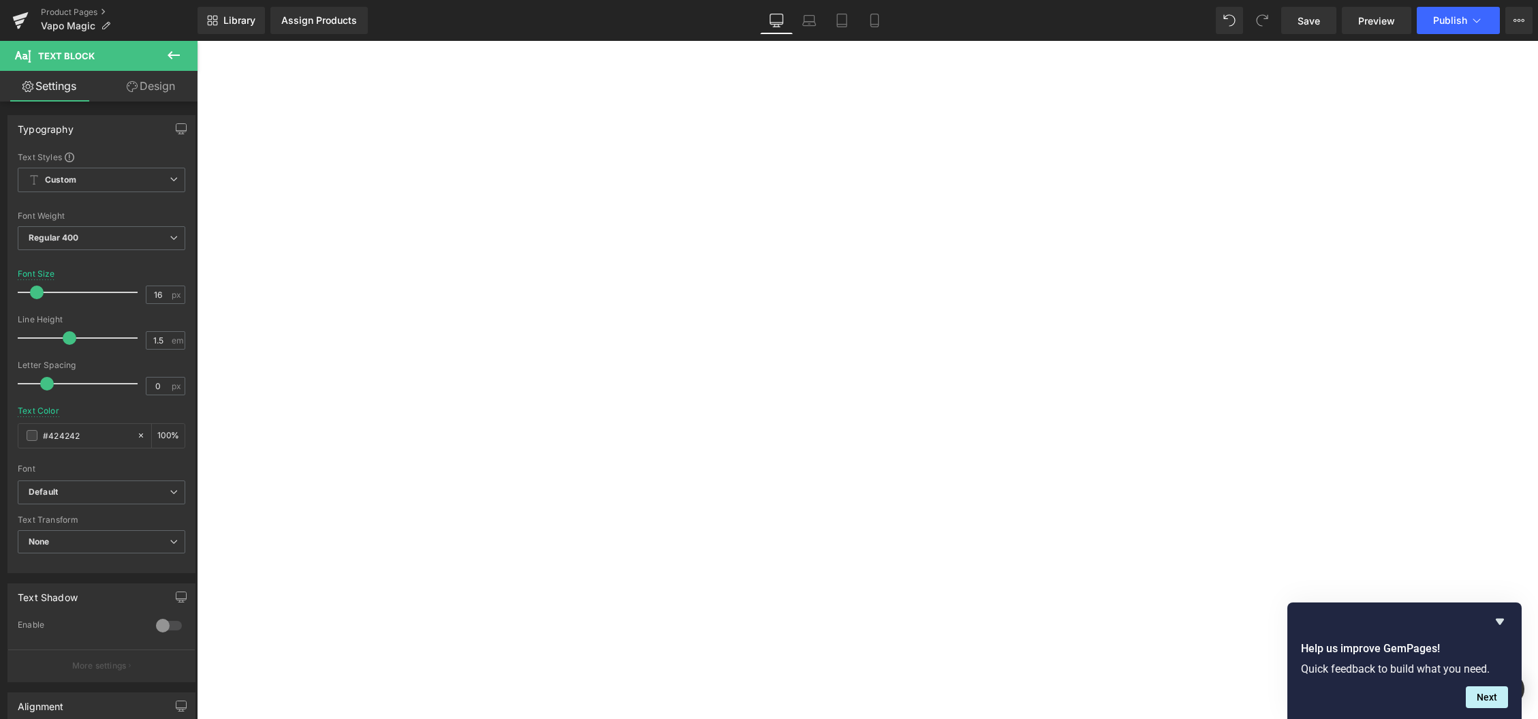
drag, startPoint x: 1328, startPoint y: 22, endPoint x: 1325, endPoint y: 32, distance: 9.9
click at [1328, 22] on link "Save" at bounding box center [1308, 20] width 55 height 27
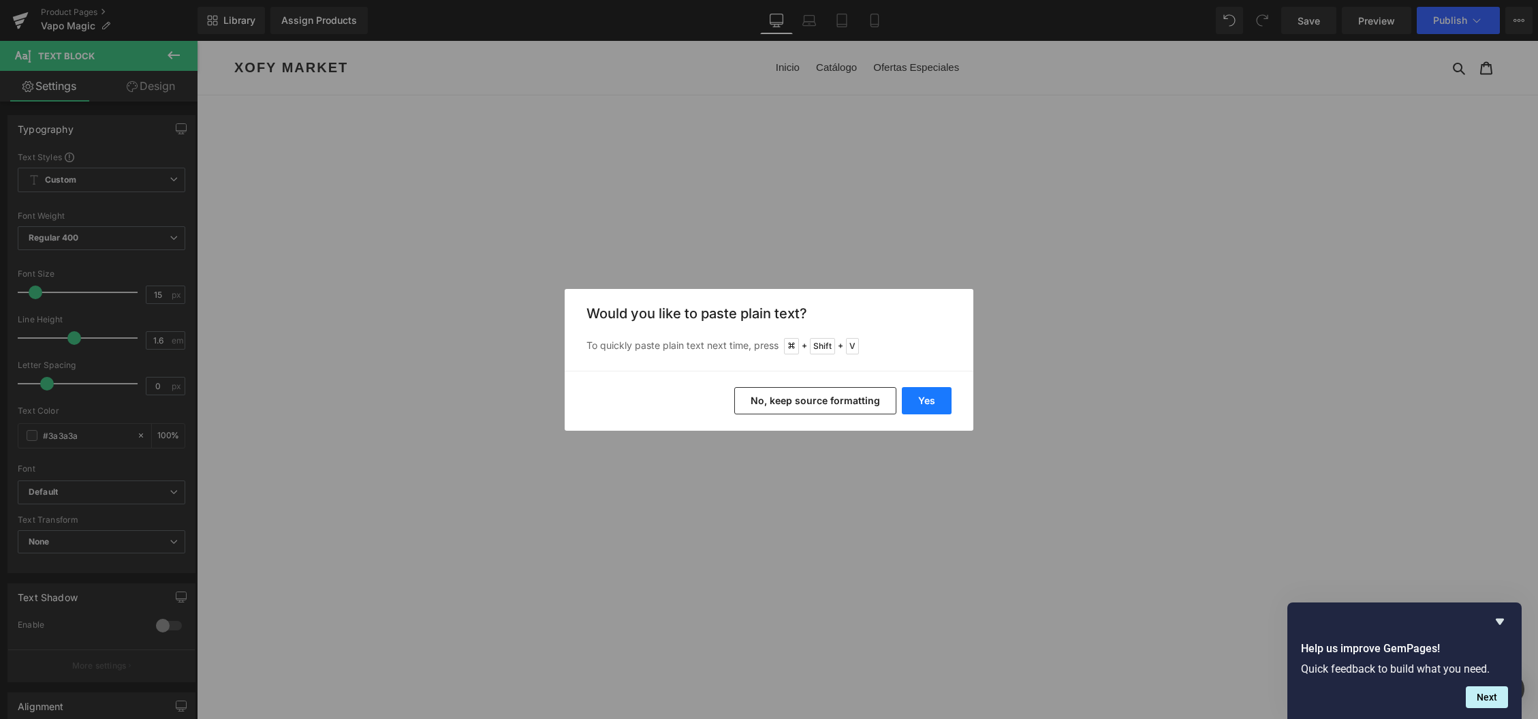
click at [943, 405] on button "Yes" at bounding box center [927, 400] width 50 height 27
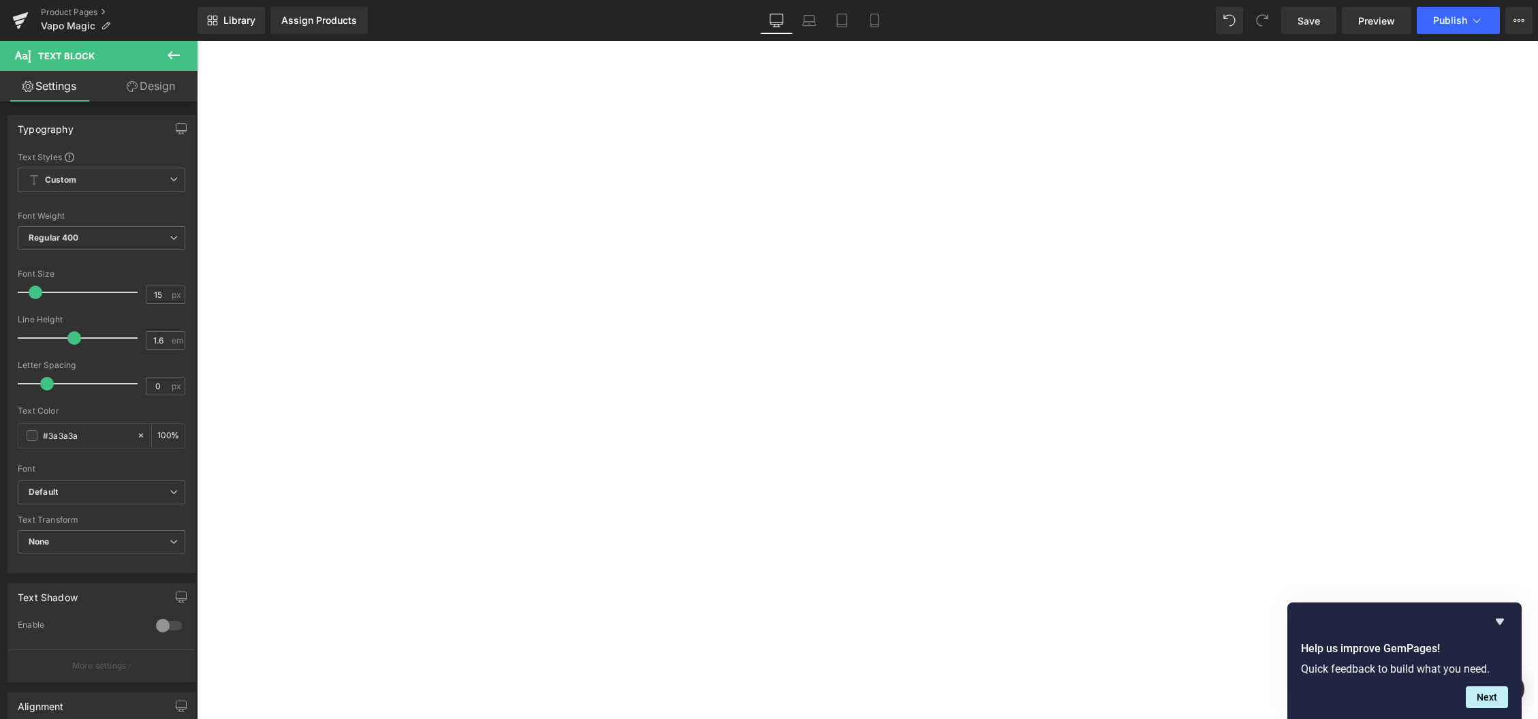
scroll to position [104, 0]
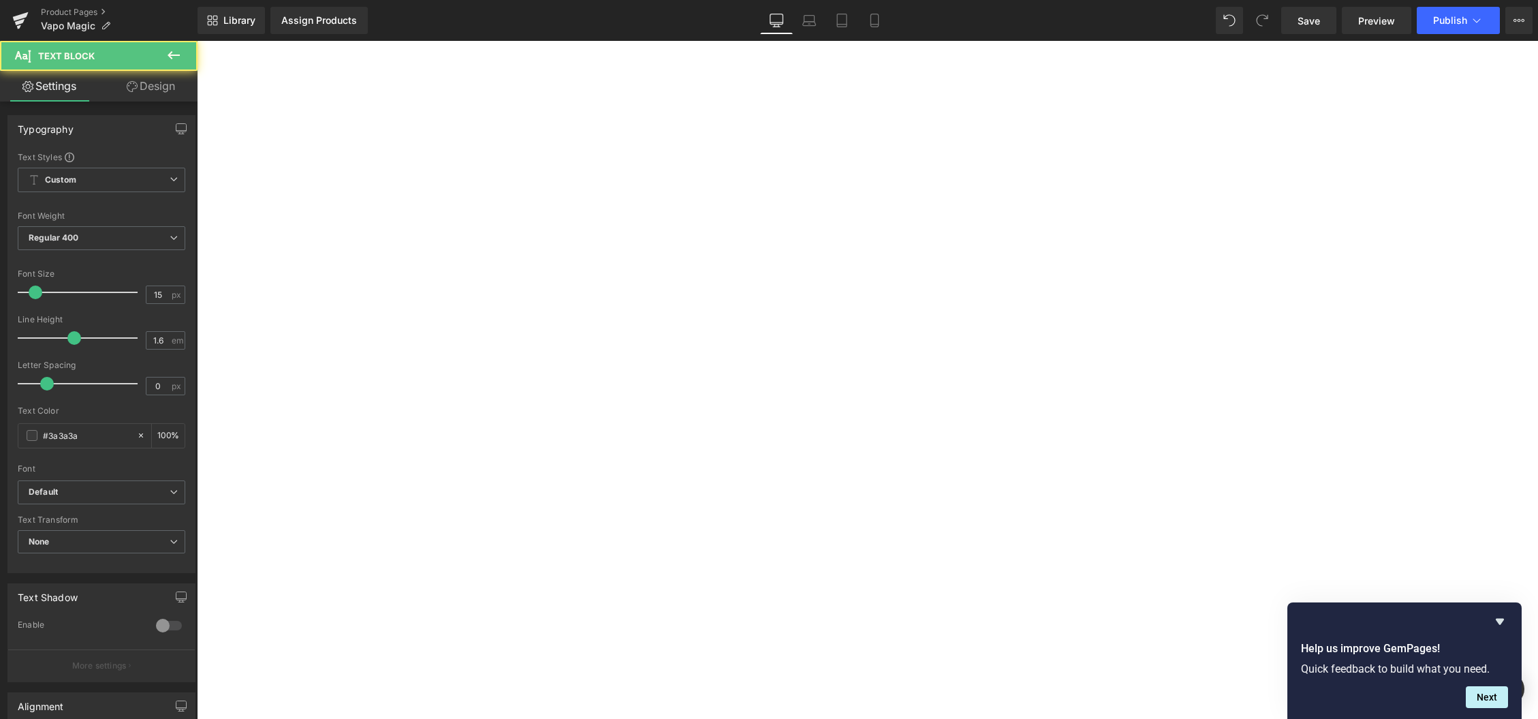
drag, startPoint x: 951, startPoint y: 305, endPoint x: 1030, endPoint y: 304, distance: 79.0
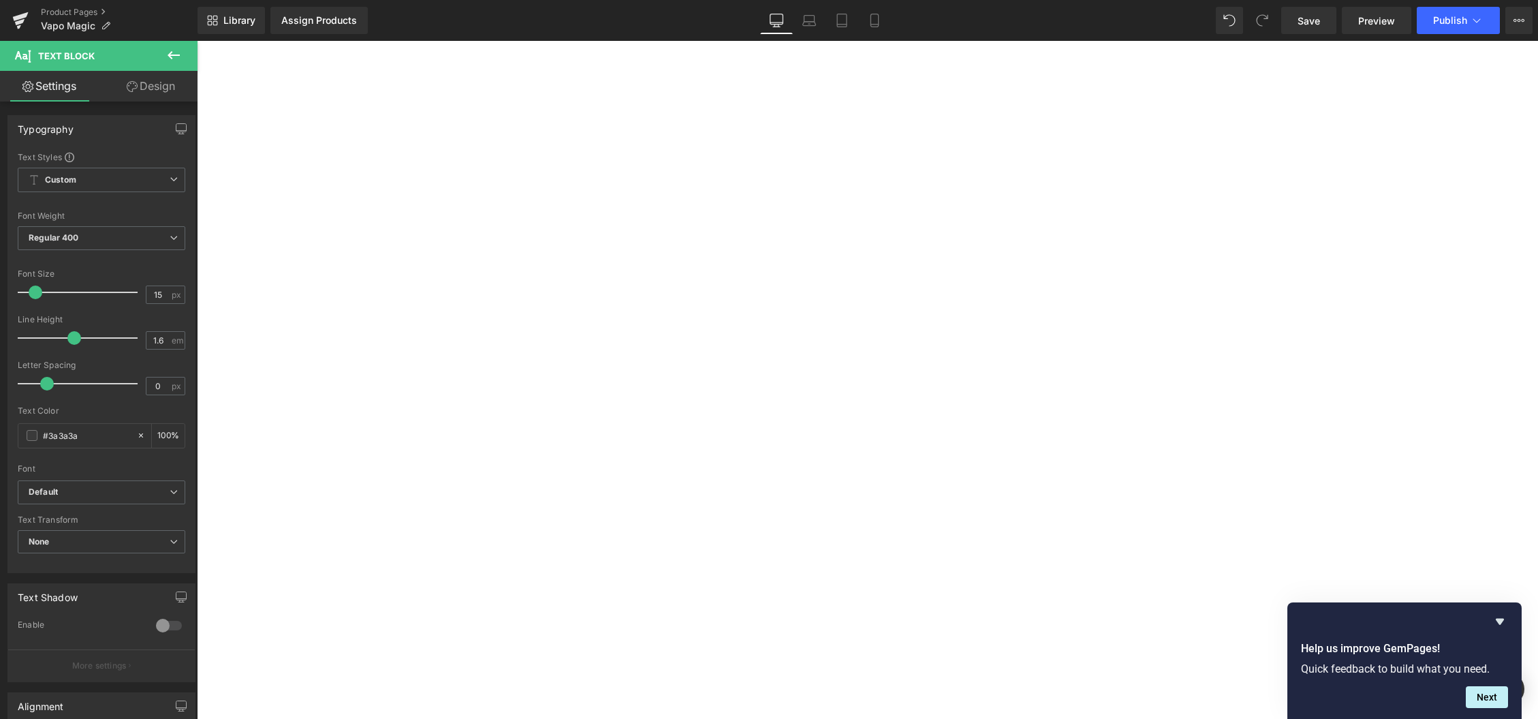
drag, startPoint x: 948, startPoint y: 334, endPoint x: 979, endPoint y: 343, distance: 32.1
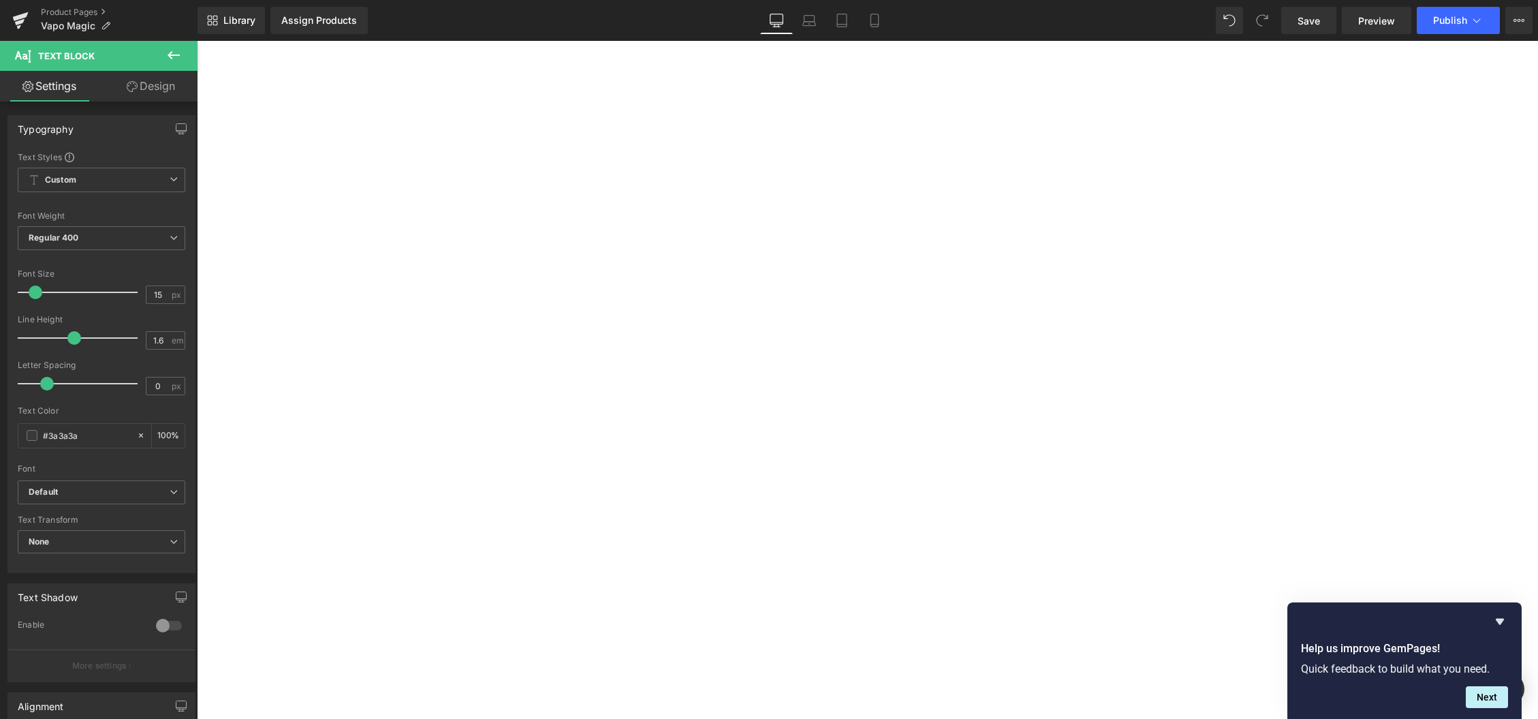
drag, startPoint x: 1223, startPoint y: 436, endPoint x: 1338, endPoint y: 464, distance: 117.8
drag, startPoint x: 1240, startPoint y: 452, endPoint x: 1341, endPoint y: 465, distance: 102.4
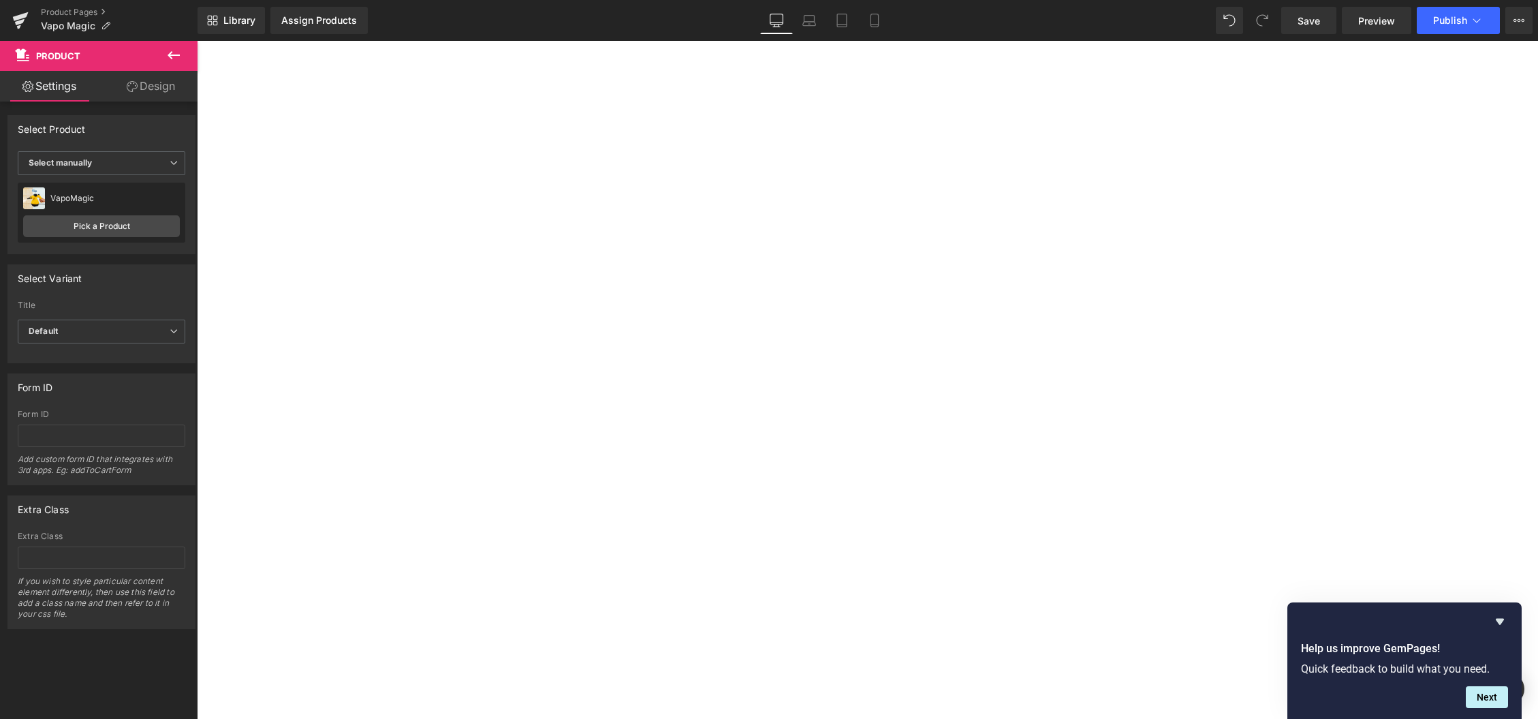
scroll to position [232, 0]
drag, startPoint x: 1309, startPoint y: 23, endPoint x: 1309, endPoint y: 37, distance: 13.6
click at [1308, 23] on span "Save" at bounding box center [1309, 21] width 22 height 14
